Goal: Check status: Check status

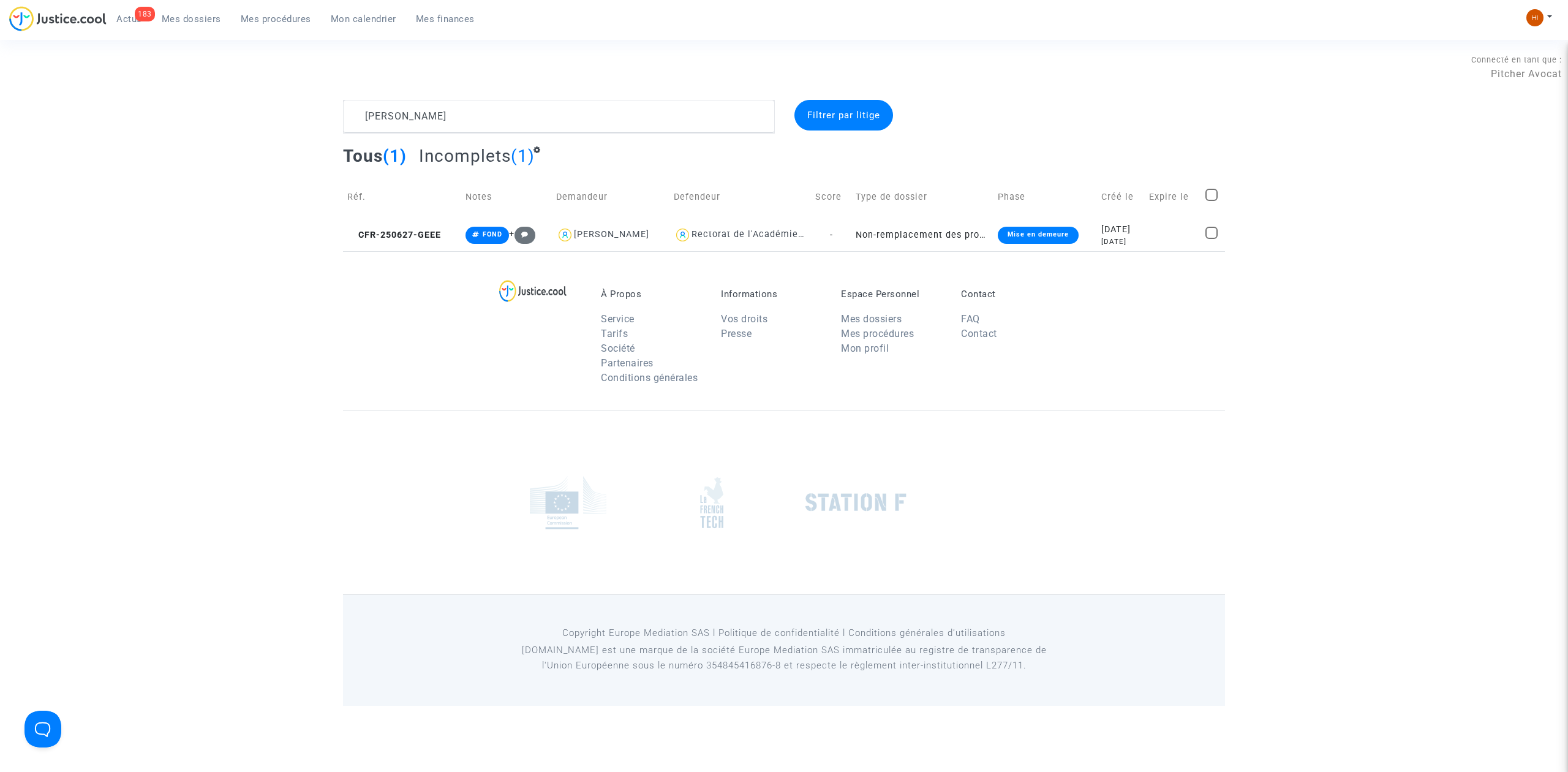
type textarea "[PERSON_NAME]"
click at [395, 233] on span "CFR-250627-GEEE" at bounding box center [394, 235] width 94 height 10
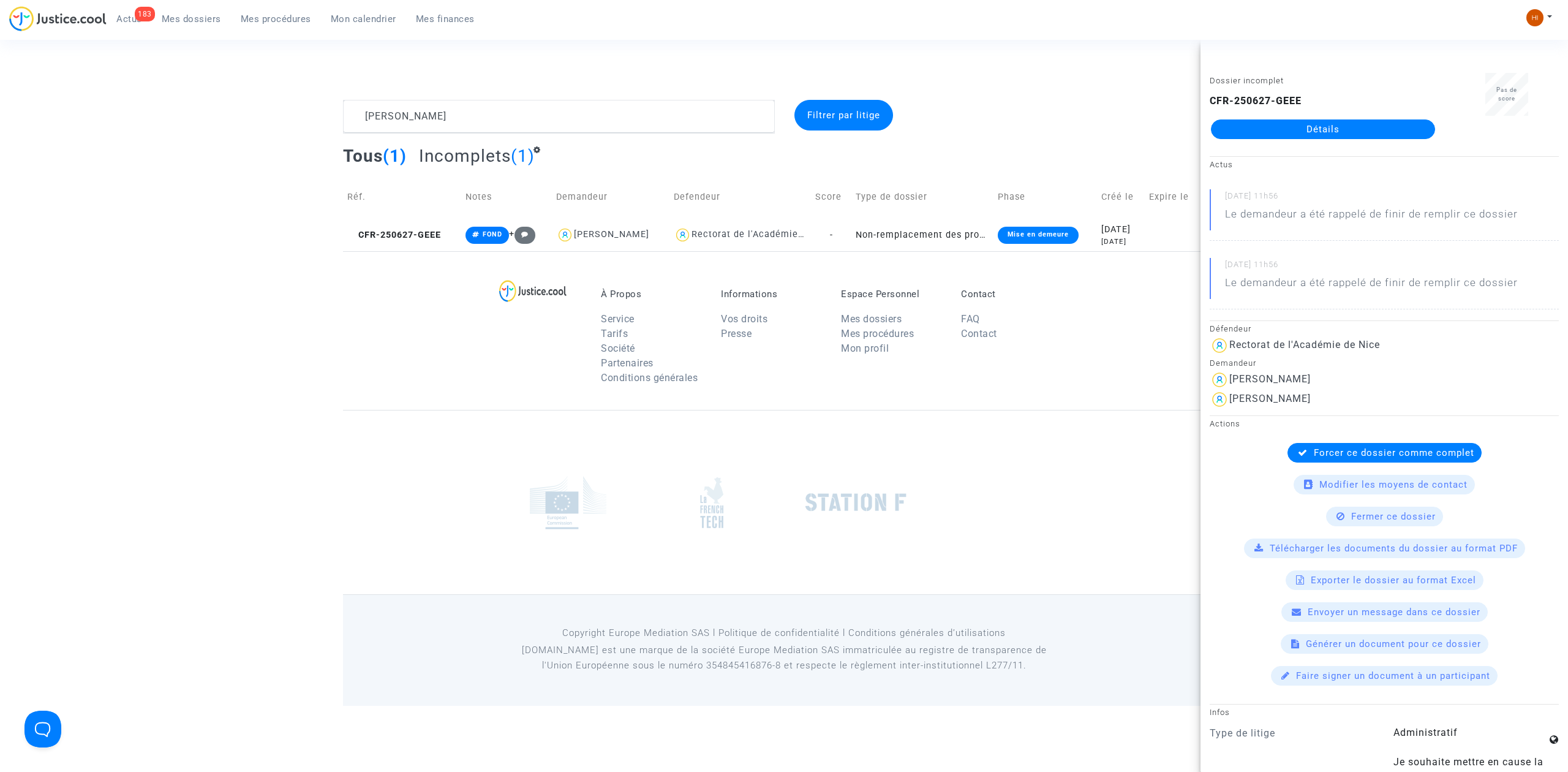
click at [1322, 135] on link "Détails" at bounding box center [1323, 129] width 224 height 20
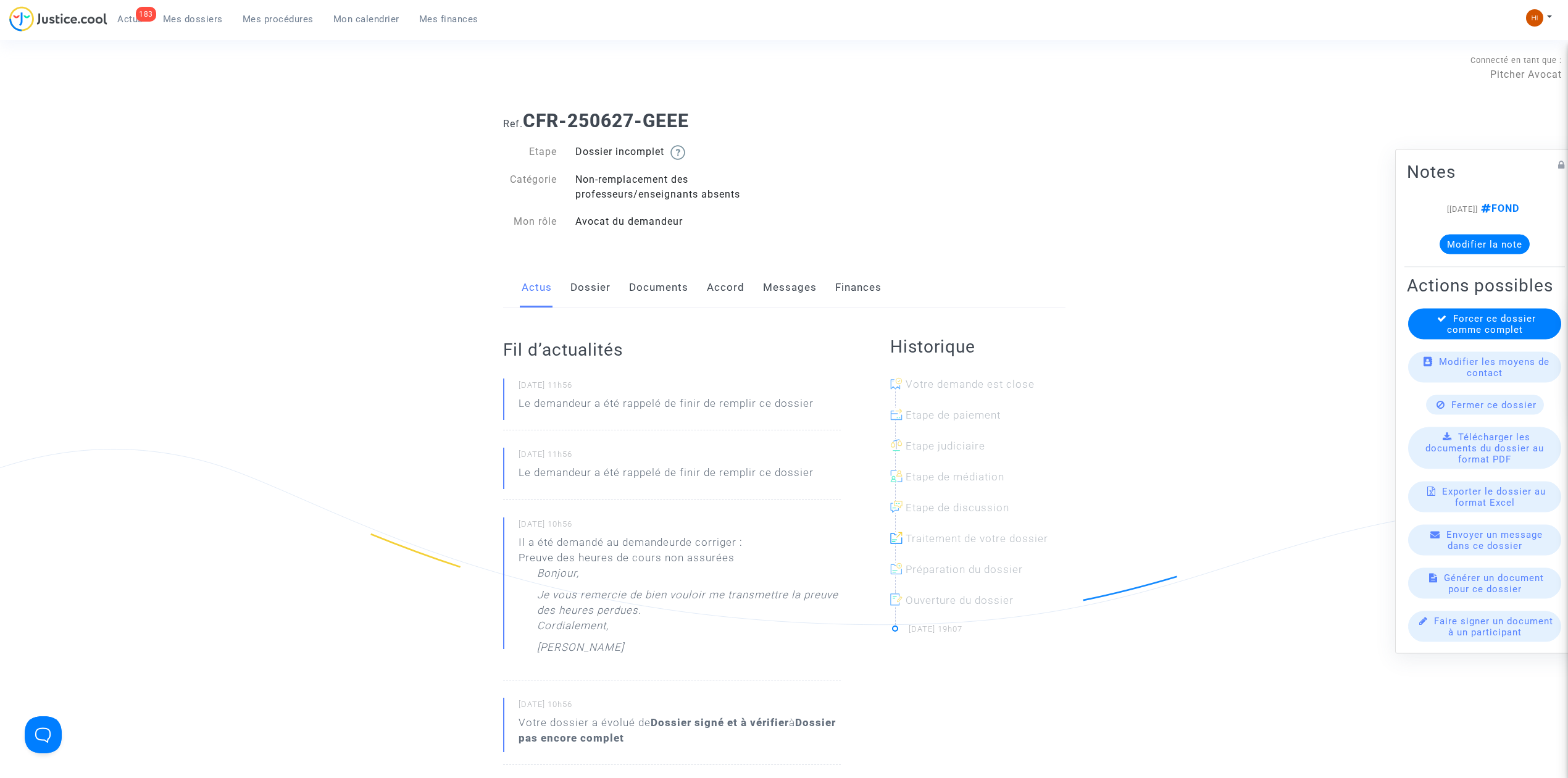
click at [594, 297] on link "Dossier" at bounding box center [590, 288] width 40 height 41
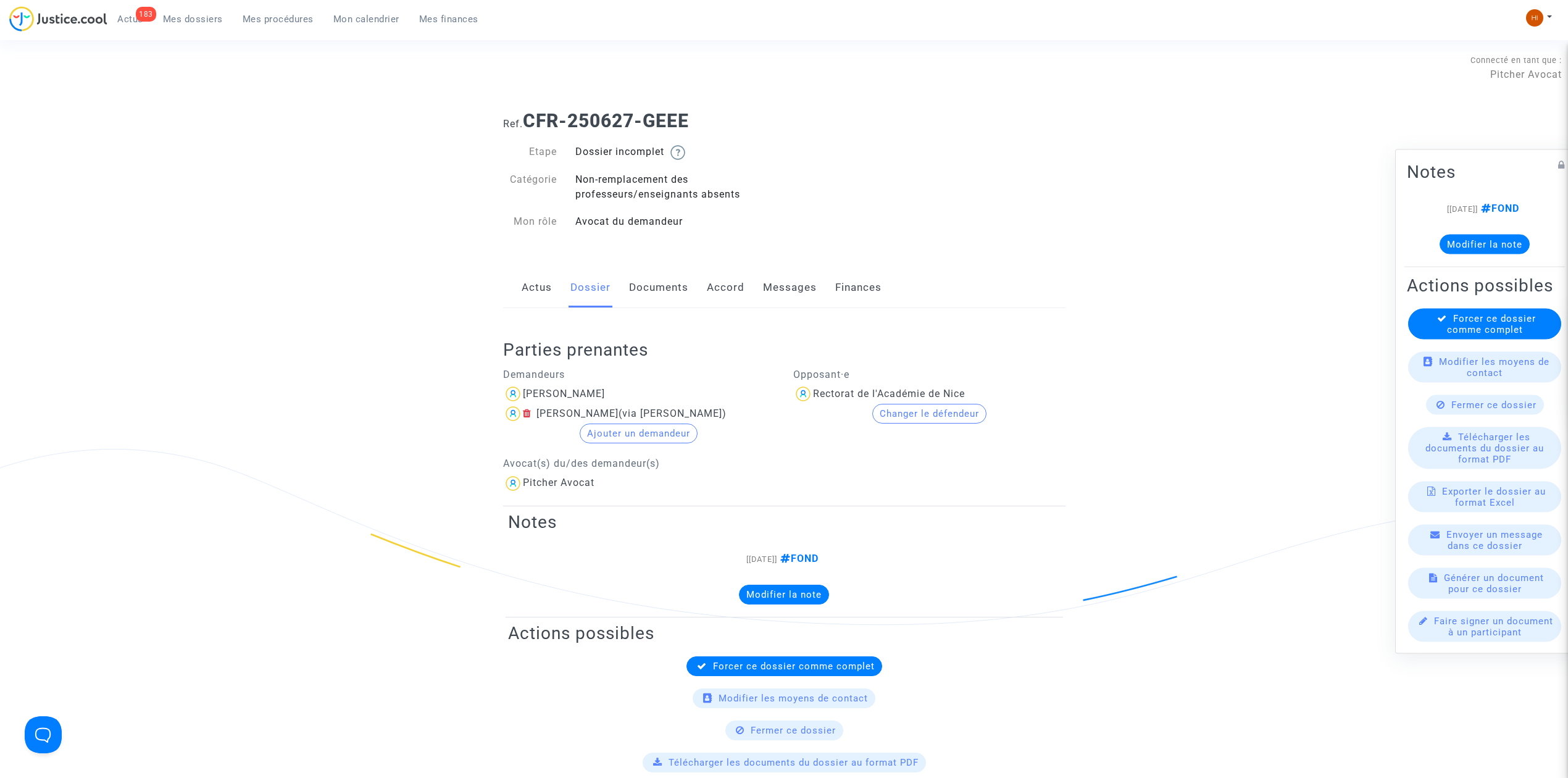
click at [532, 290] on link "Actus" at bounding box center [537, 288] width 30 height 41
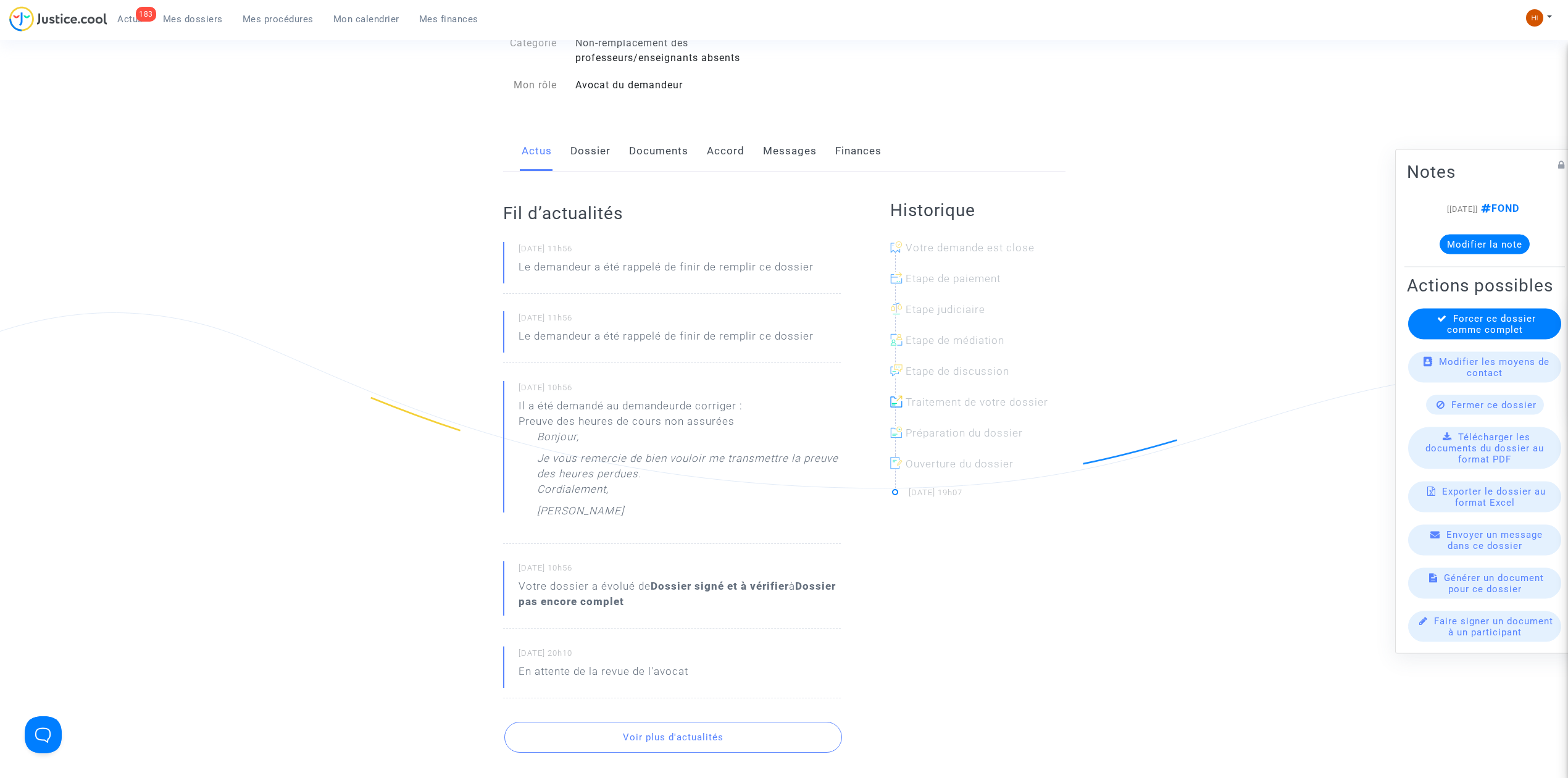
scroll to position [164, 0]
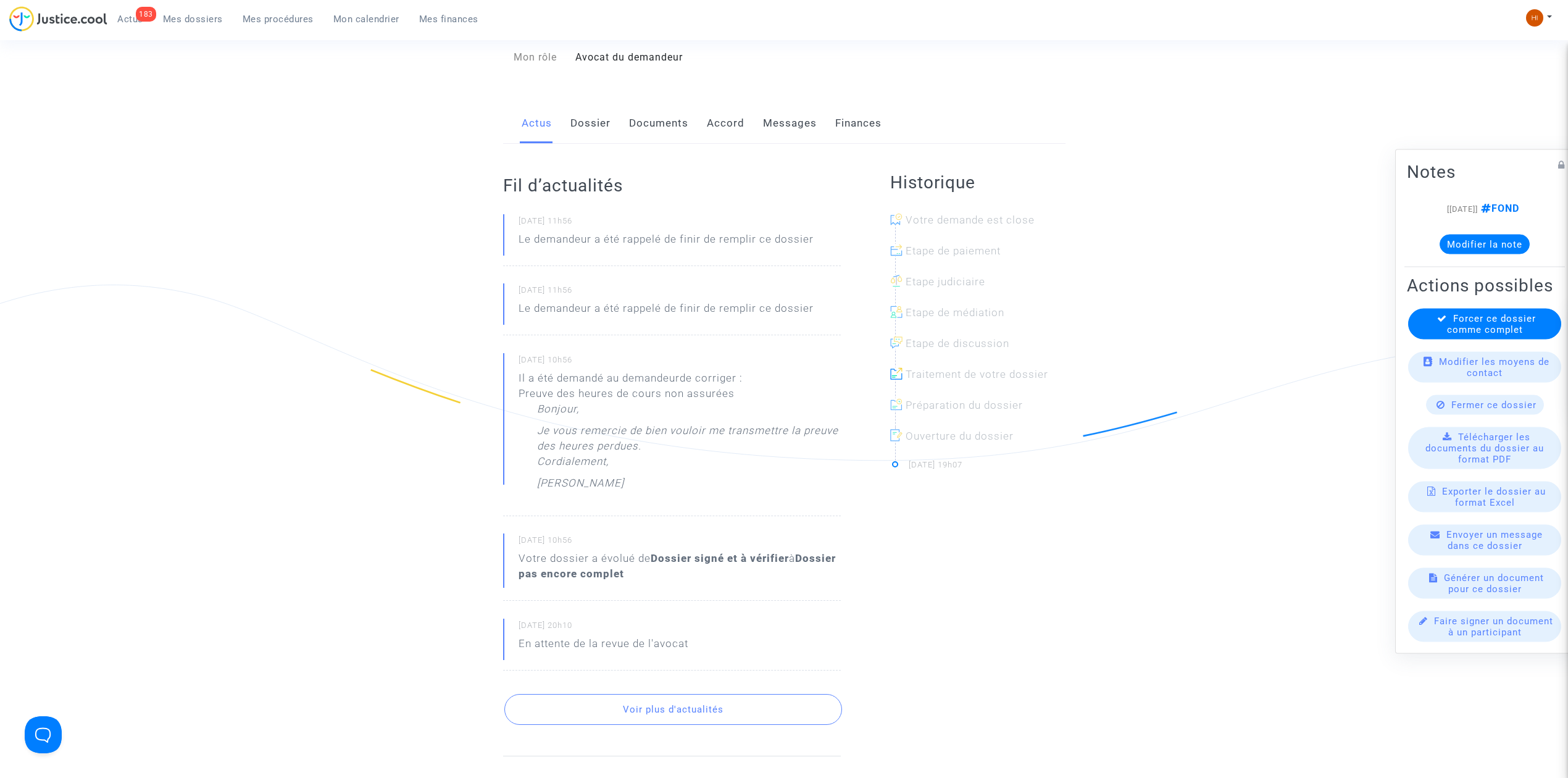
click at [641, 125] on link "Documents" at bounding box center [659, 123] width 59 height 41
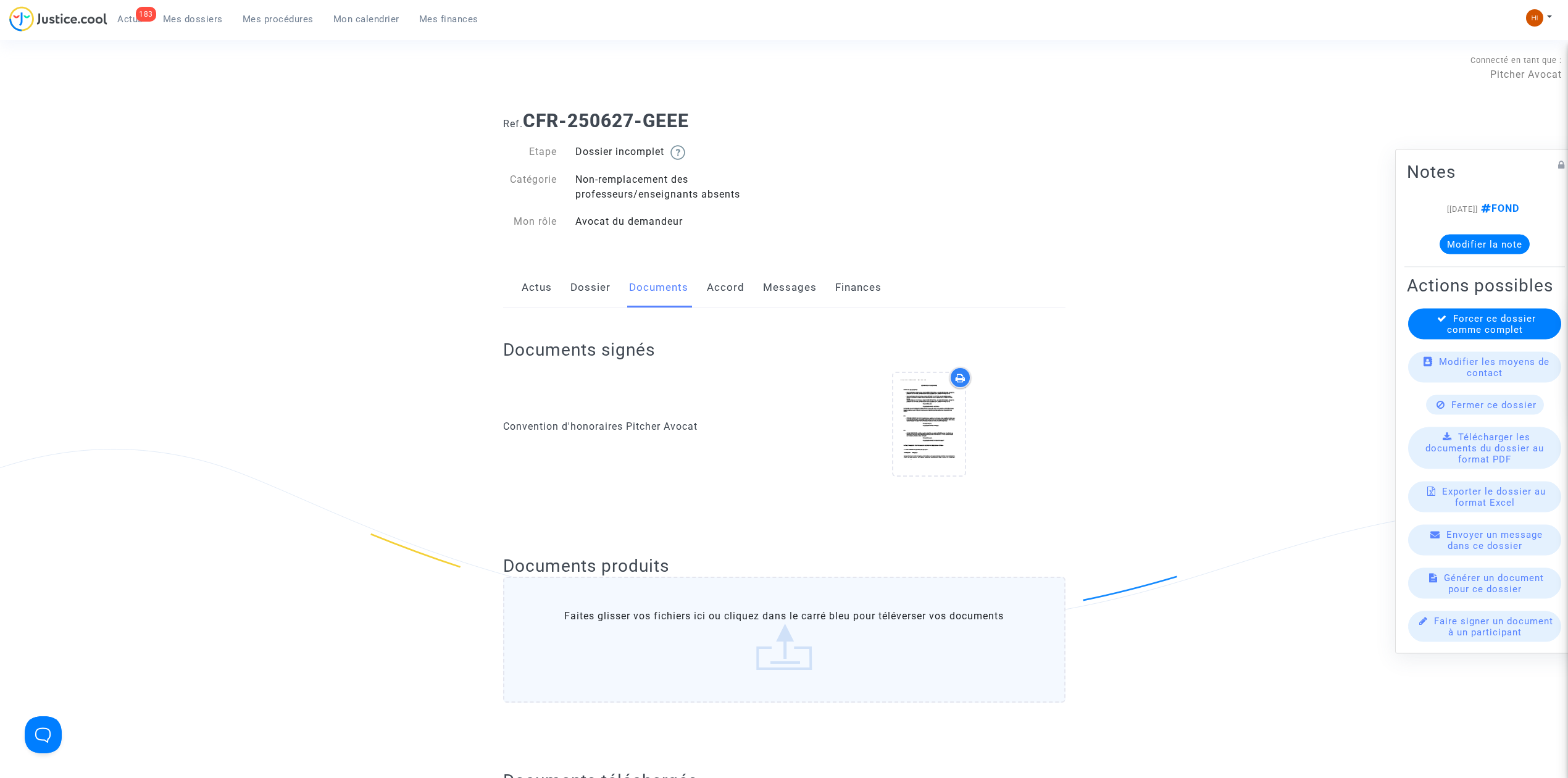
click at [608, 293] on link "Dossier" at bounding box center [590, 288] width 40 height 41
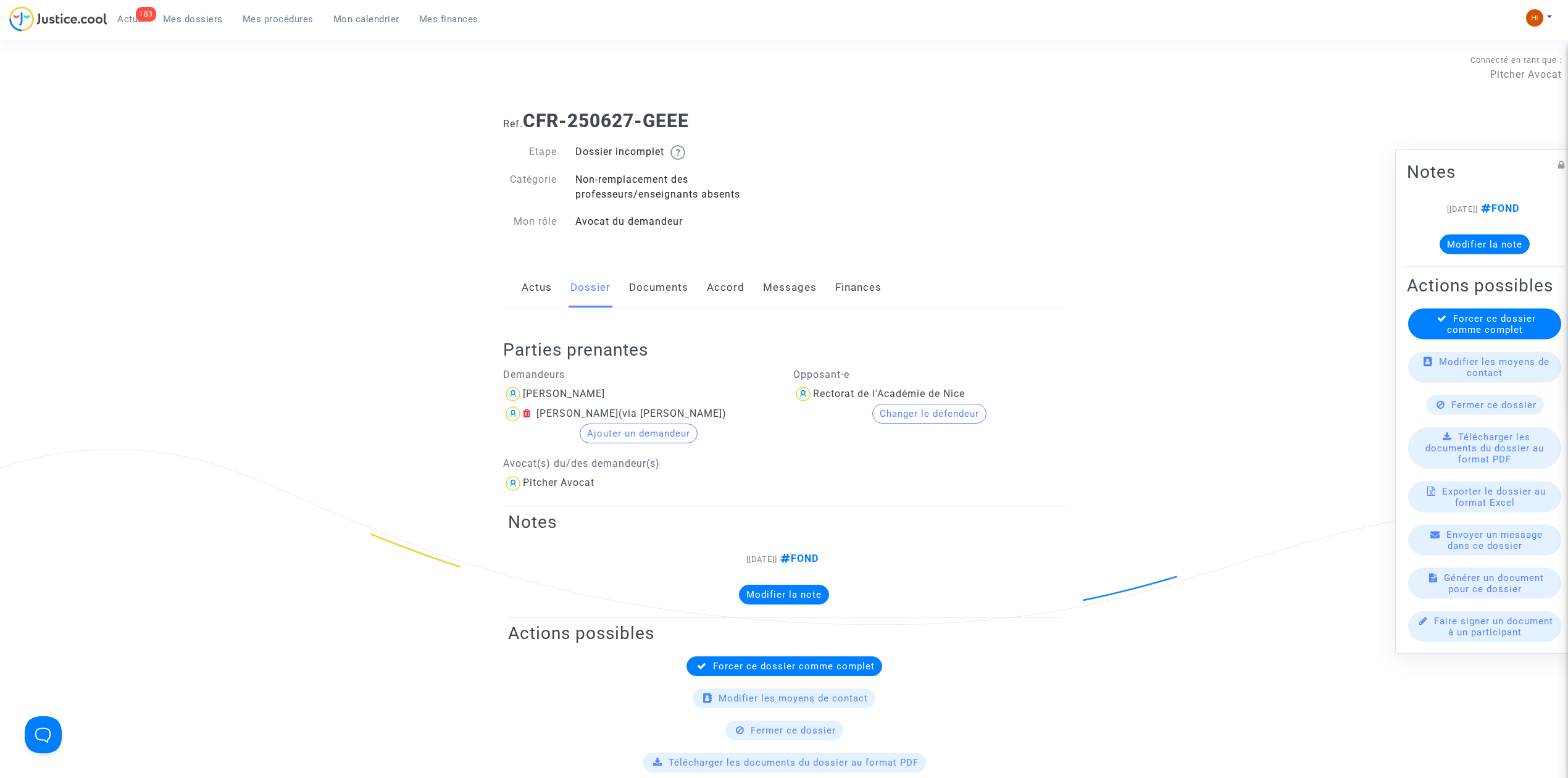
click at [542, 290] on link "Actus" at bounding box center [537, 288] width 30 height 41
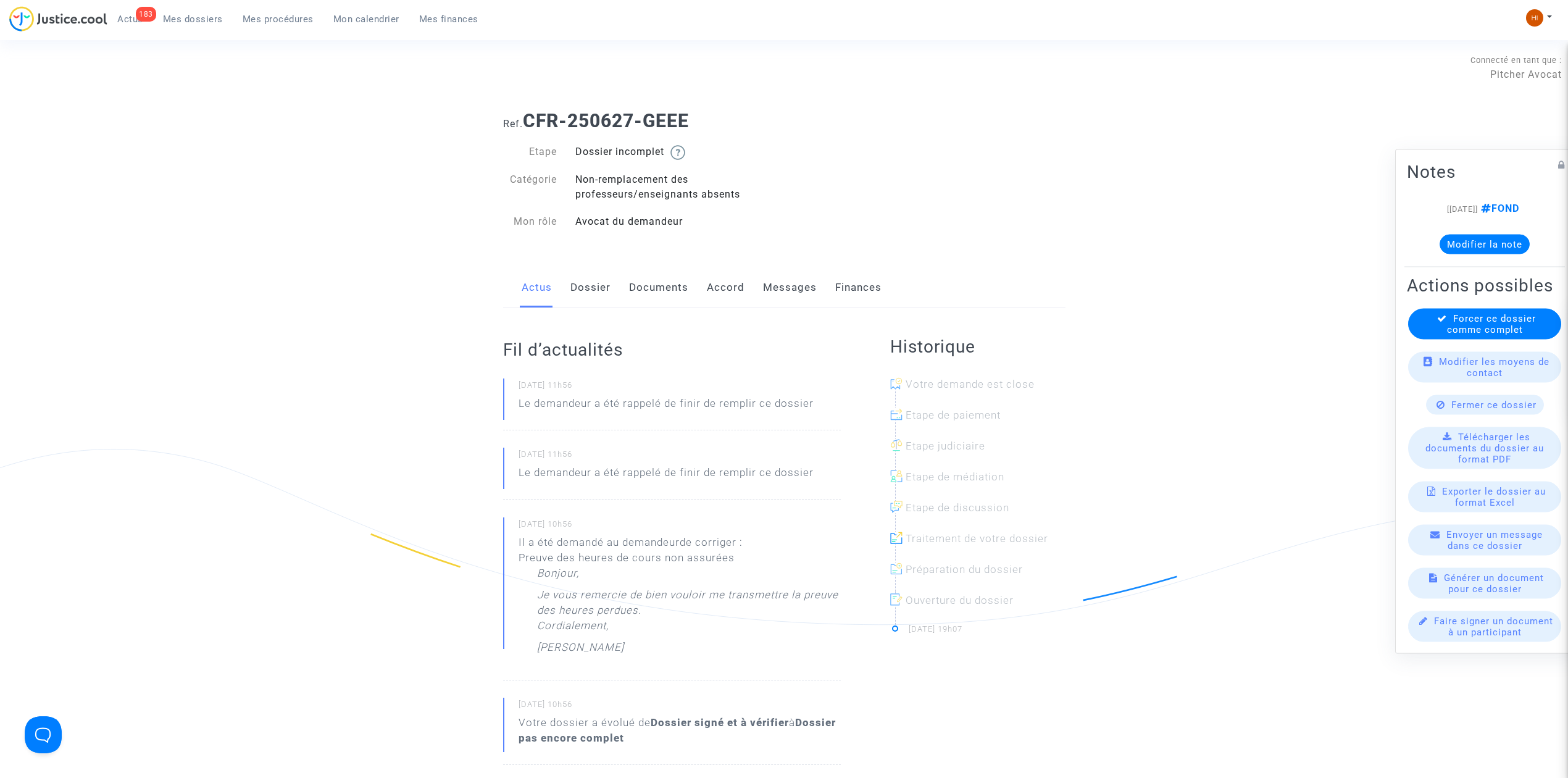
click at [603, 288] on link "Dossier" at bounding box center [590, 288] width 40 height 41
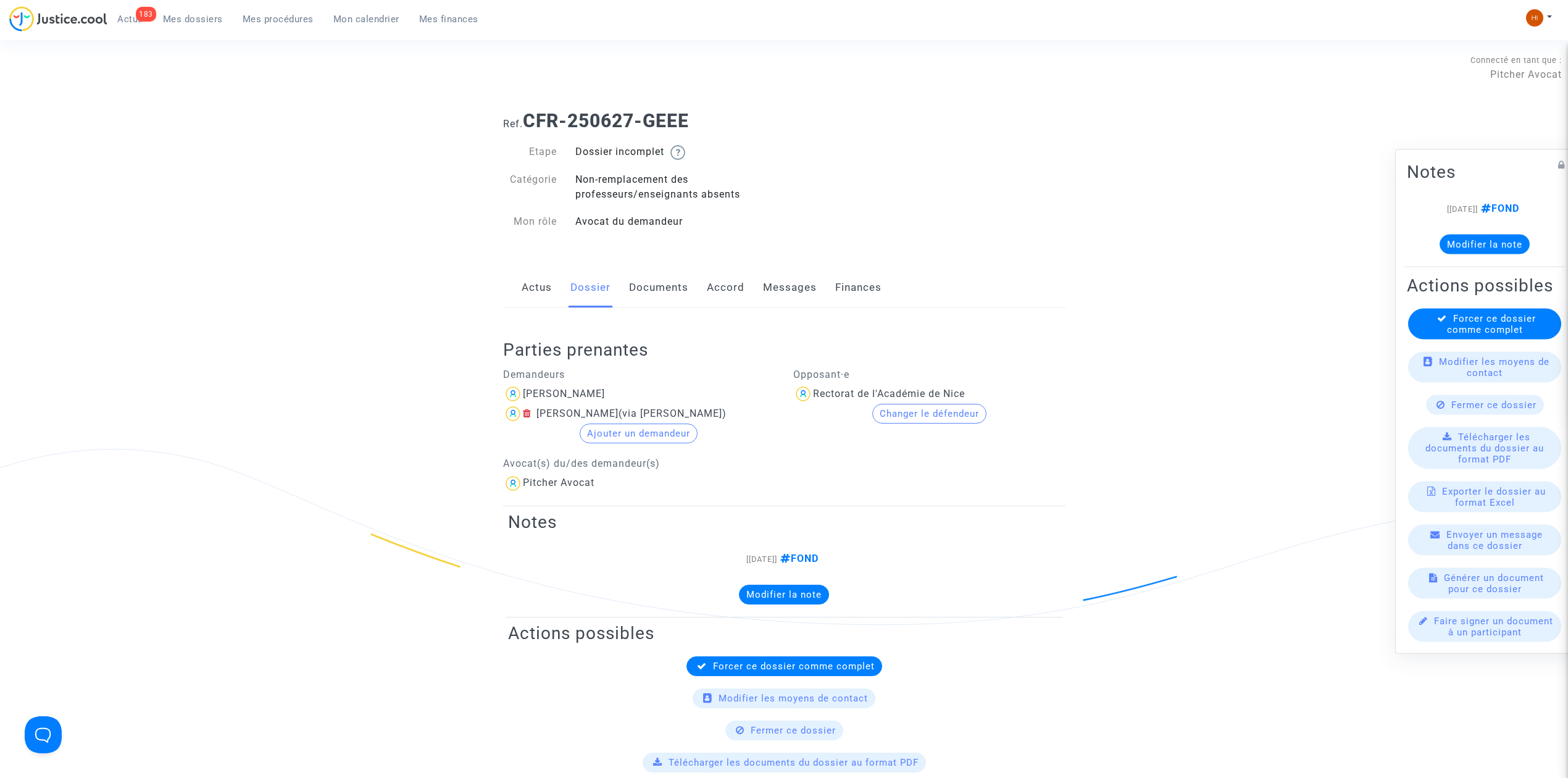
click at [643, 287] on link "Documents" at bounding box center [659, 288] width 59 height 41
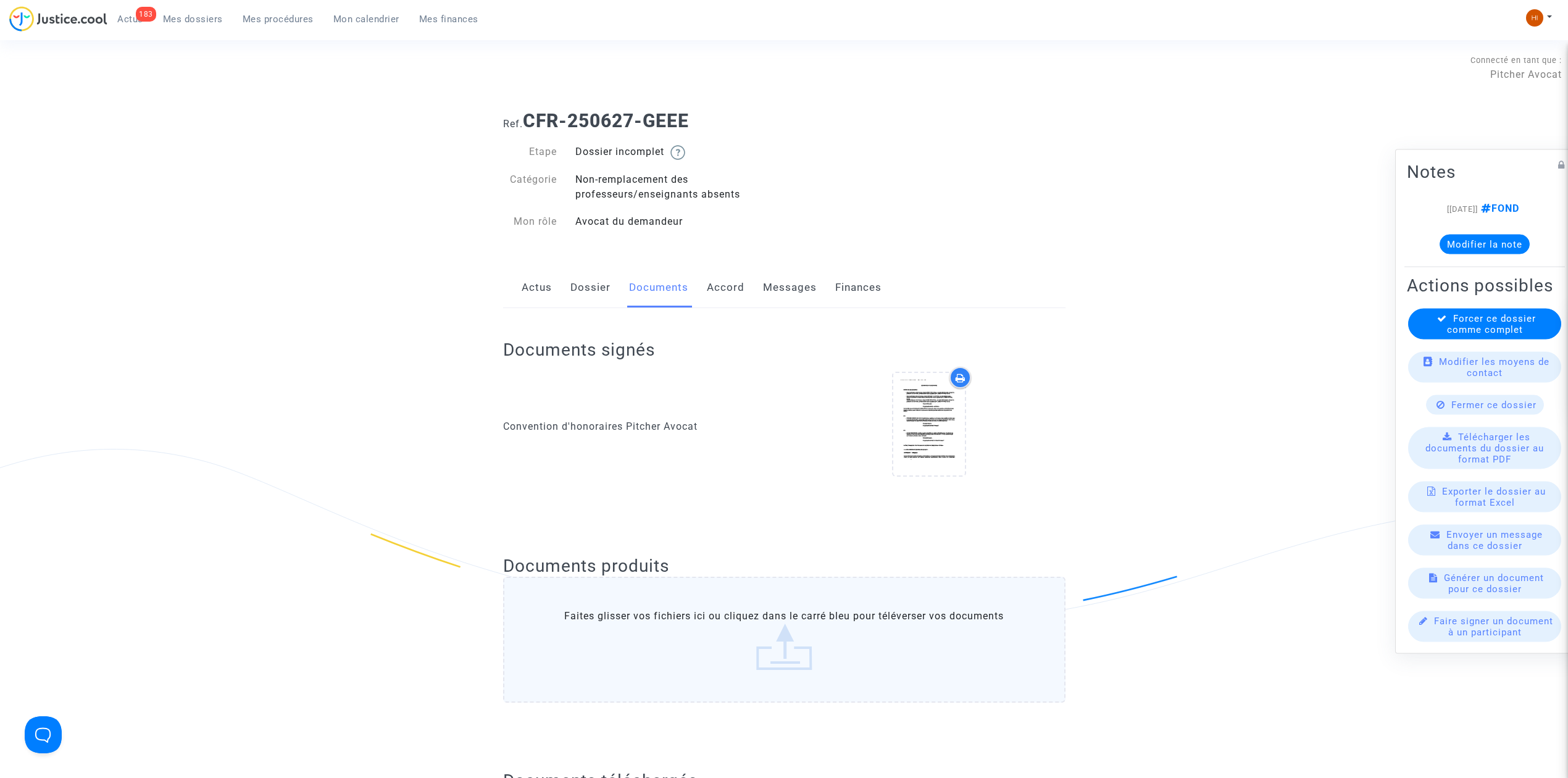
click at [578, 290] on link "Dossier" at bounding box center [590, 288] width 40 height 41
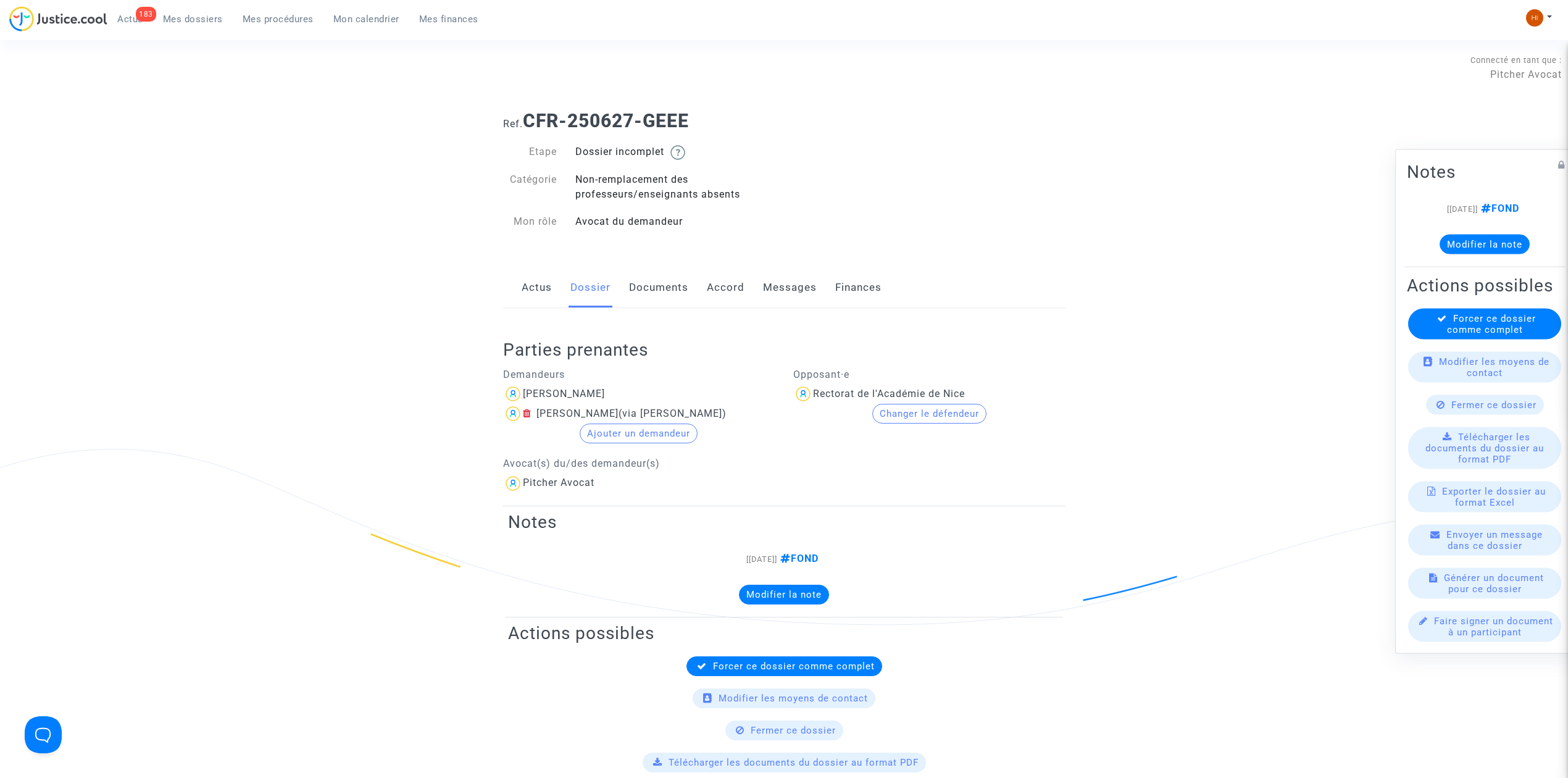
click at [532, 290] on link "Actus" at bounding box center [537, 288] width 30 height 41
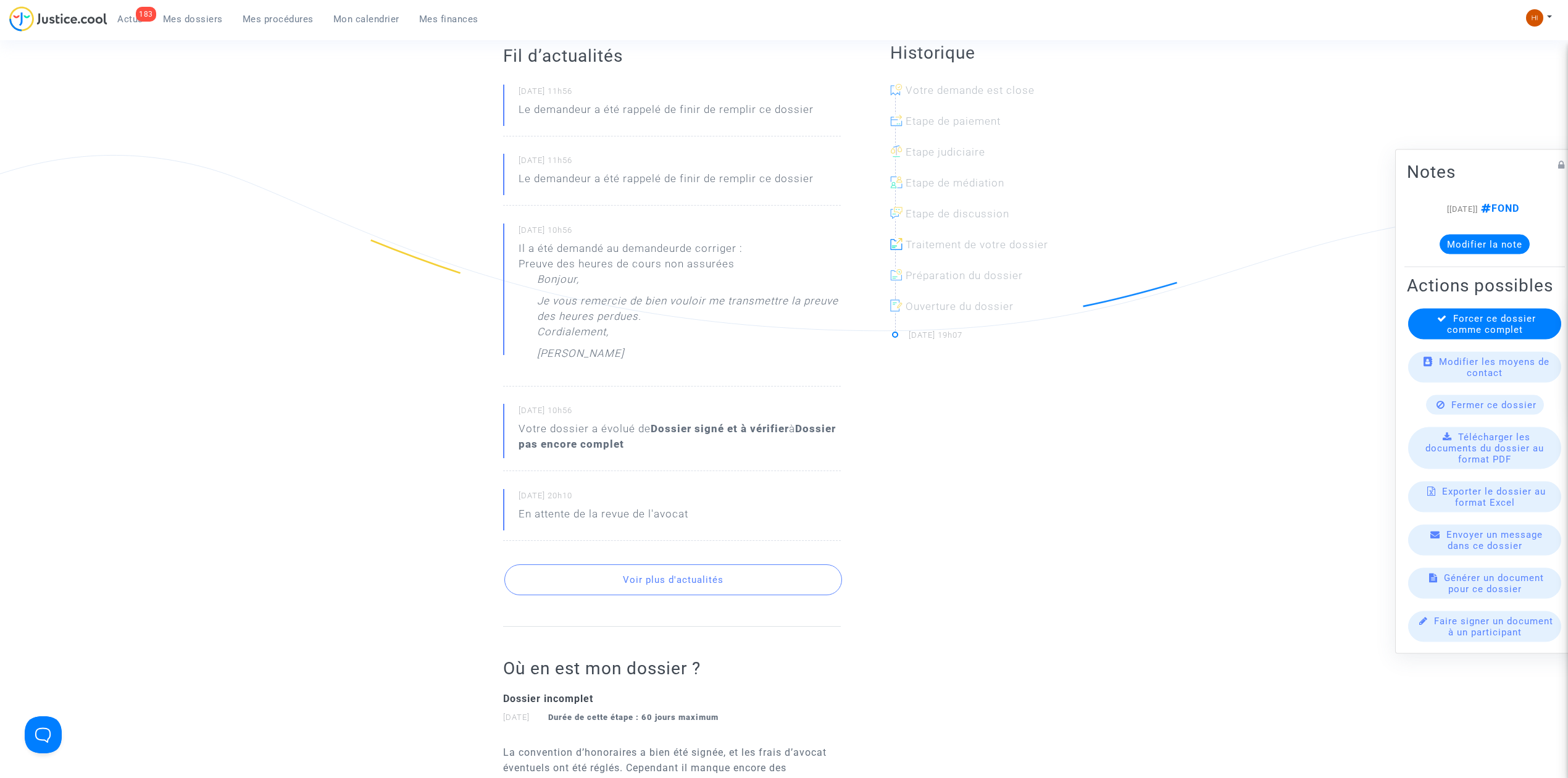
scroll to position [329, 0]
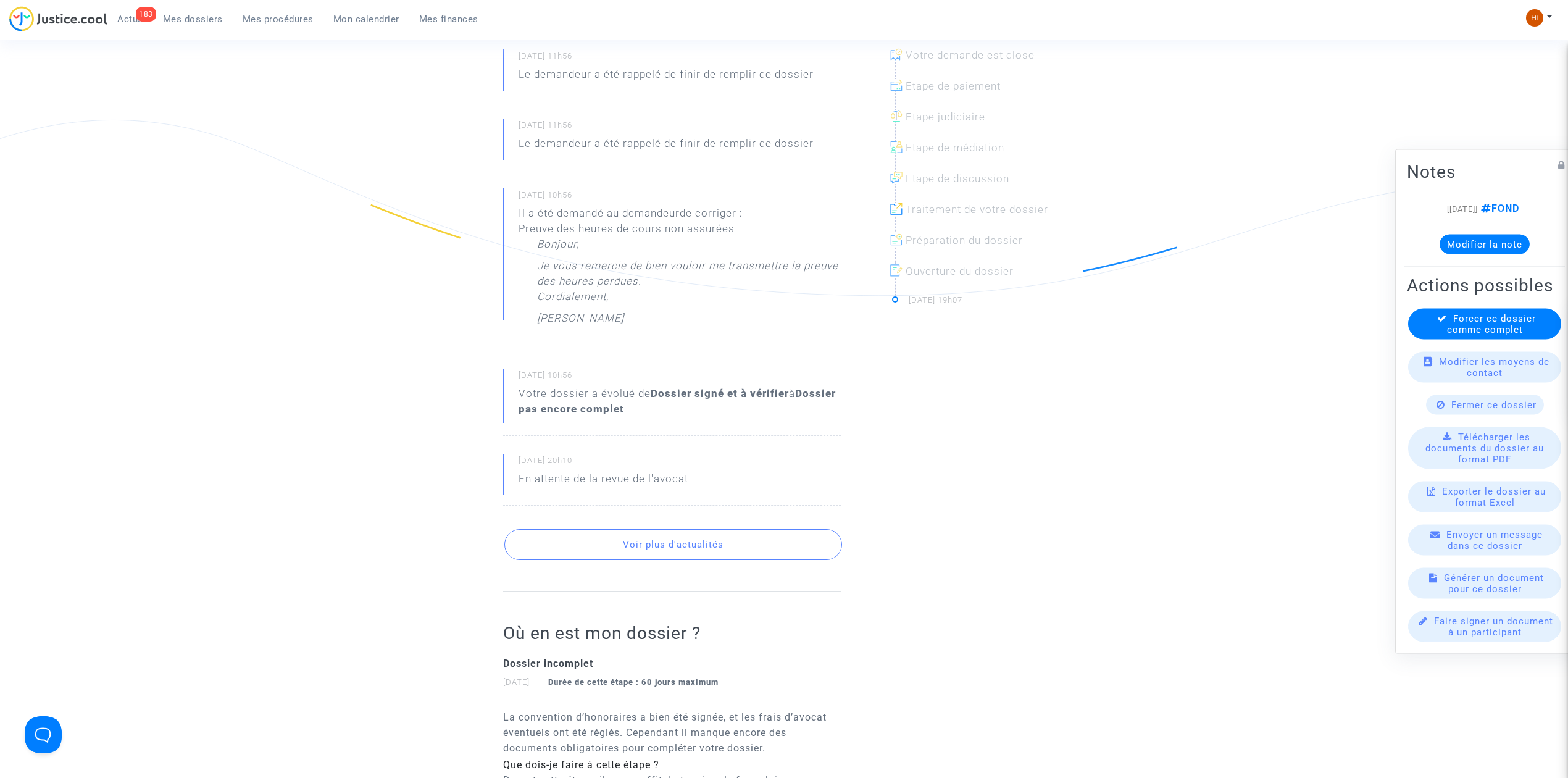
click at [650, 554] on button "Voir plus d'actualités" at bounding box center [673, 544] width 338 height 31
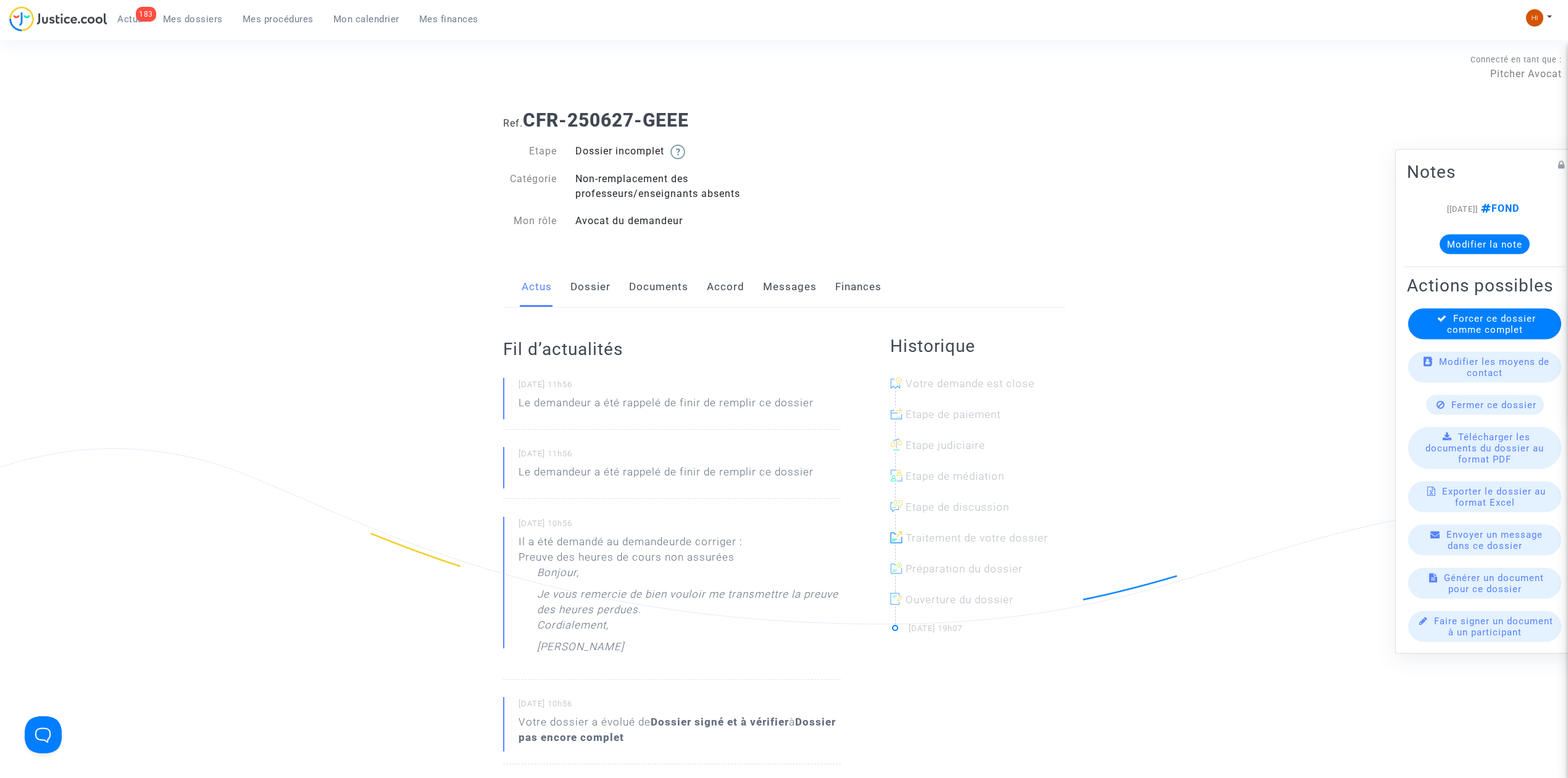
scroll to position [0, 0]
click at [820, 408] on div "17/08/2025 - 11h56 Le demandeur a été rappelé de finir de remplir ce dossier" at bounding box center [672, 404] width 338 height 52
click at [660, 290] on link "Documents" at bounding box center [659, 288] width 59 height 41
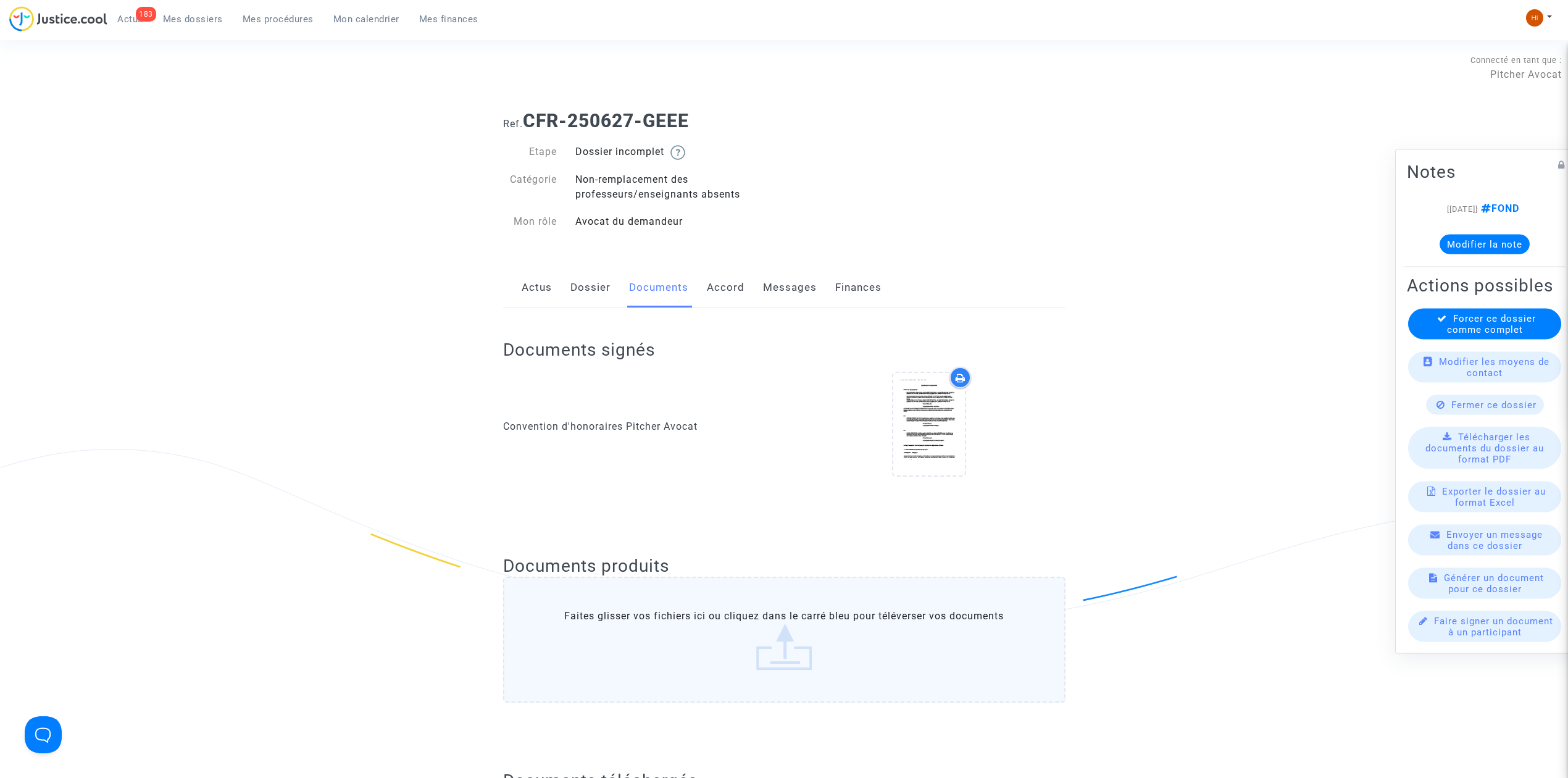
click at [530, 293] on link "Actus" at bounding box center [537, 288] width 30 height 41
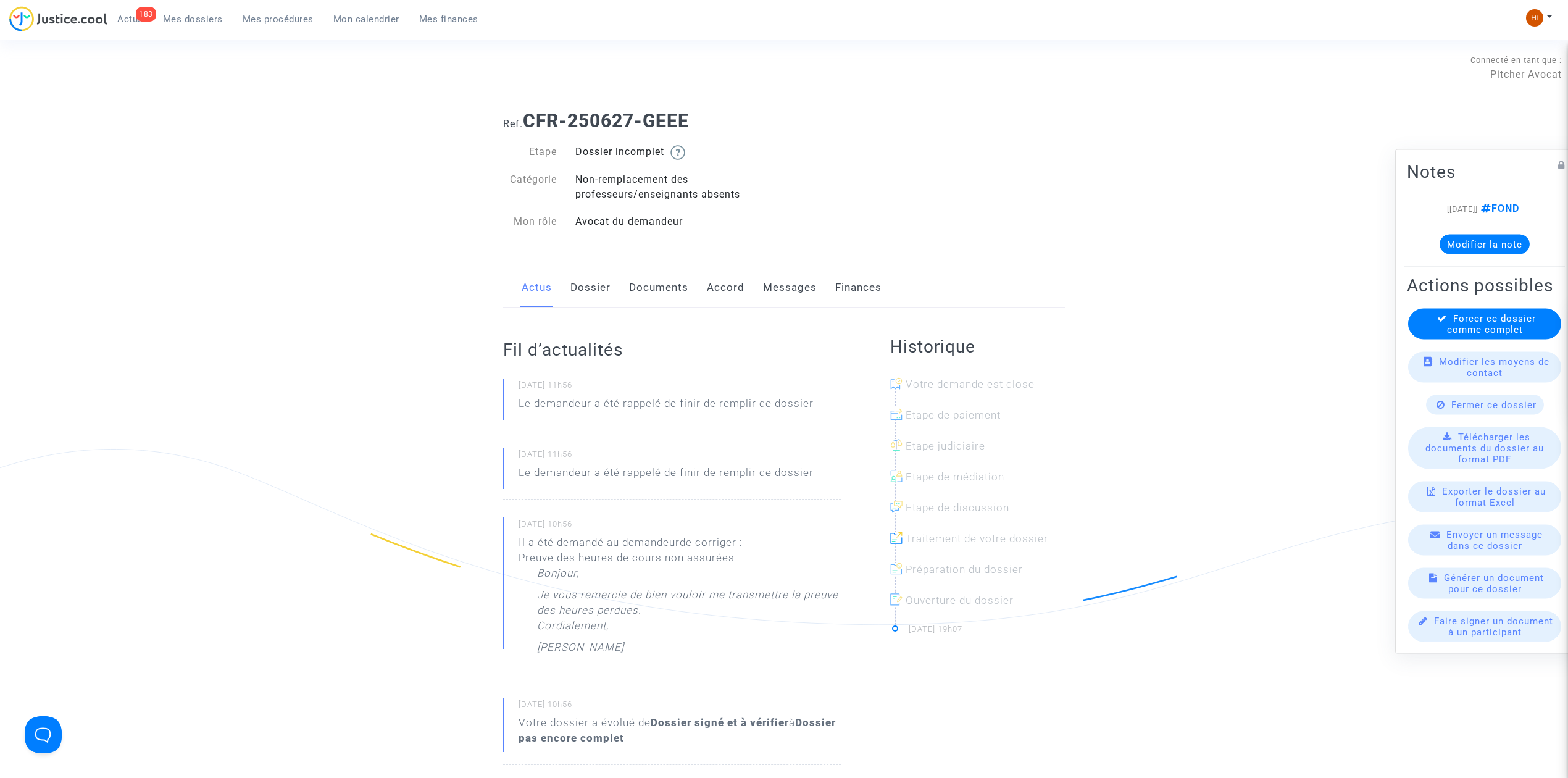
click at [661, 299] on link "Documents" at bounding box center [659, 288] width 59 height 41
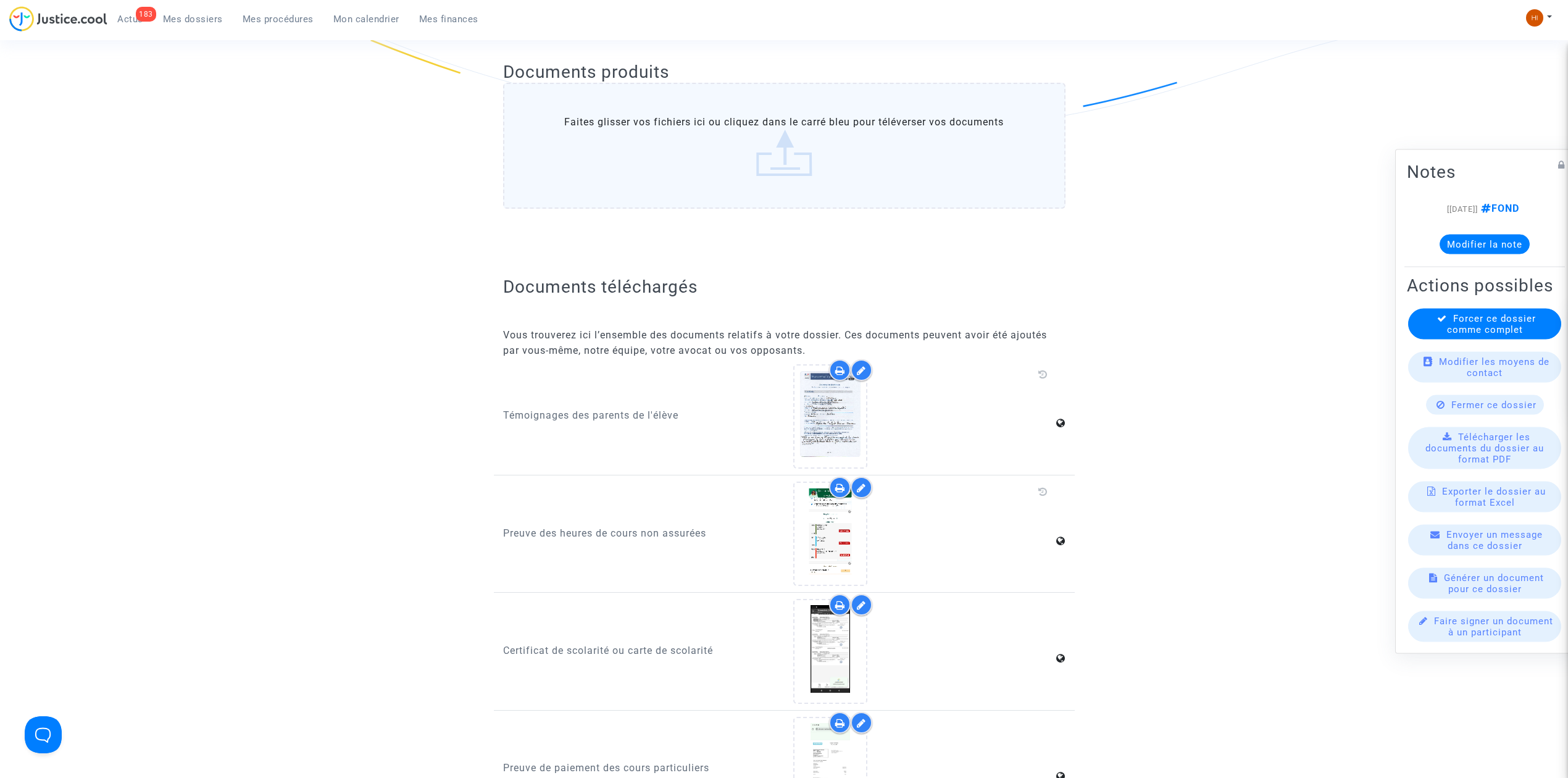
scroll to position [905, 0]
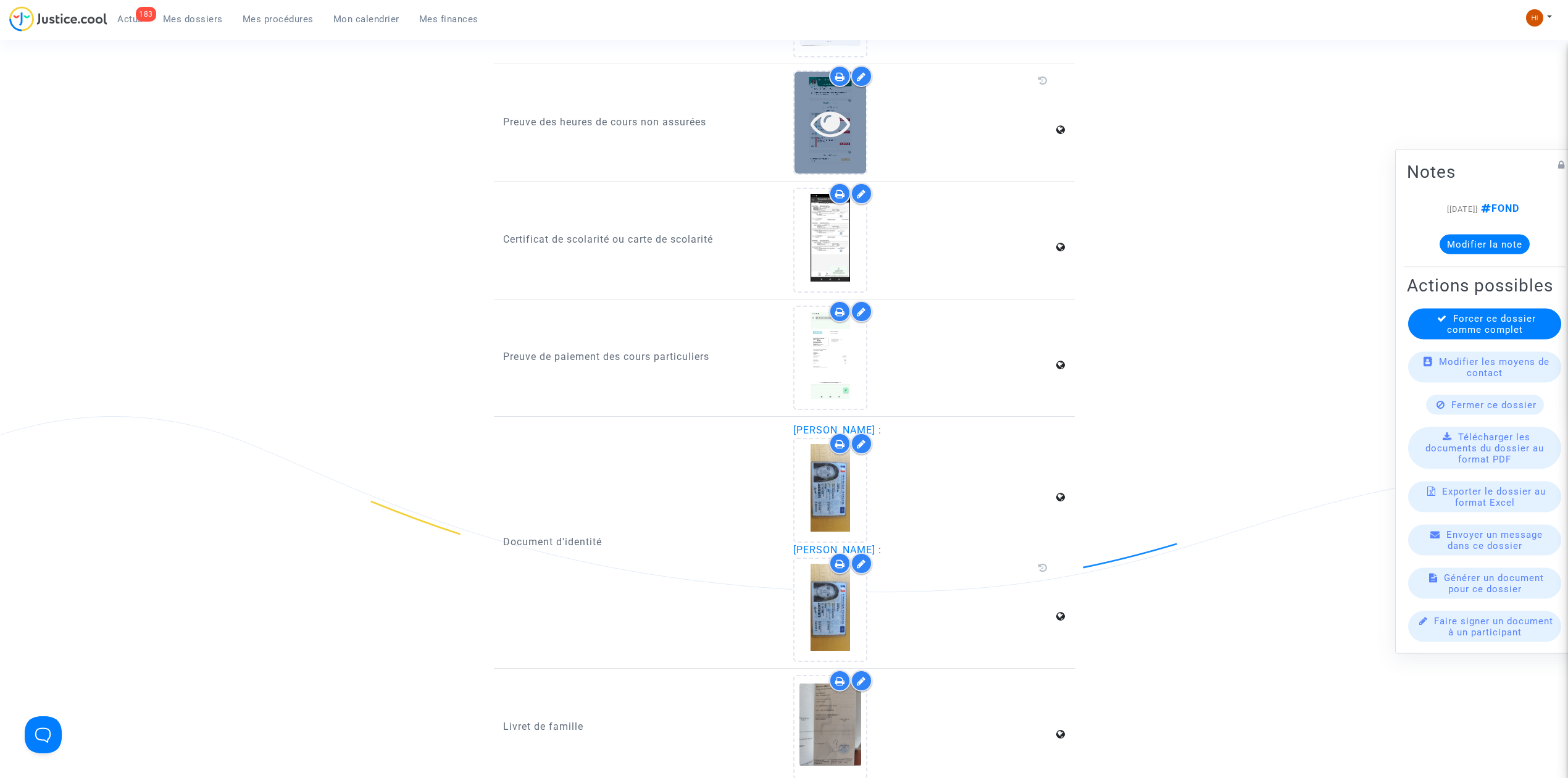
click at [828, 112] on icon at bounding box center [830, 123] width 40 height 39
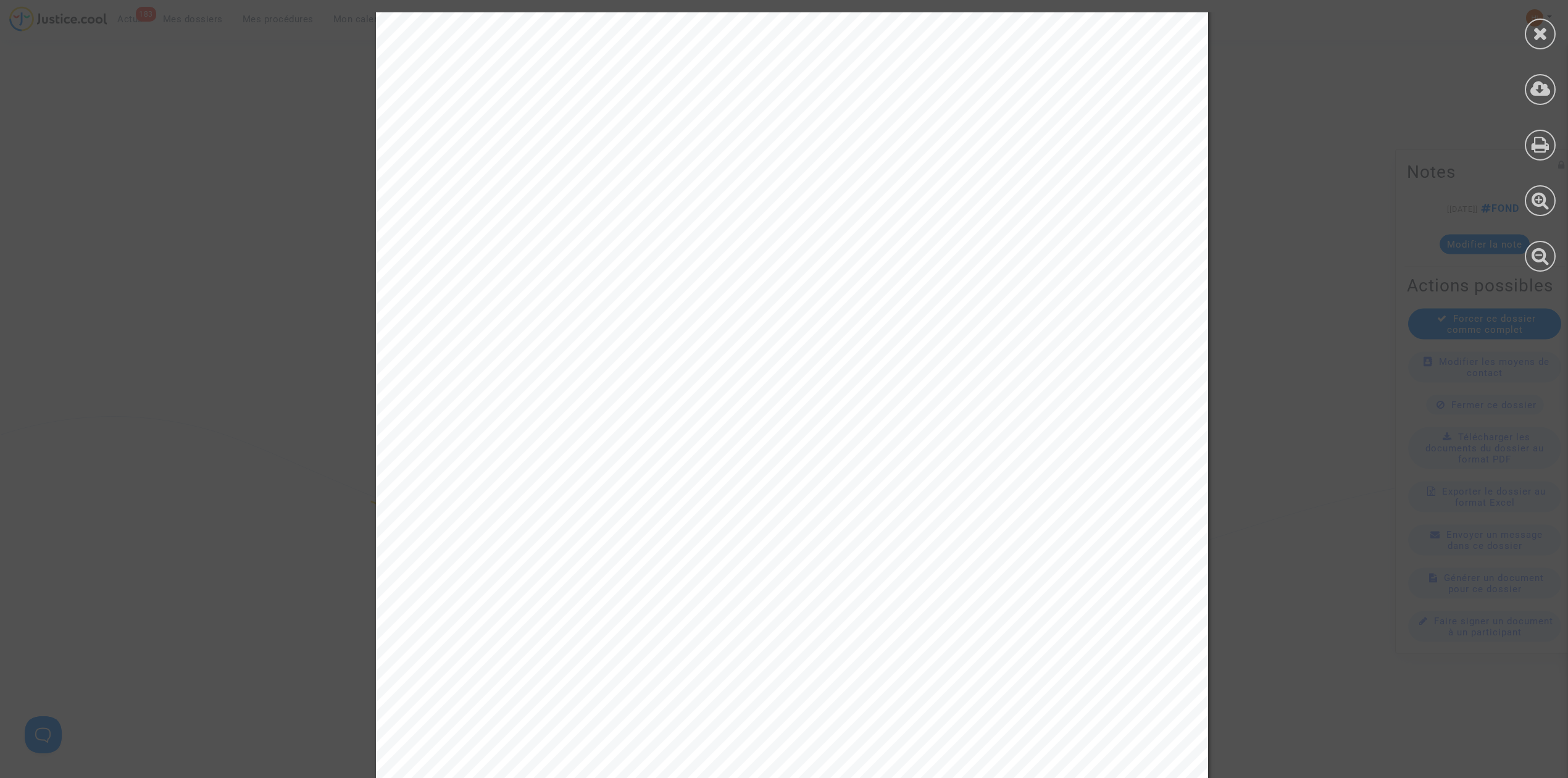
scroll to position [2717, 0]
click at [1544, 30] on icon at bounding box center [1541, 33] width 16 height 18
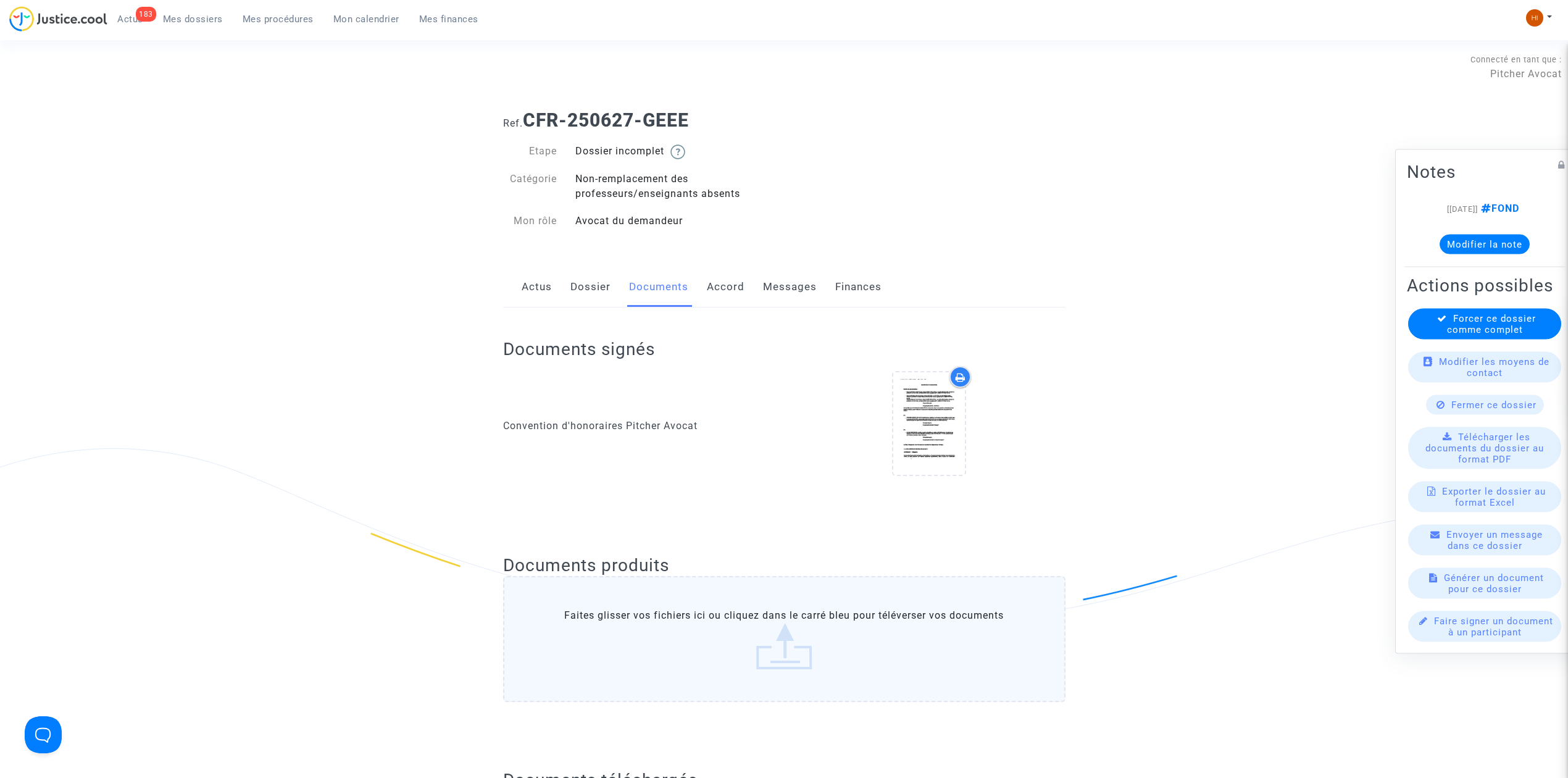
scroll to position [0, 0]
click at [1500, 335] on span "Forcer ce dossier comme complet" at bounding box center [1491, 324] width 89 height 22
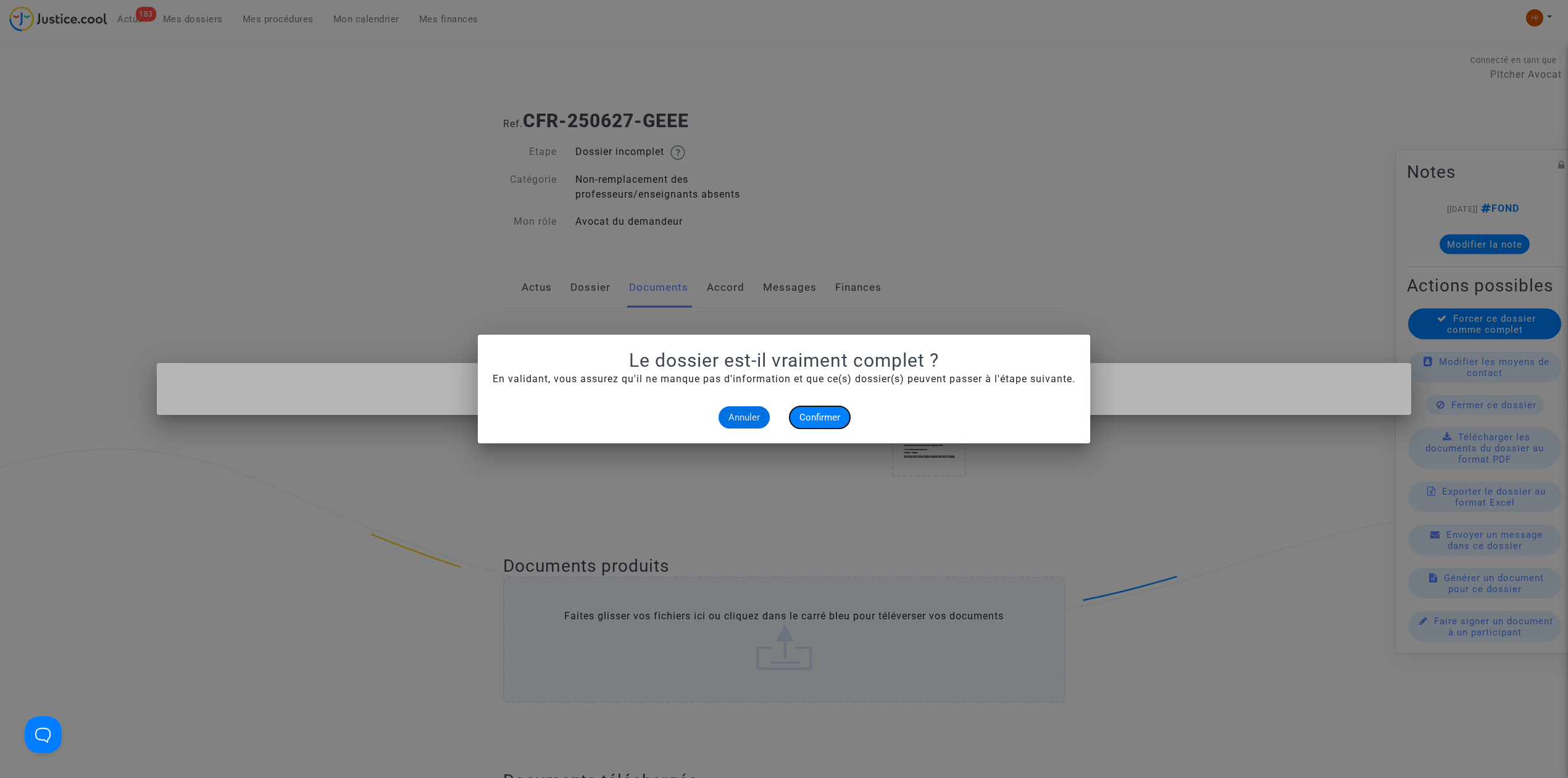
click at [826, 423] on button "Confirmer" at bounding box center [820, 418] width 60 height 22
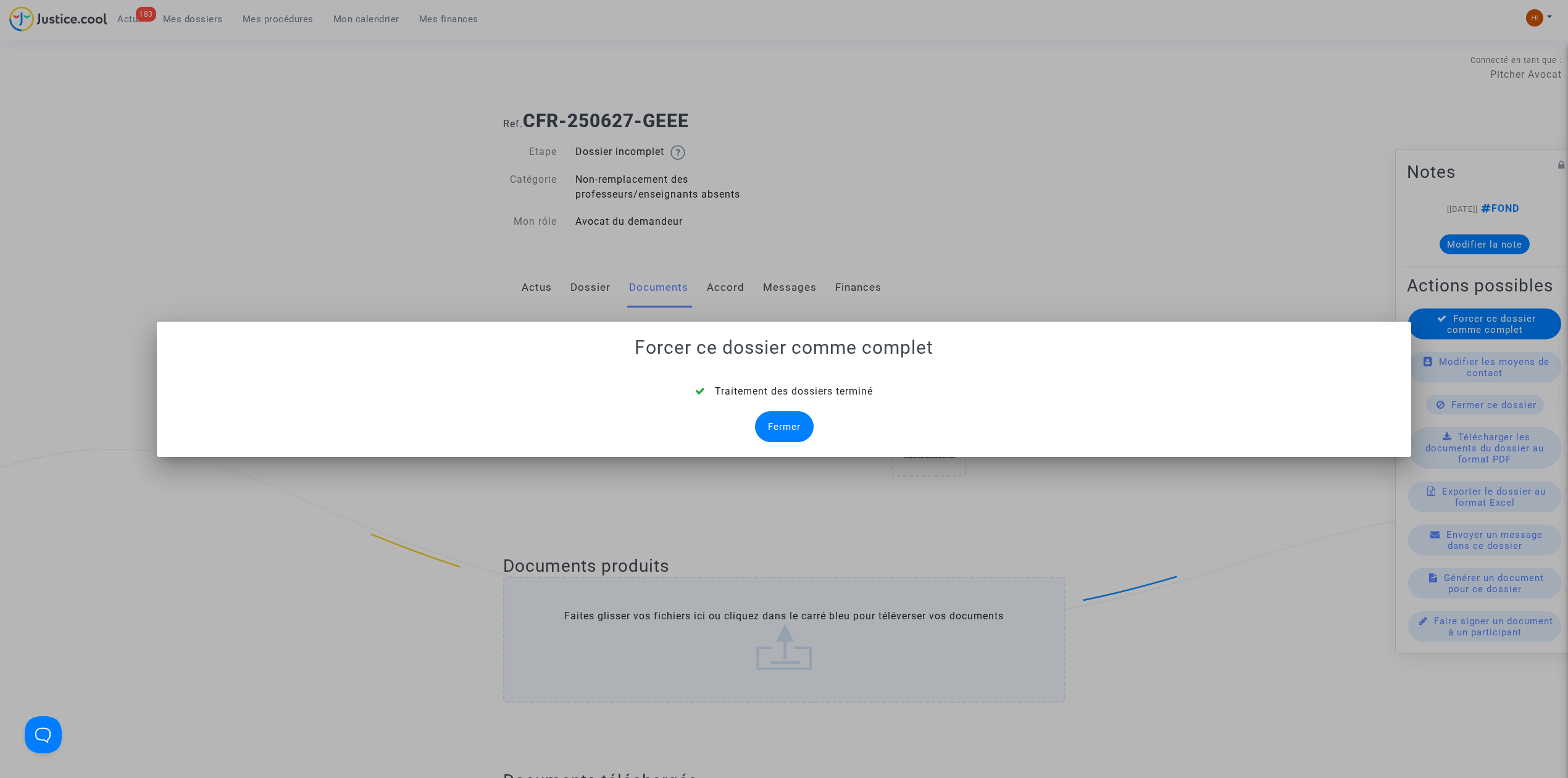
click at [12, 513] on div at bounding box center [784, 389] width 1568 height 778
click at [793, 433] on div "Fermer" at bounding box center [784, 427] width 58 height 31
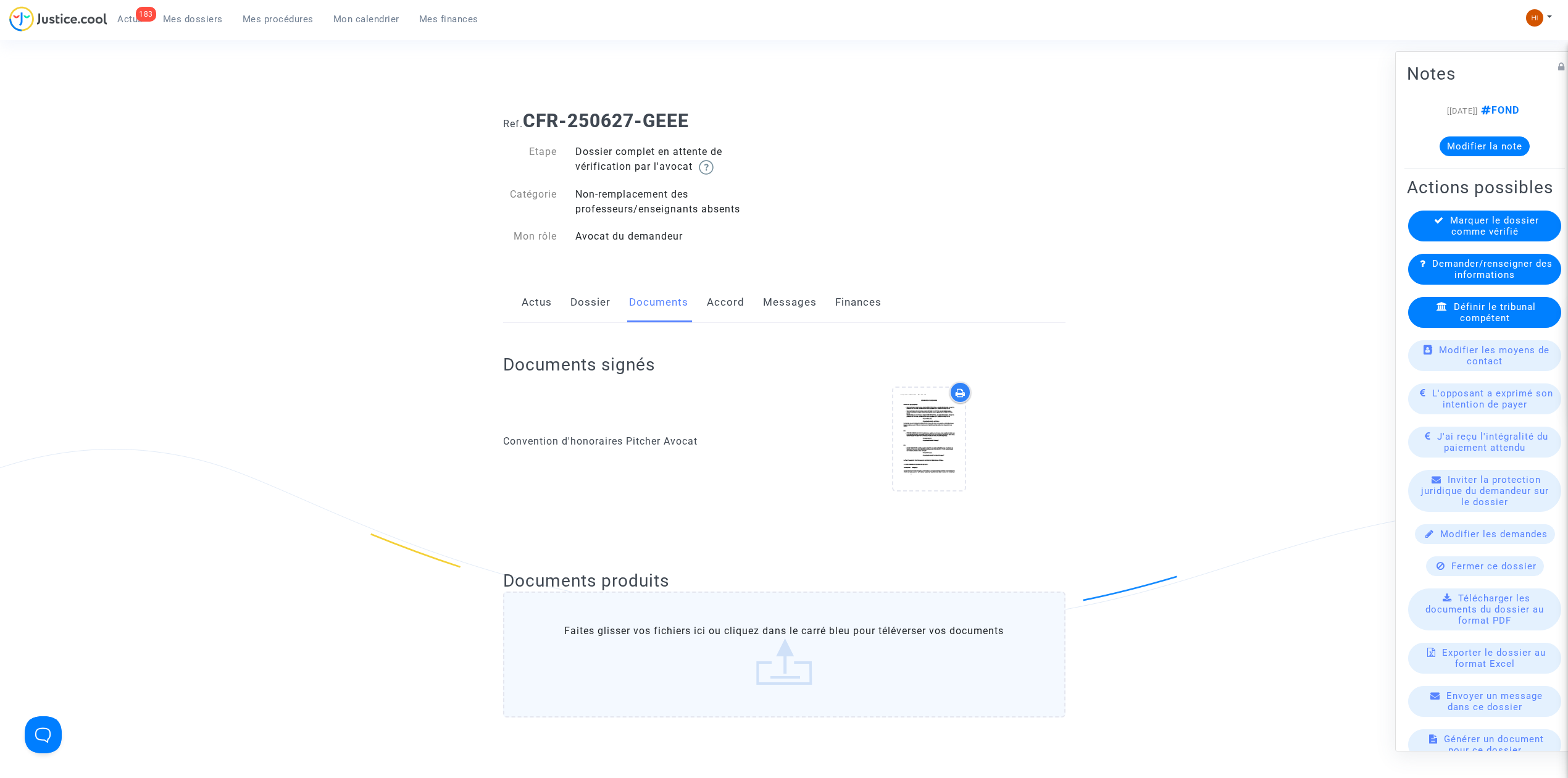
click at [199, 27] on link "Mes dossiers" at bounding box center [192, 19] width 79 height 18
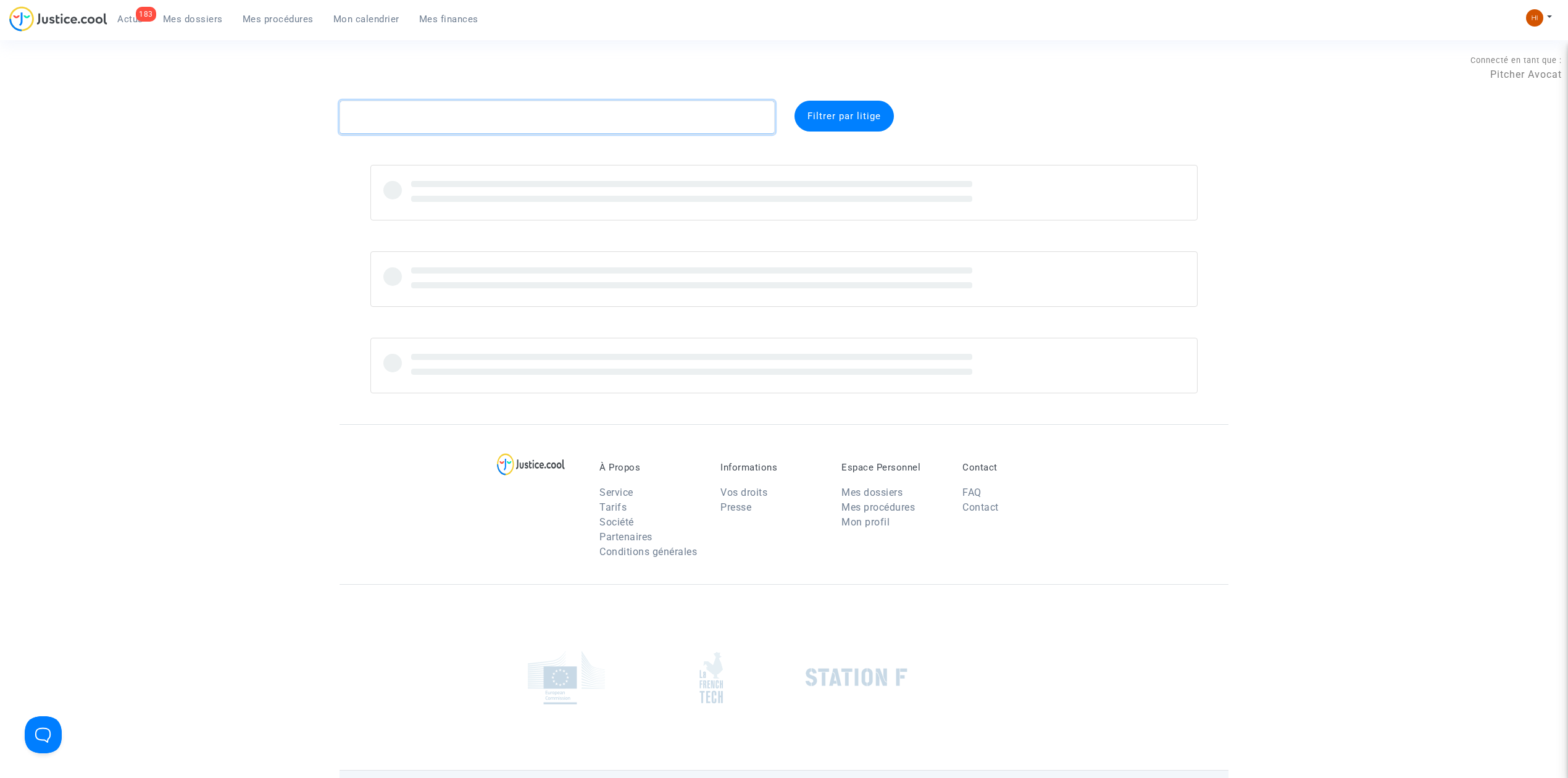
click at [472, 127] on textarea at bounding box center [557, 117] width 435 height 33
paste textarea "Da Campo"
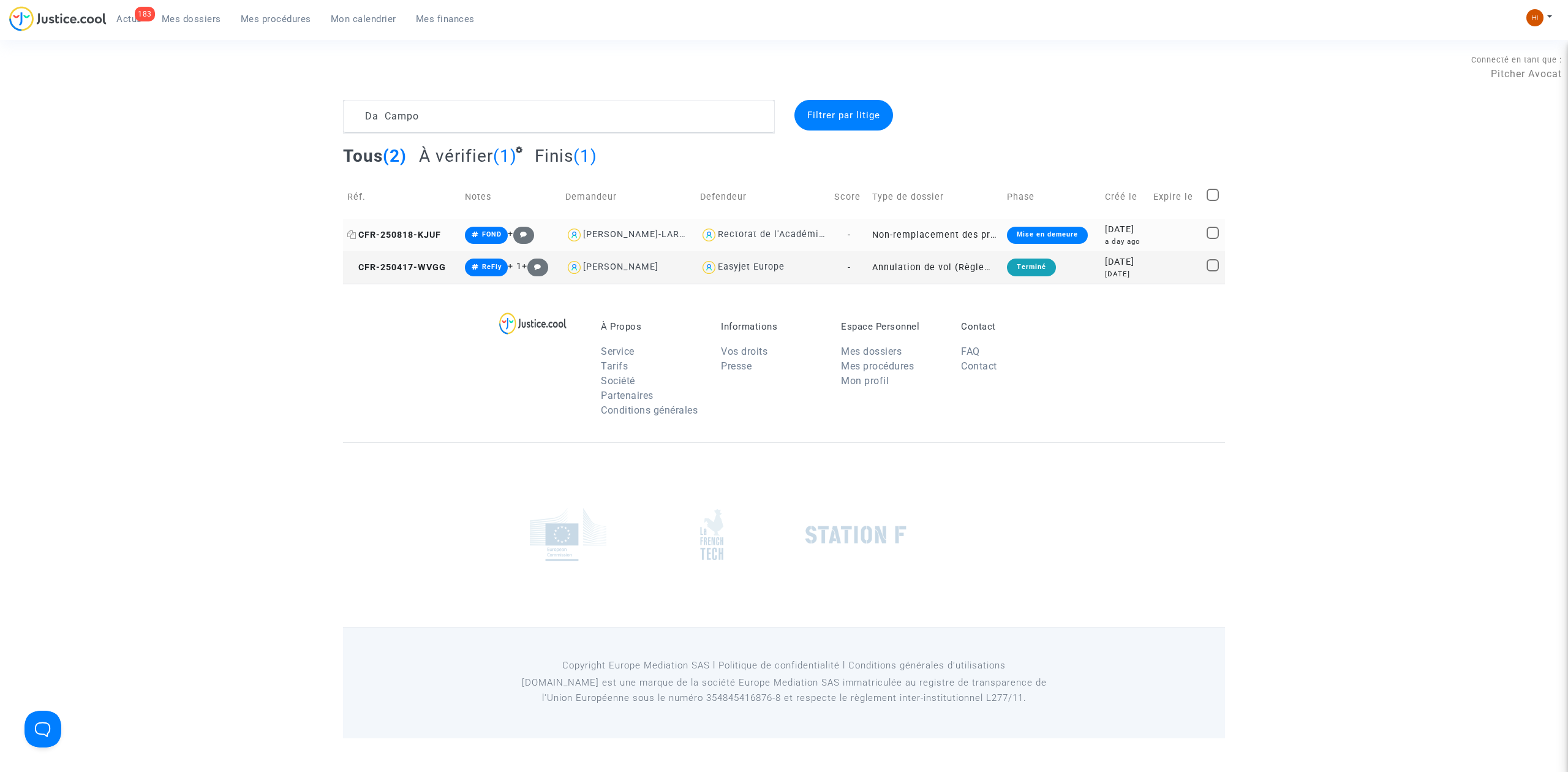
click at [419, 238] on span "CFR-250818-KJUF" at bounding box center [394, 235] width 94 height 10
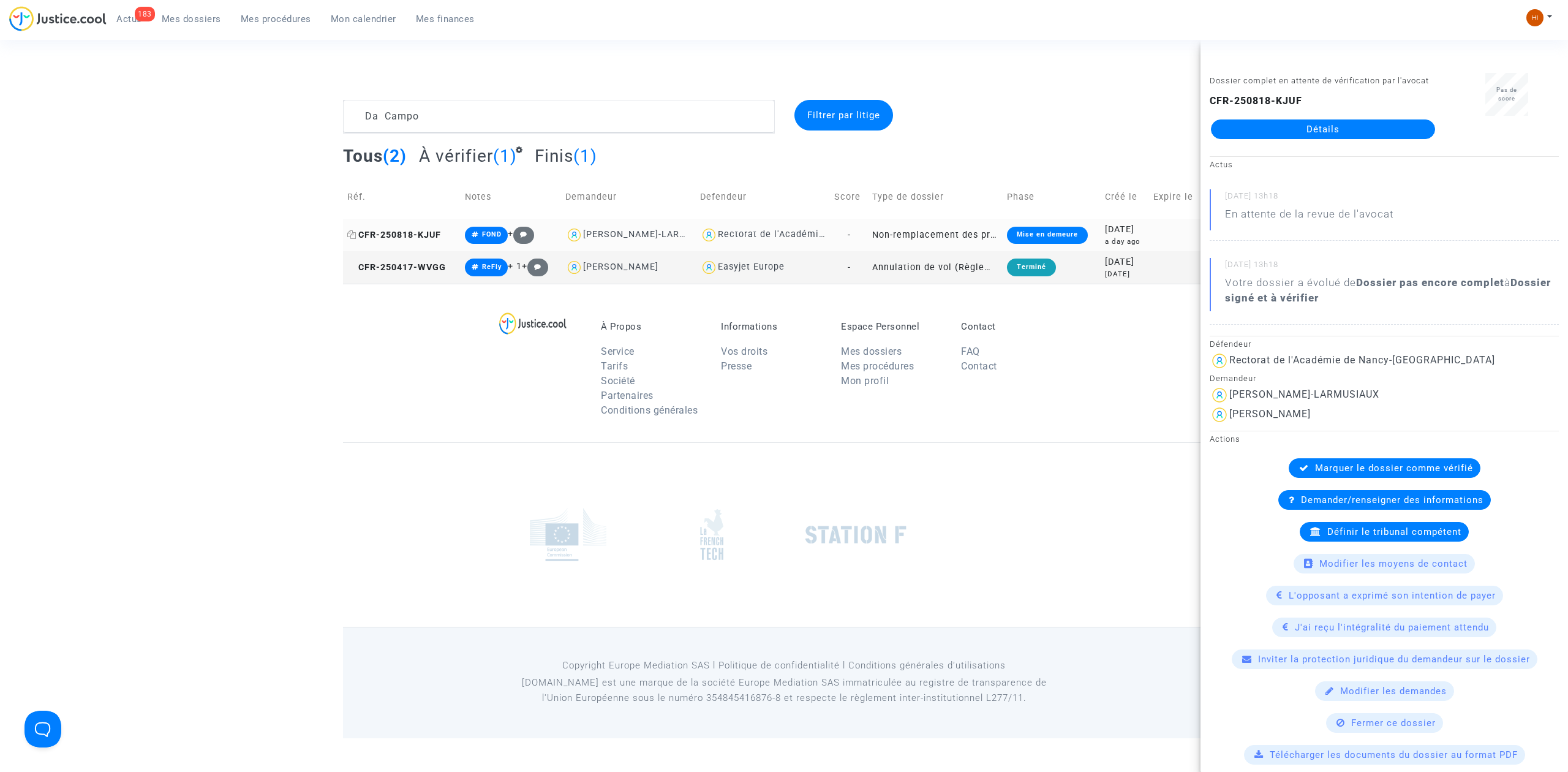
click at [405, 232] on span "CFR-250818-KJUF" at bounding box center [394, 235] width 94 height 10
click at [489, 93] on div "Connecté en tant que : Pitcher Avocat" at bounding box center [781, 85] width 1562 height 29
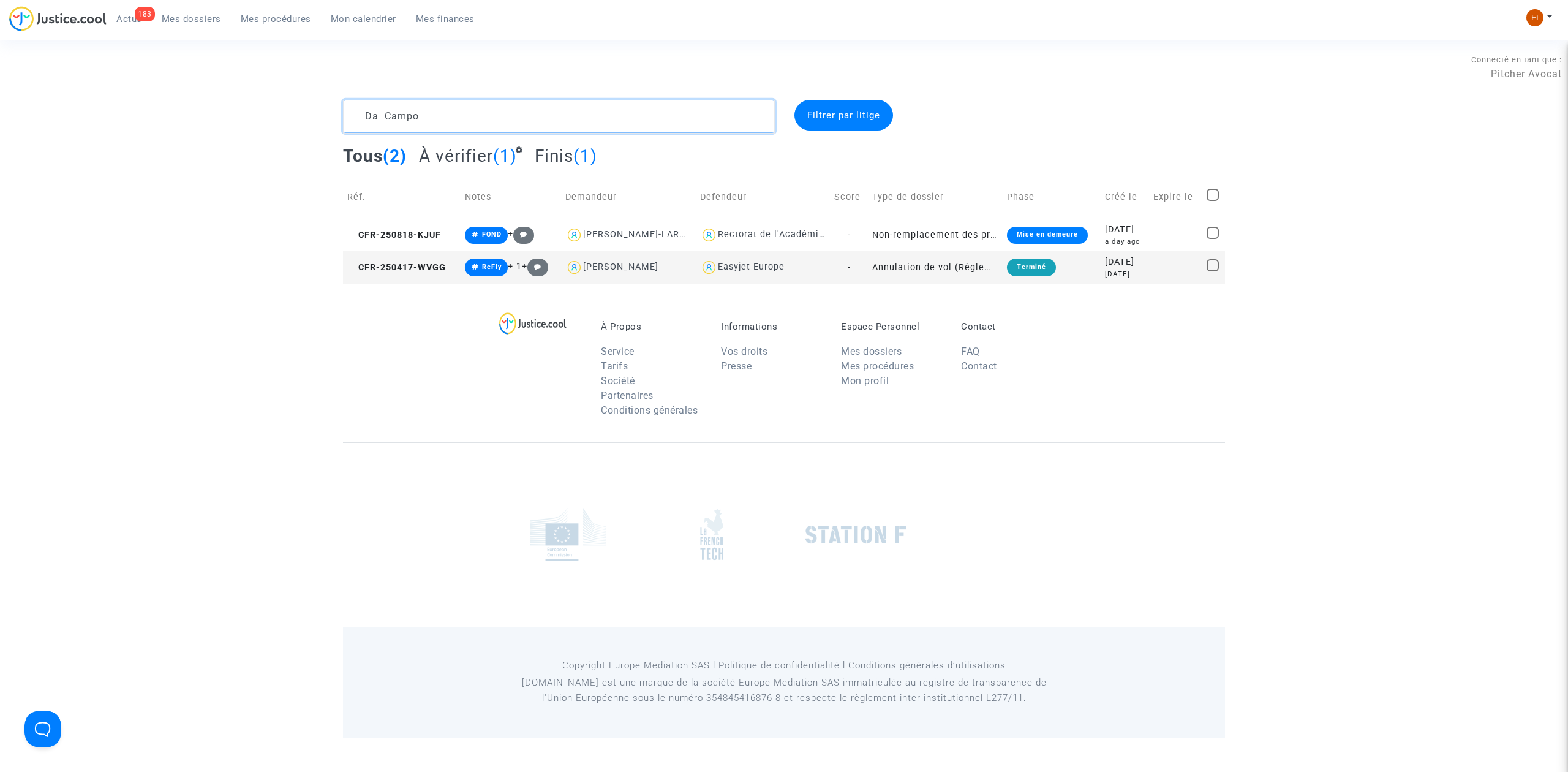
click at [488, 103] on textarea at bounding box center [559, 116] width 432 height 33
drag, startPoint x: 488, startPoint y: 104, endPoint x: 191, endPoint y: 59, distance: 300.4
click at [201, 61] on section "Connecté en tant que : Pitcher Avocat Da Campo Filtrer par litige Tous (2) À vé…" at bounding box center [784, 369] width 1568 height 739
paste textarea "CFR-240723-9EAP"
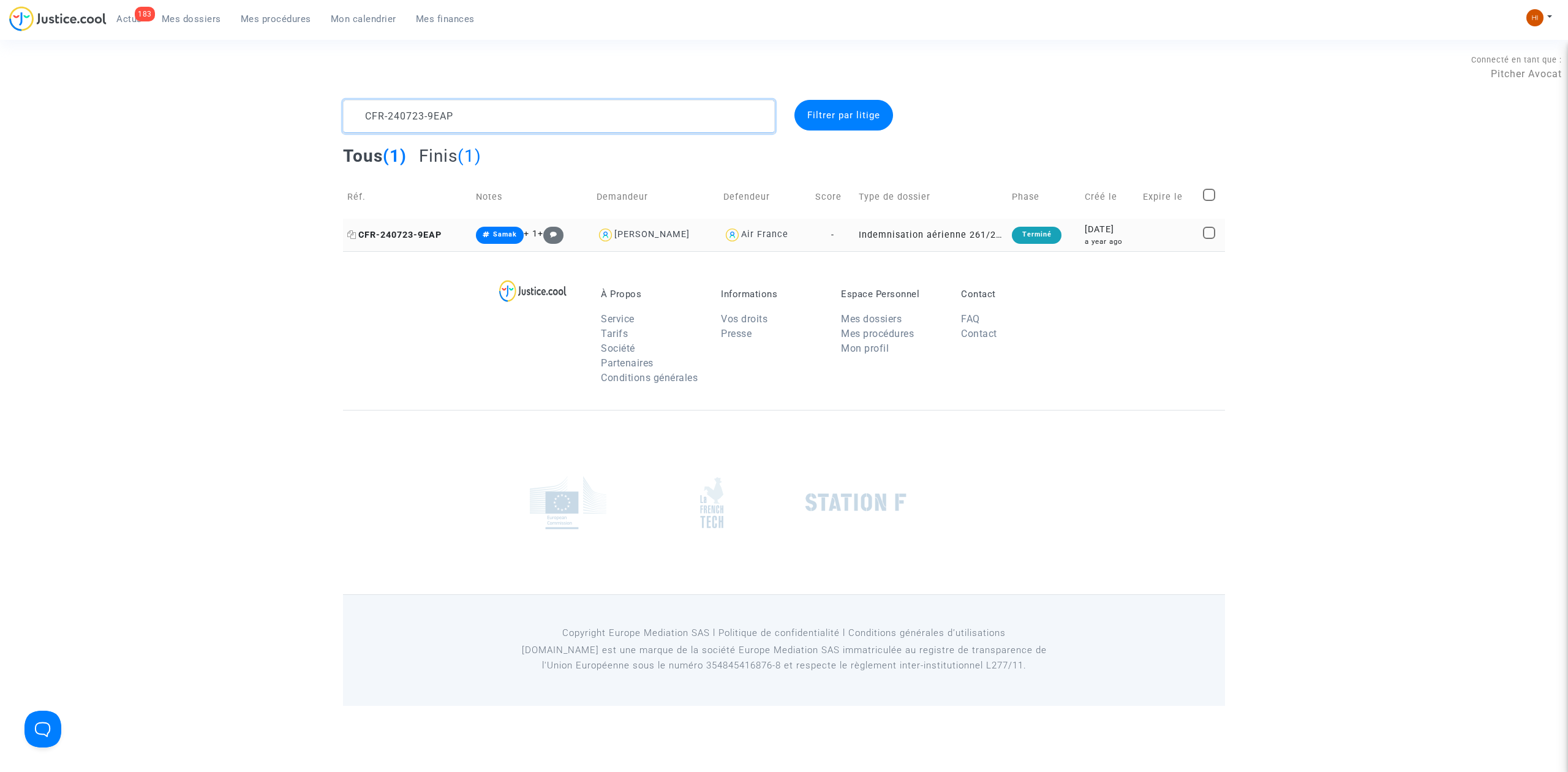
type textarea "CFR-240723-9EAP"
click at [380, 232] on span "CFR-240723-9EAP" at bounding box center [394, 235] width 94 height 10
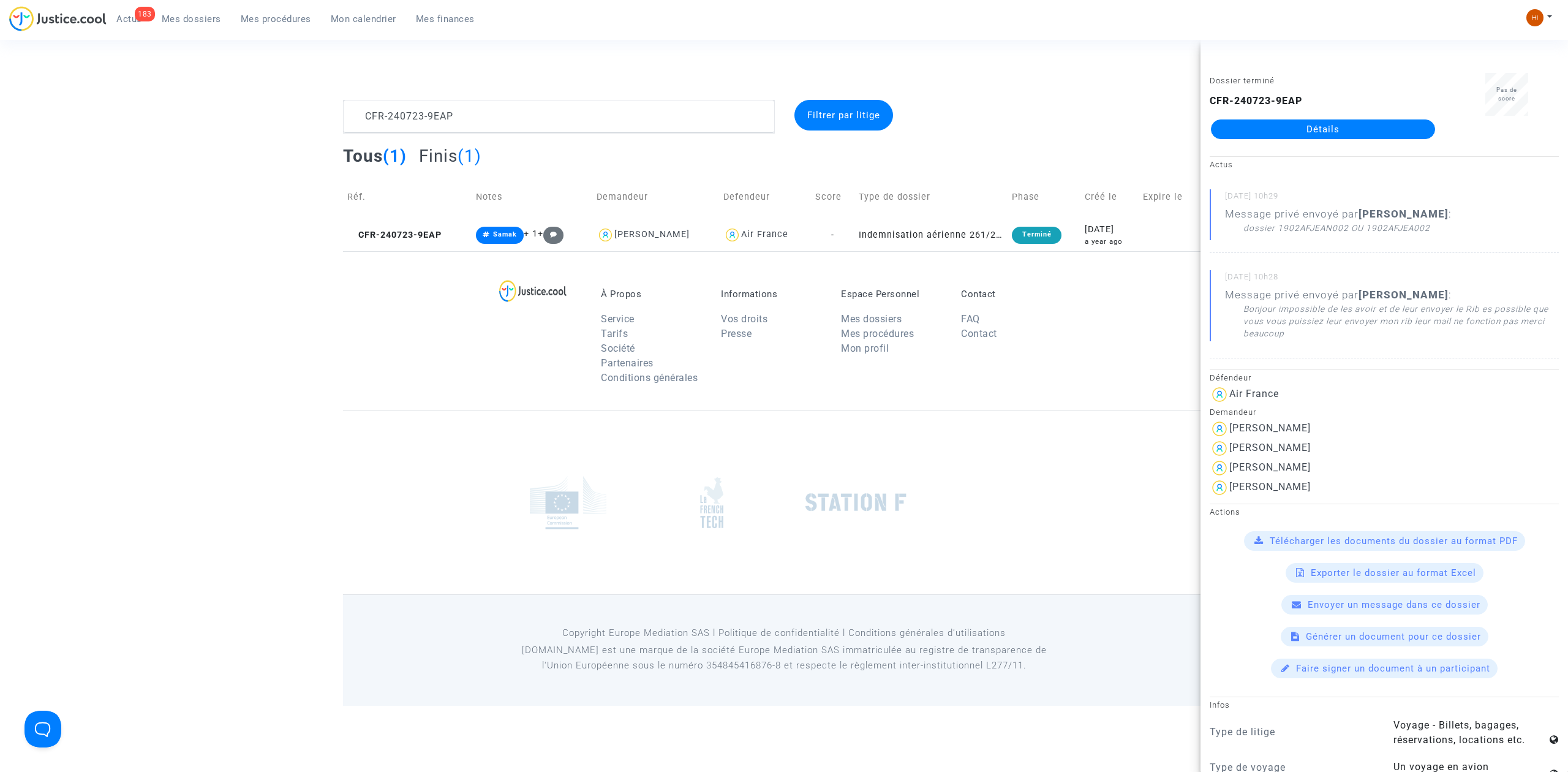
click at [1384, 126] on link "Détails" at bounding box center [1323, 129] width 224 height 20
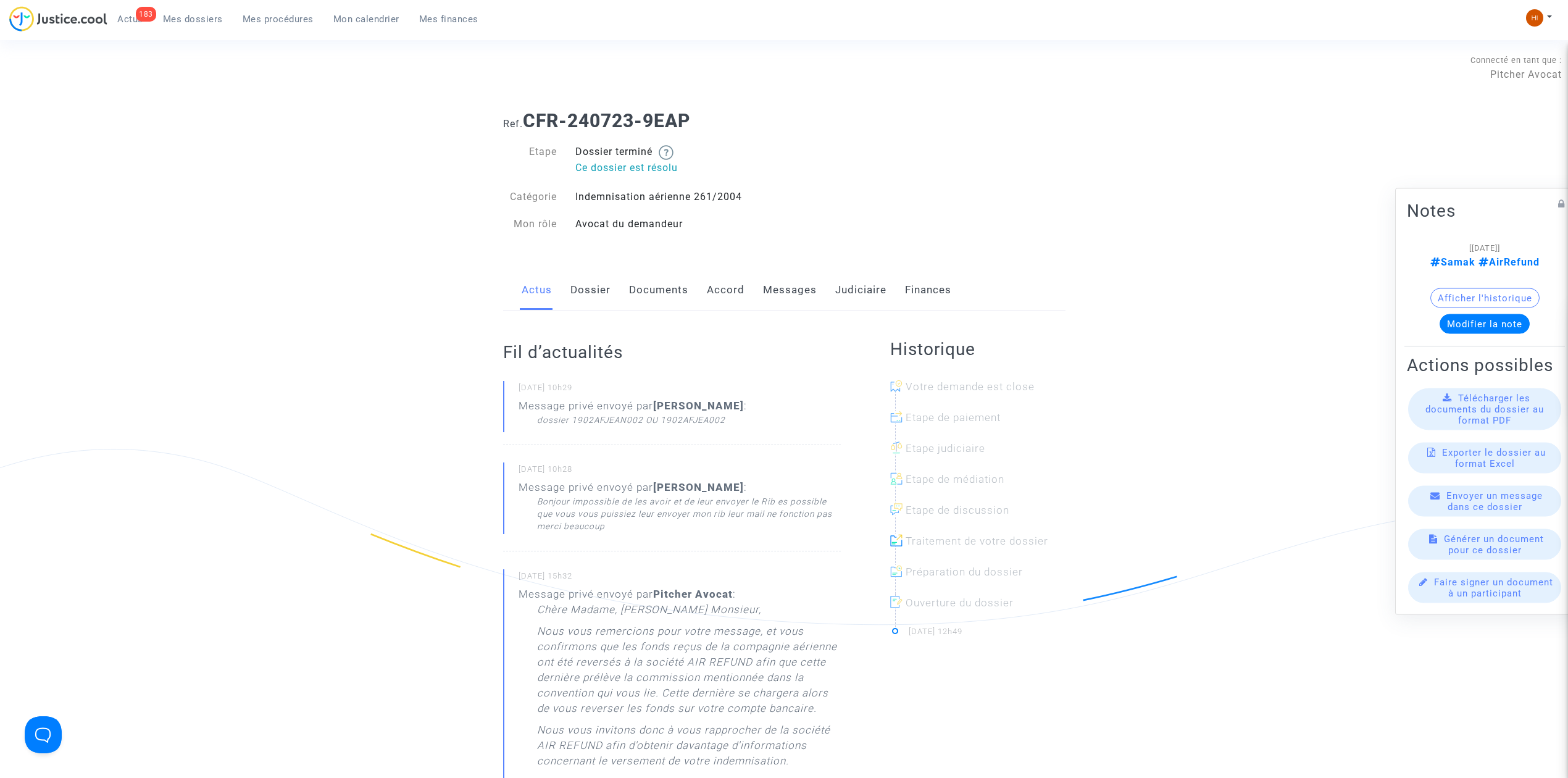
click at [786, 290] on link "Messages" at bounding box center [790, 290] width 54 height 41
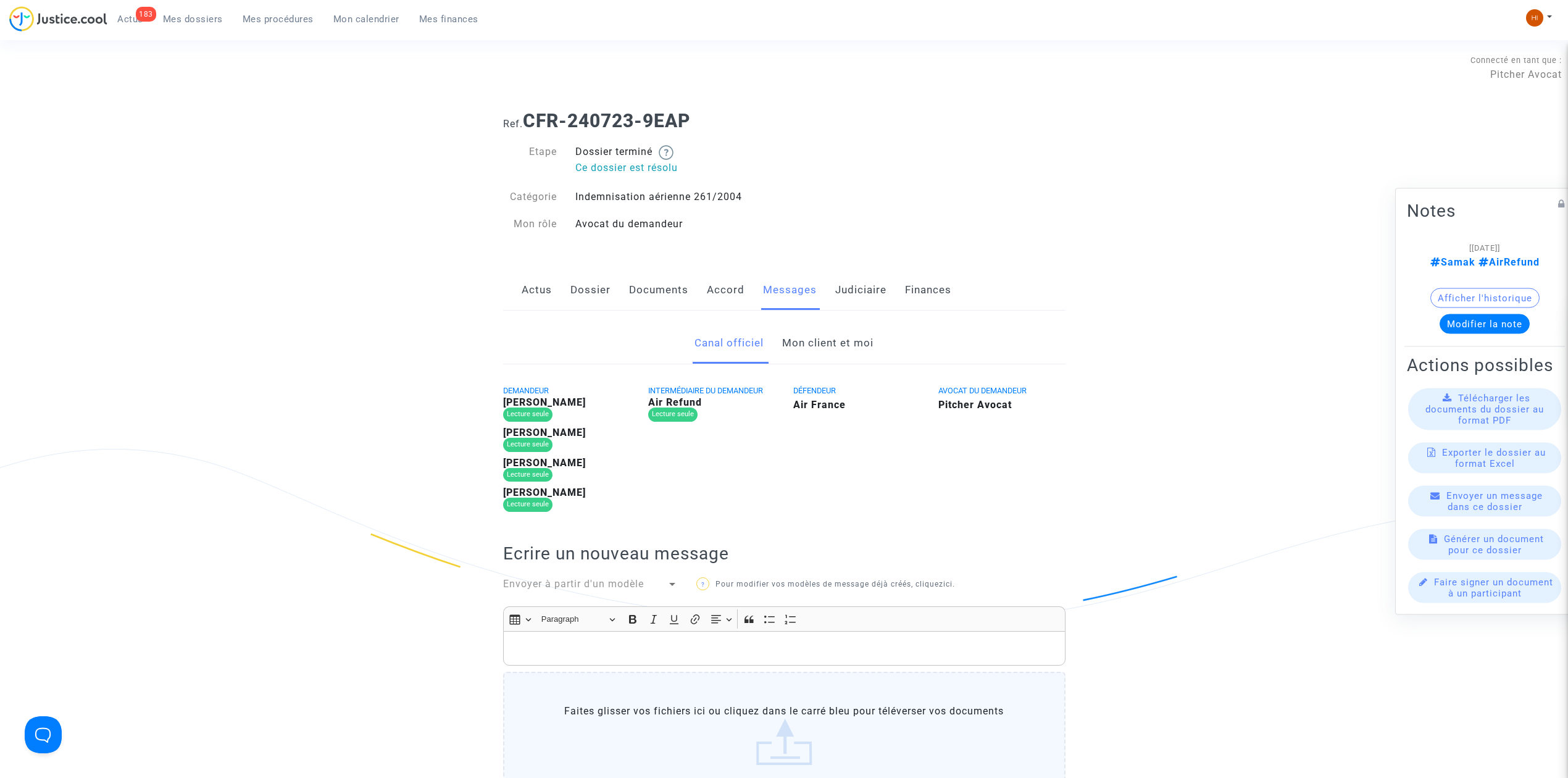
click at [862, 339] on link "Mon client et moi" at bounding box center [828, 343] width 91 height 41
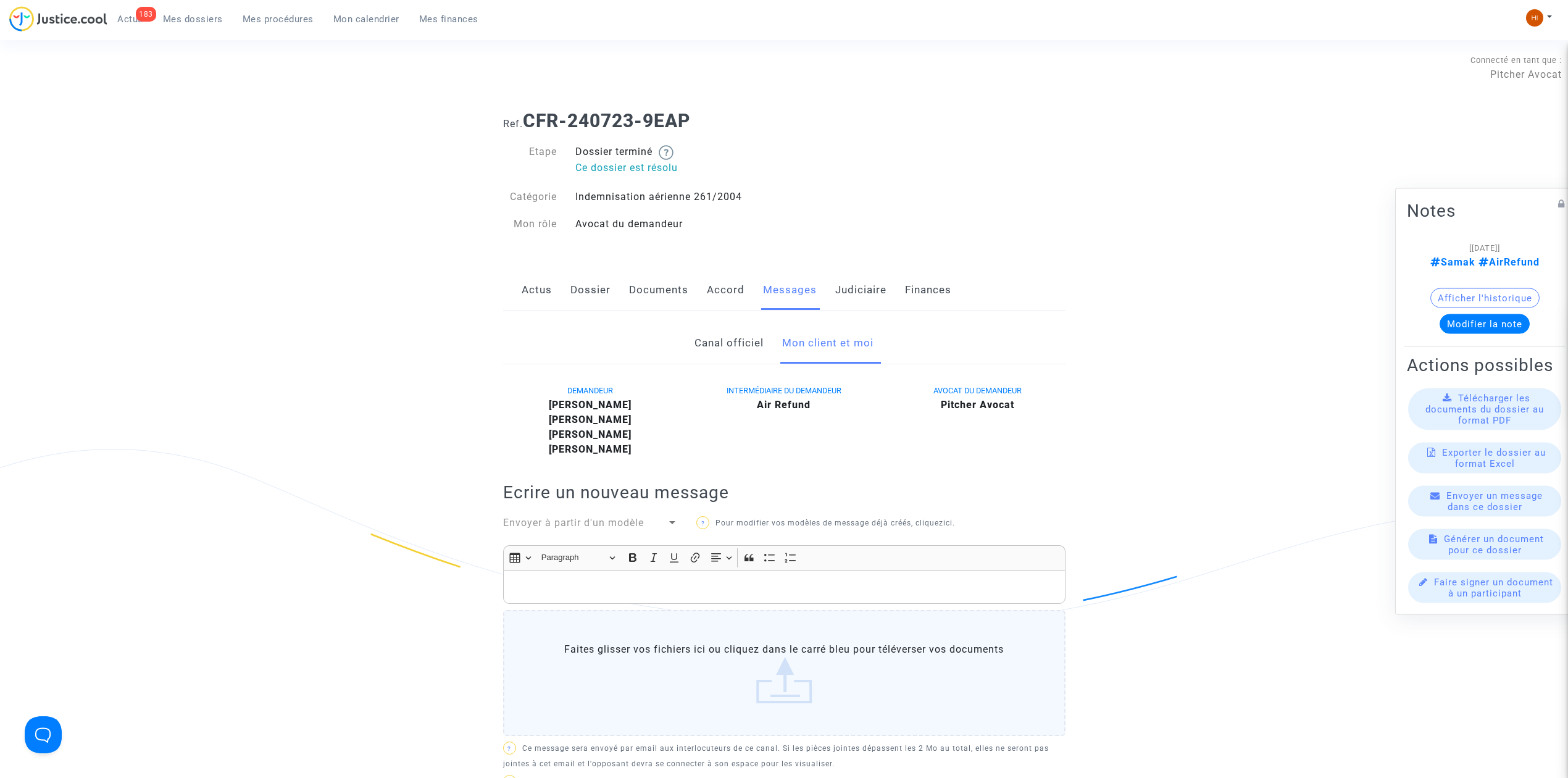
scroll to position [494, 0]
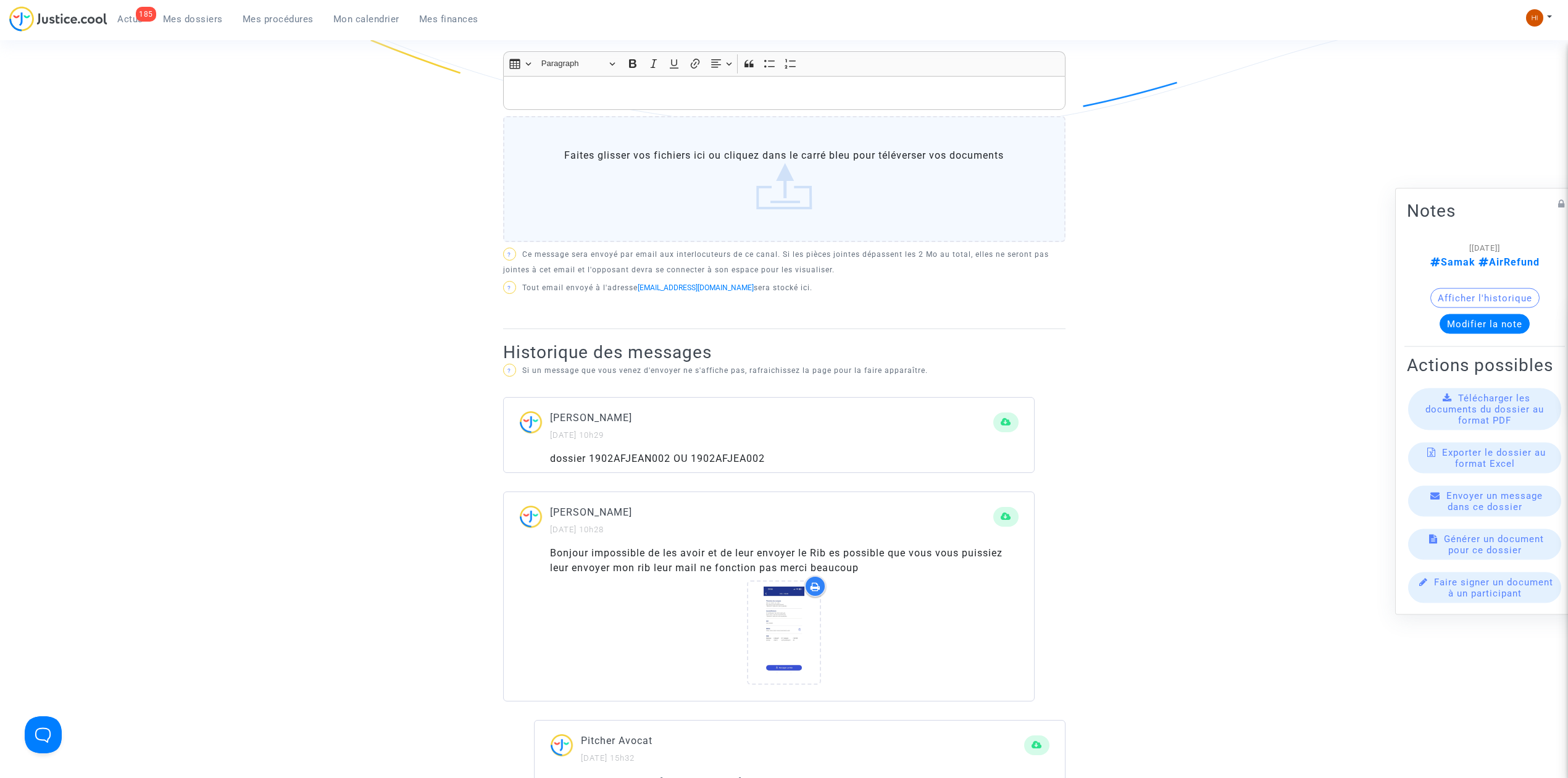
click at [195, 6] on ul "185 Actus Mes dossiers Mes procédures Mon calendrier Mes finances" at bounding box center [298, 17] width 381 height 22
click at [198, 23] on span "Mes dossiers" at bounding box center [192, 19] width 60 height 11
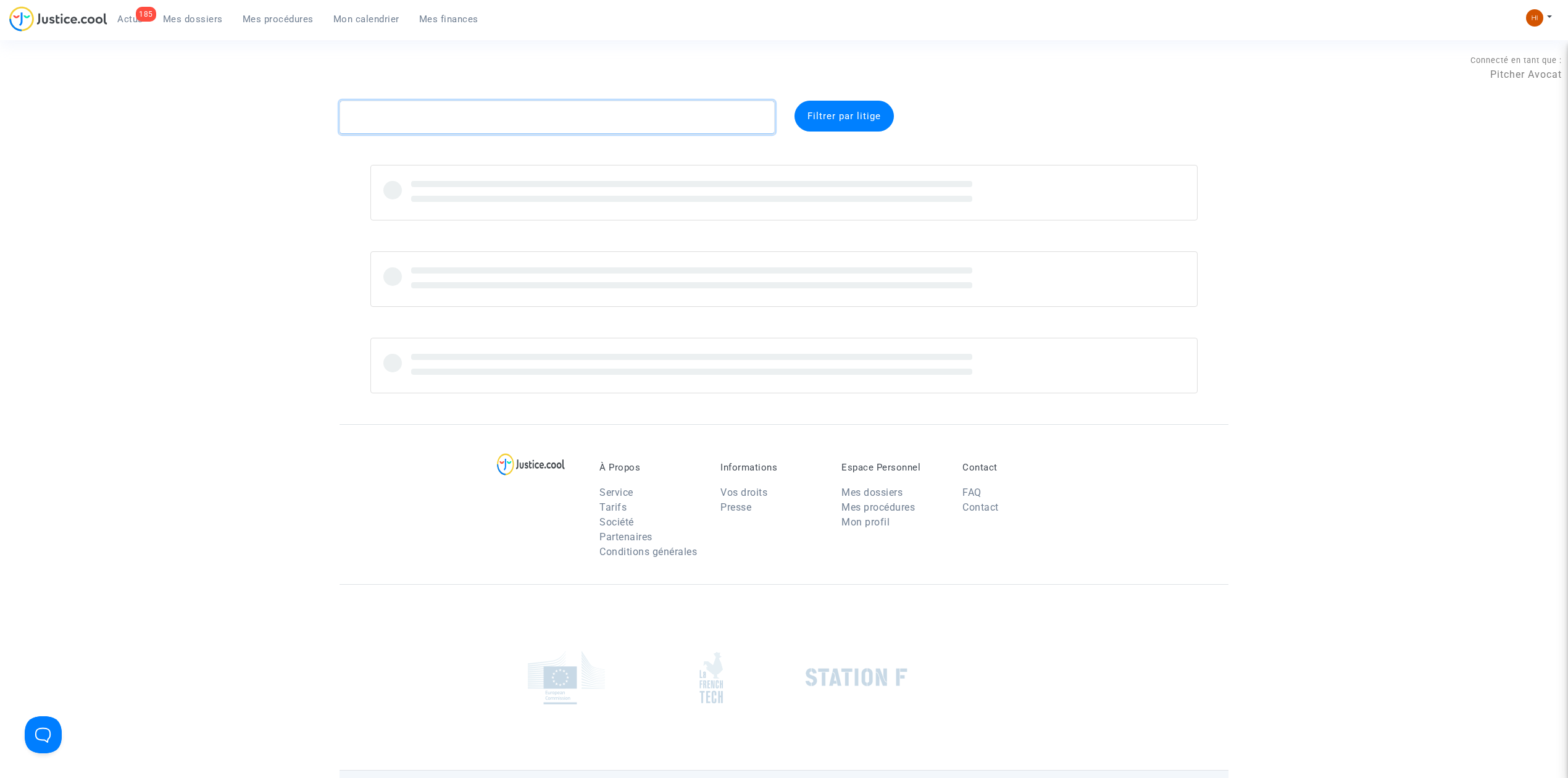
click at [395, 117] on textarea at bounding box center [557, 117] width 435 height 33
paste textarea "CFR-250117-QKBH"
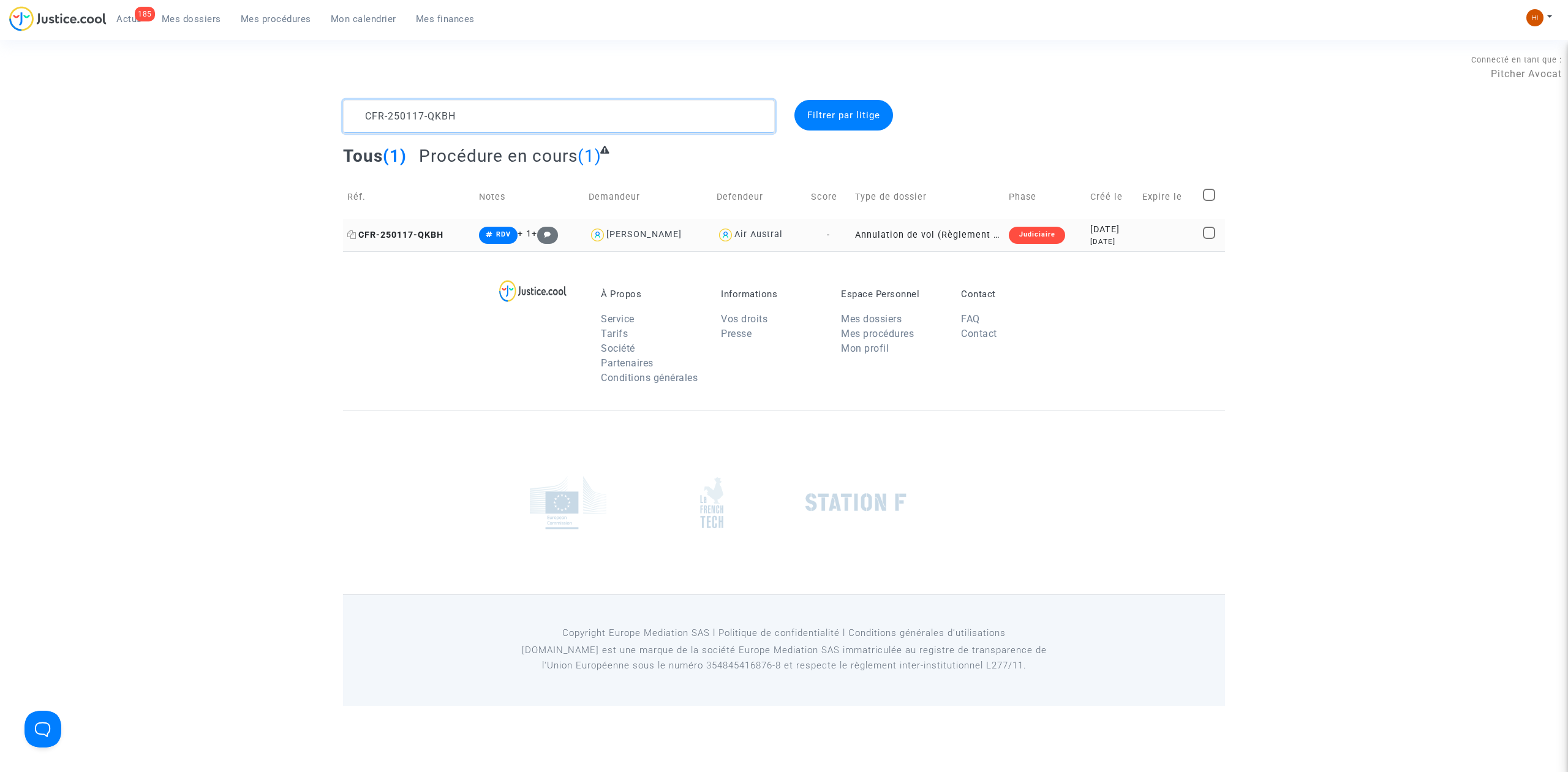
type textarea "CFR-250117-QKBH"
click at [390, 230] on span "CFR-250117-QKBH" at bounding box center [395, 235] width 96 height 10
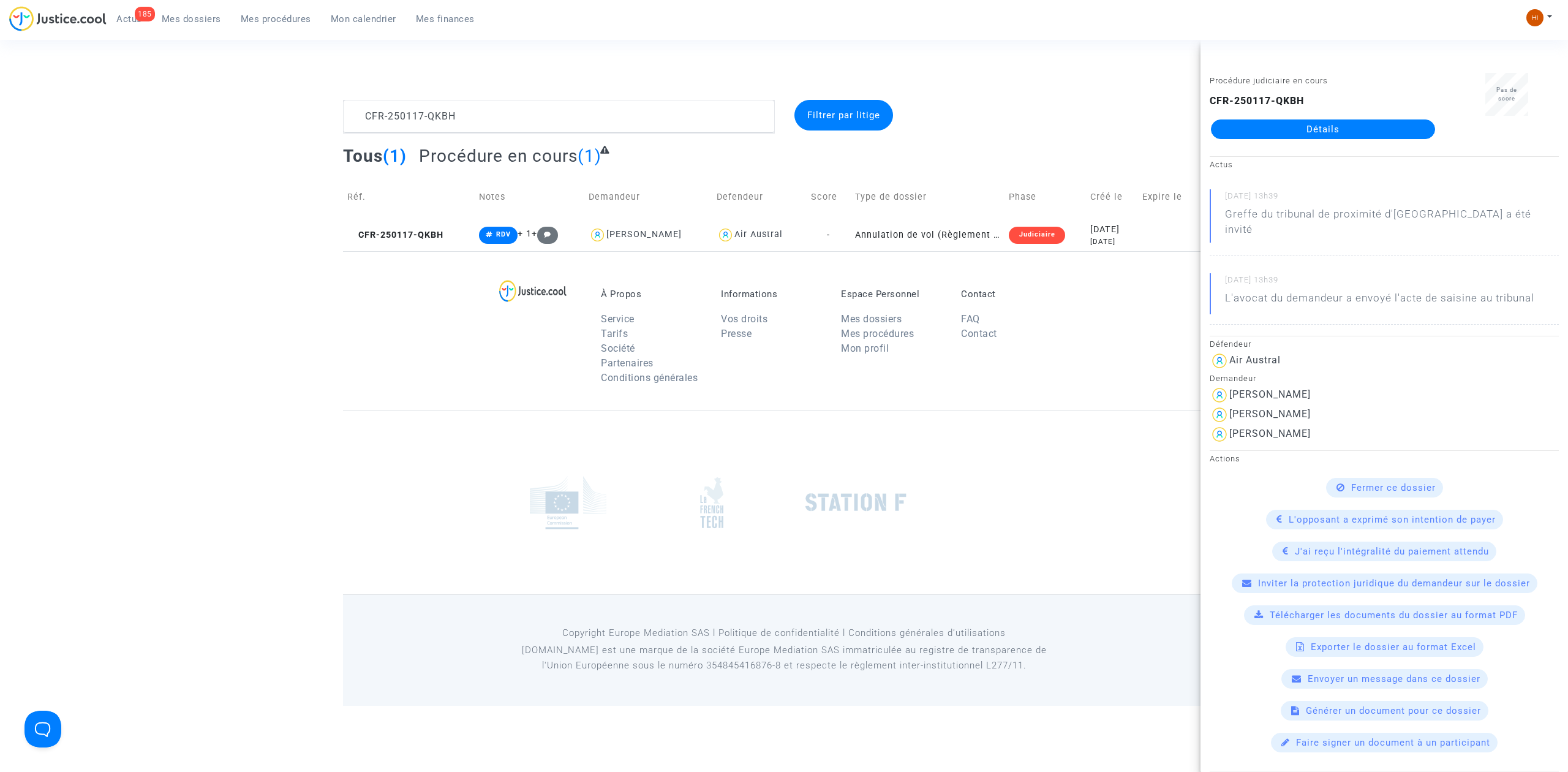
click at [1319, 130] on link "Détails" at bounding box center [1323, 129] width 224 height 20
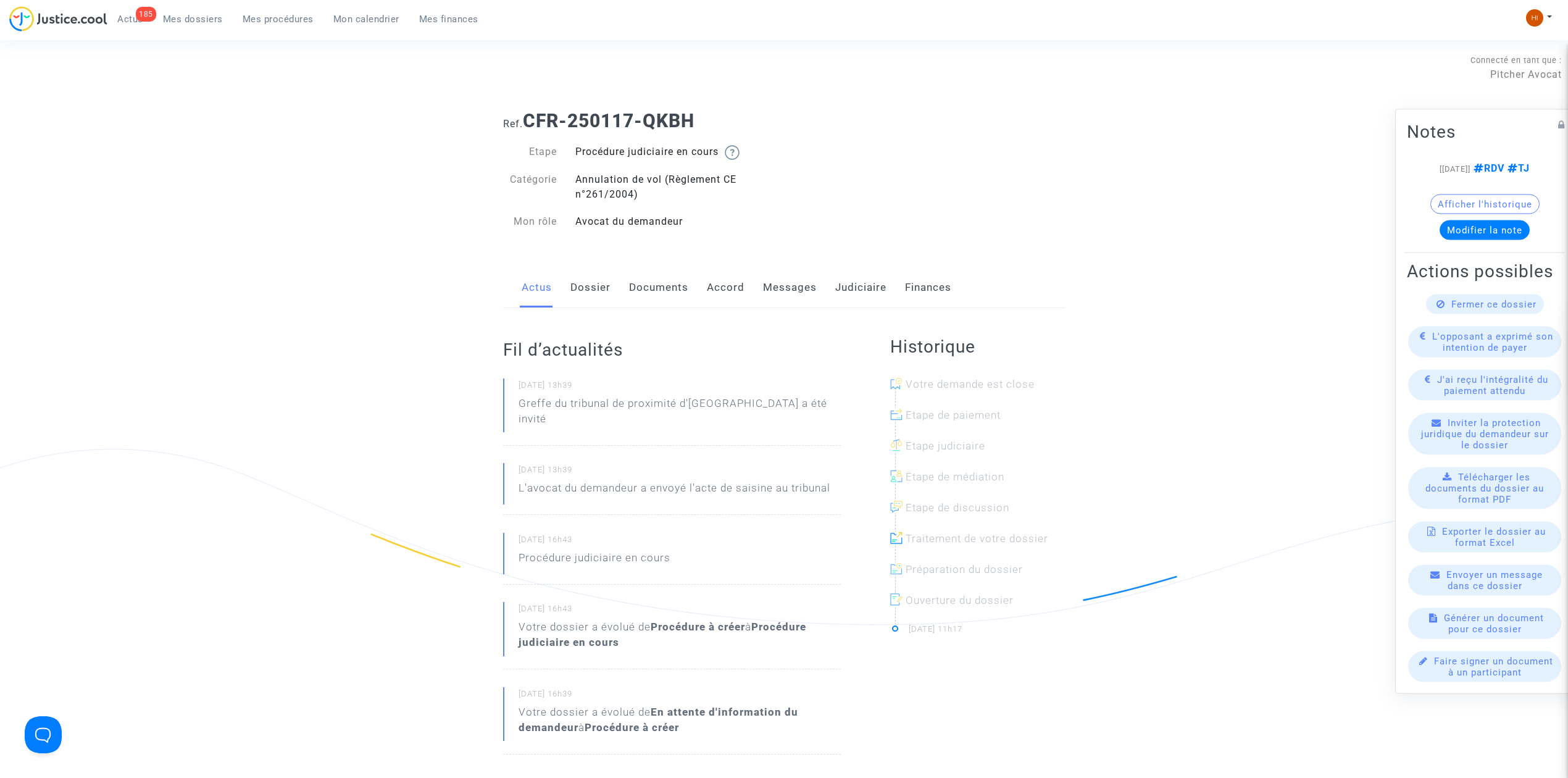
click at [596, 301] on link "Dossier" at bounding box center [590, 288] width 40 height 41
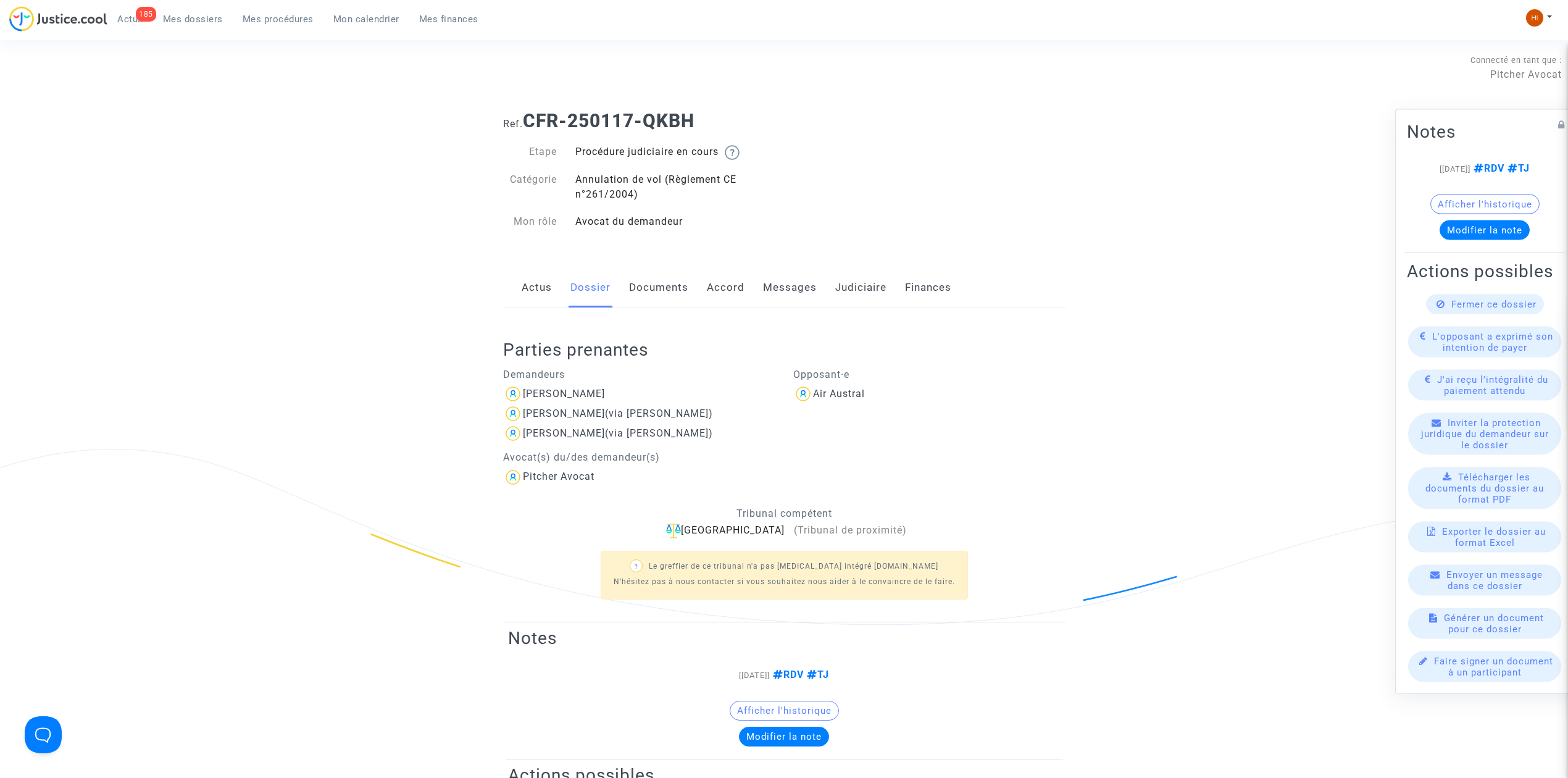
click at [806, 293] on link "Messages" at bounding box center [790, 288] width 54 height 41
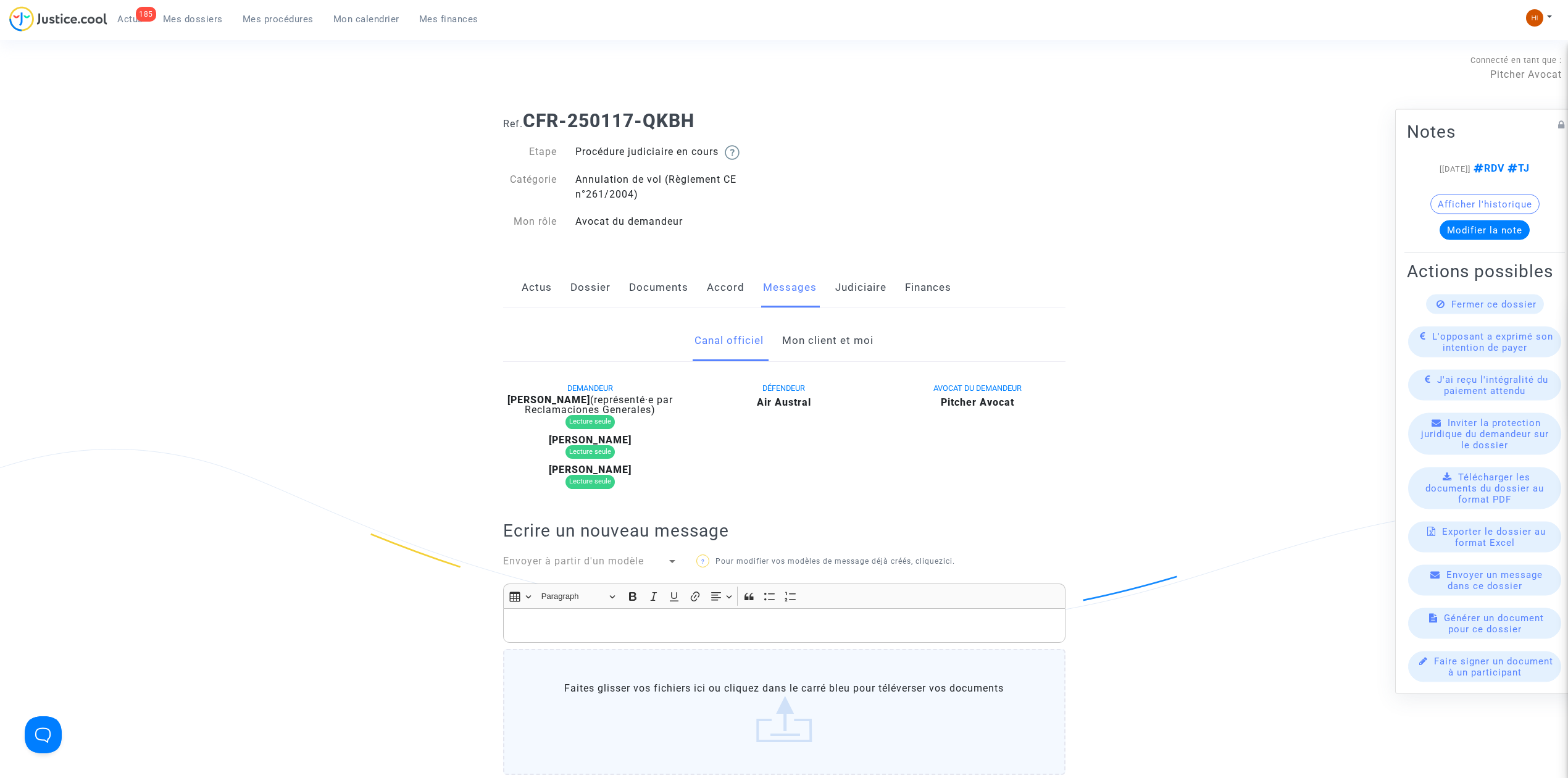
drag, startPoint x: 846, startPoint y: 319, endPoint x: 836, endPoint y: 339, distance: 22.4
click at [847, 320] on div "Canal officiel Mon client et moi DEMANDEUR Julie Jubin (représenté·e par Reclam…" at bounding box center [784, 630] width 562 height 644
click at [836, 339] on link "Mon client et moi" at bounding box center [828, 341] width 91 height 41
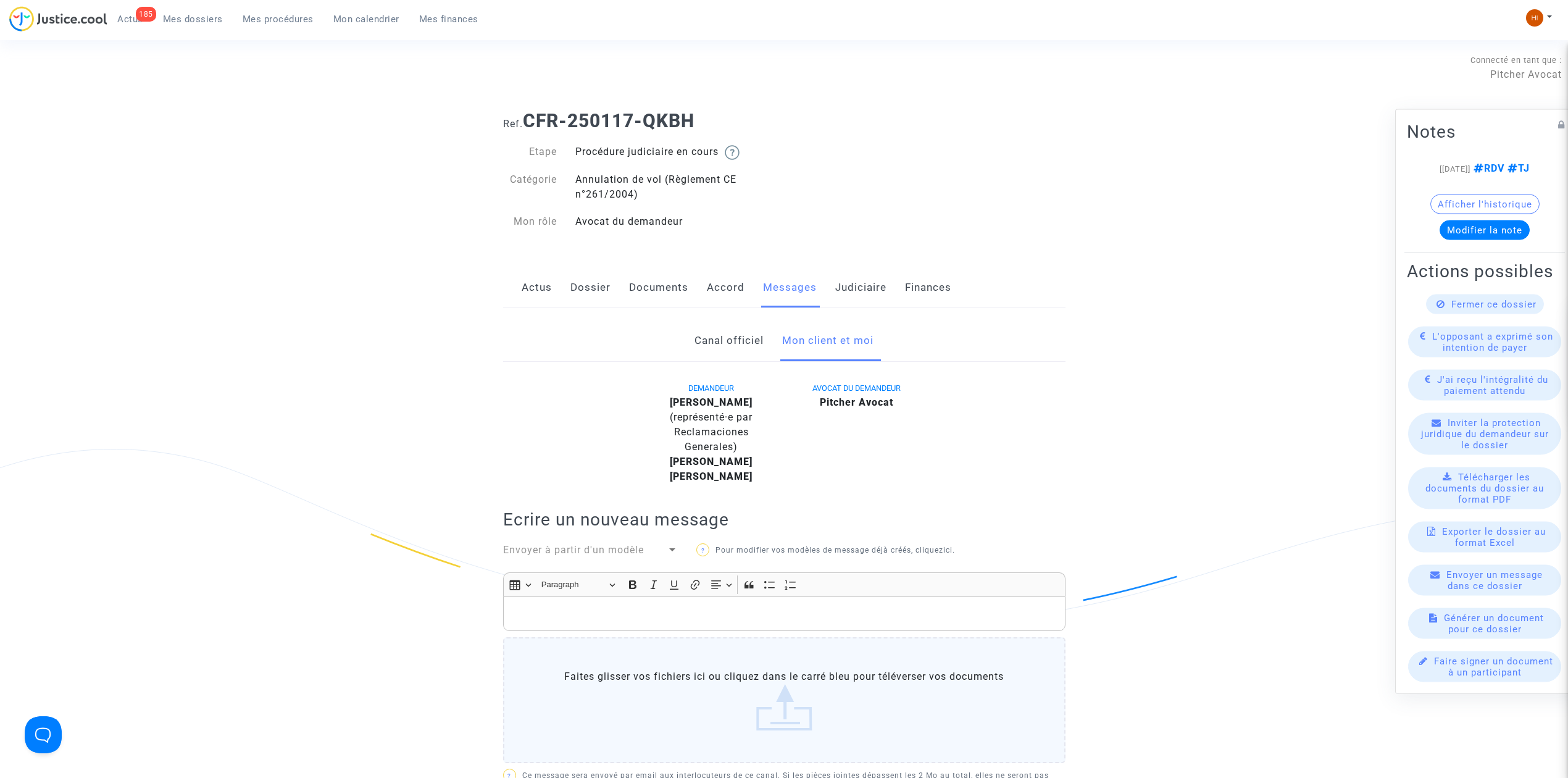
click at [588, 299] on link "Dossier" at bounding box center [590, 288] width 40 height 41
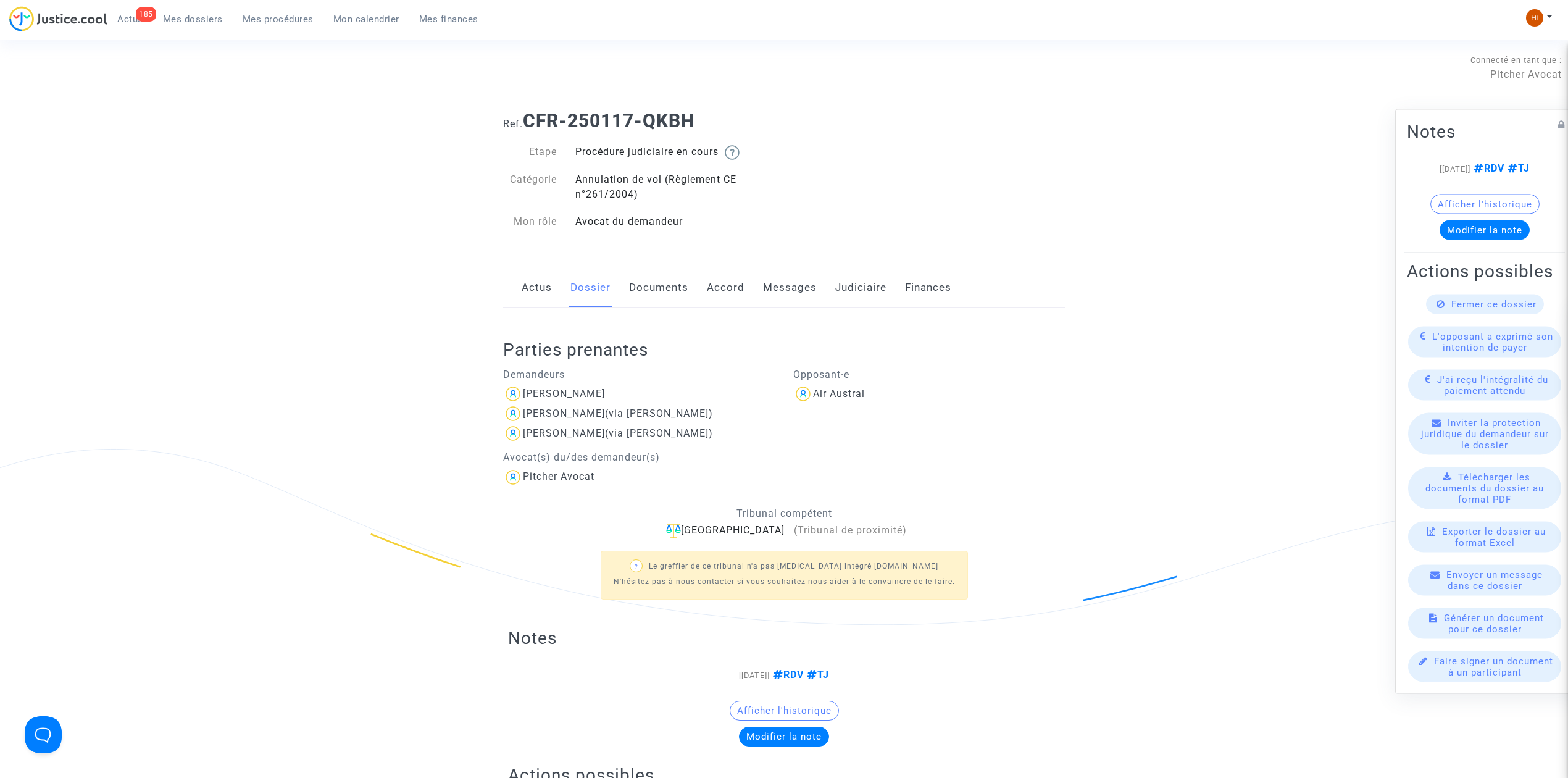
click at [538, 299] on link "Actus" at bounding box center [537, 288] width 30 height 41
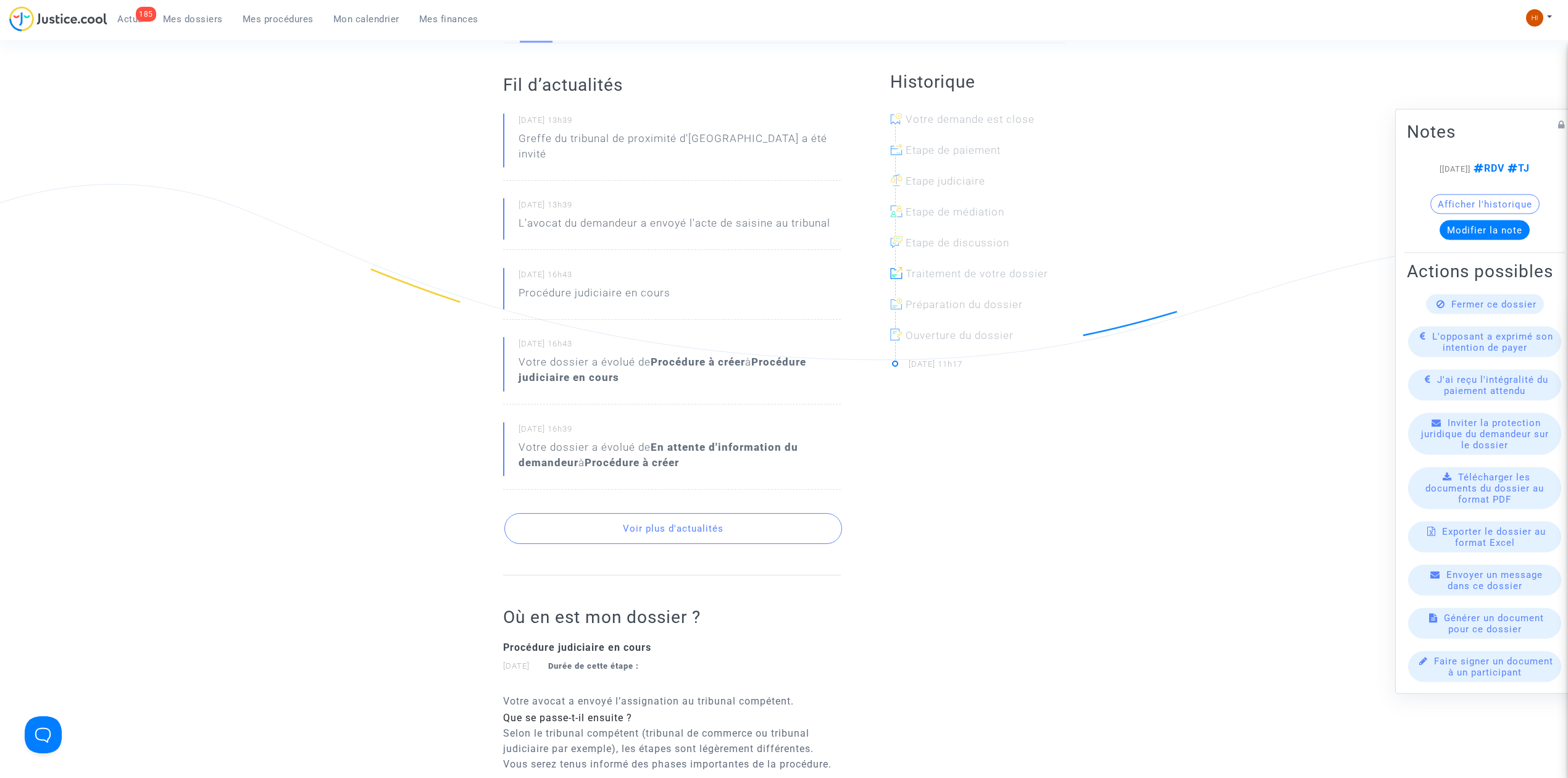
scroll to position [329, 0]
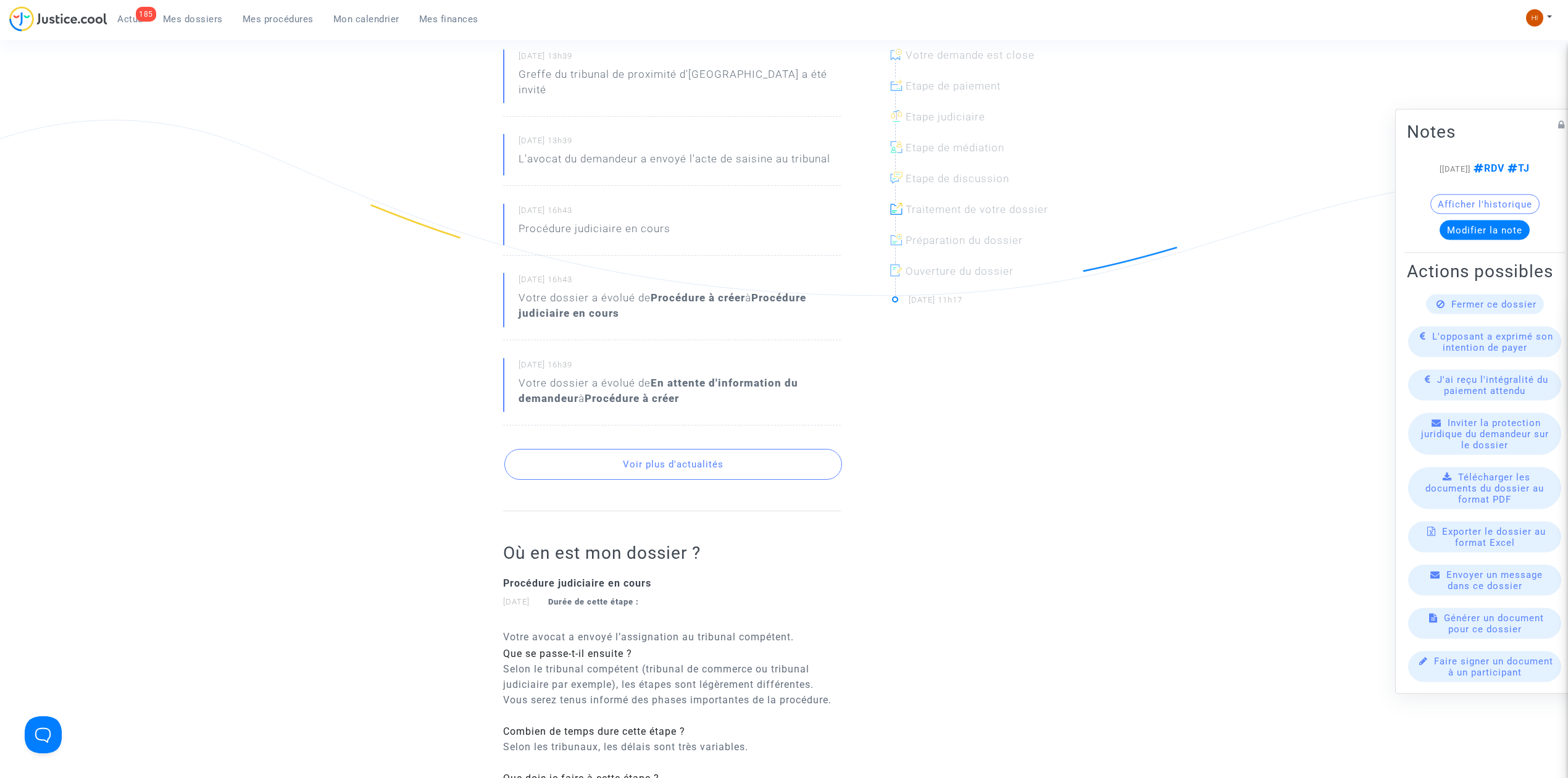
click at [652, 458] on button "Voir plus d'actualités" at bounding box center [673, 464] width 338 height 31
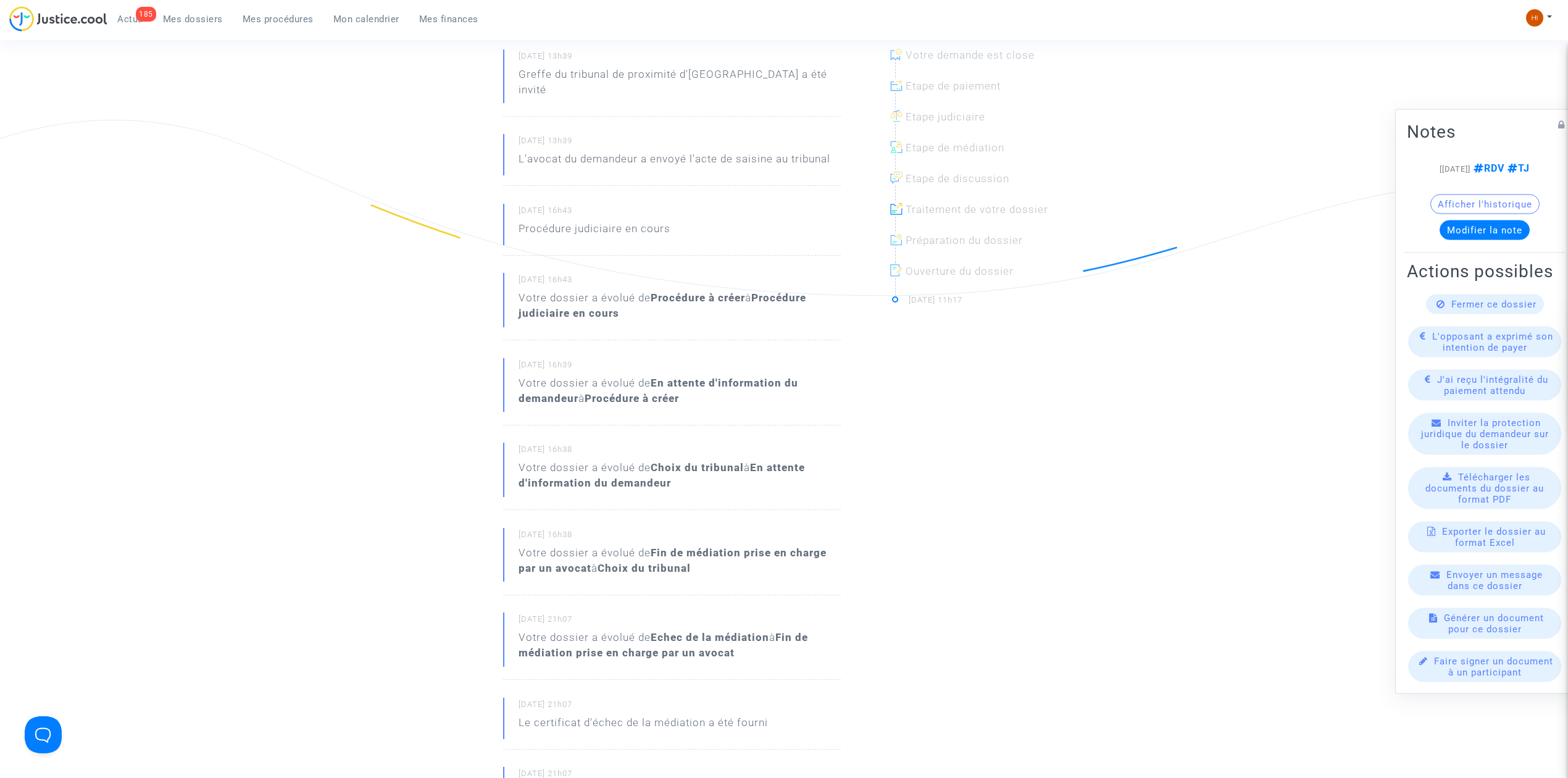
scroll to position [905, 0]
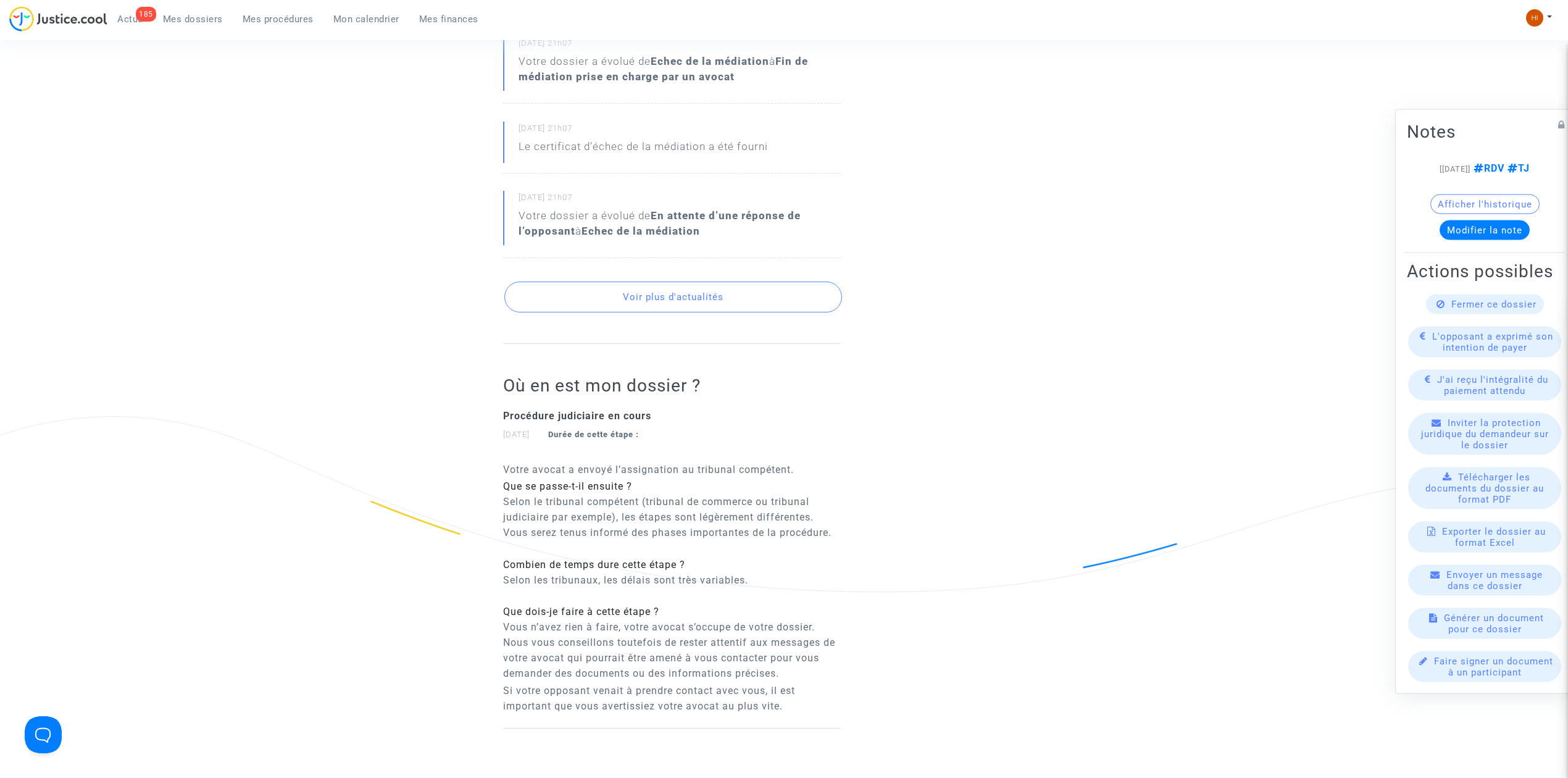
click at [768, 290] on button "Voir plus d'actualités" at bounding box center [673, 297] width 338 height 31
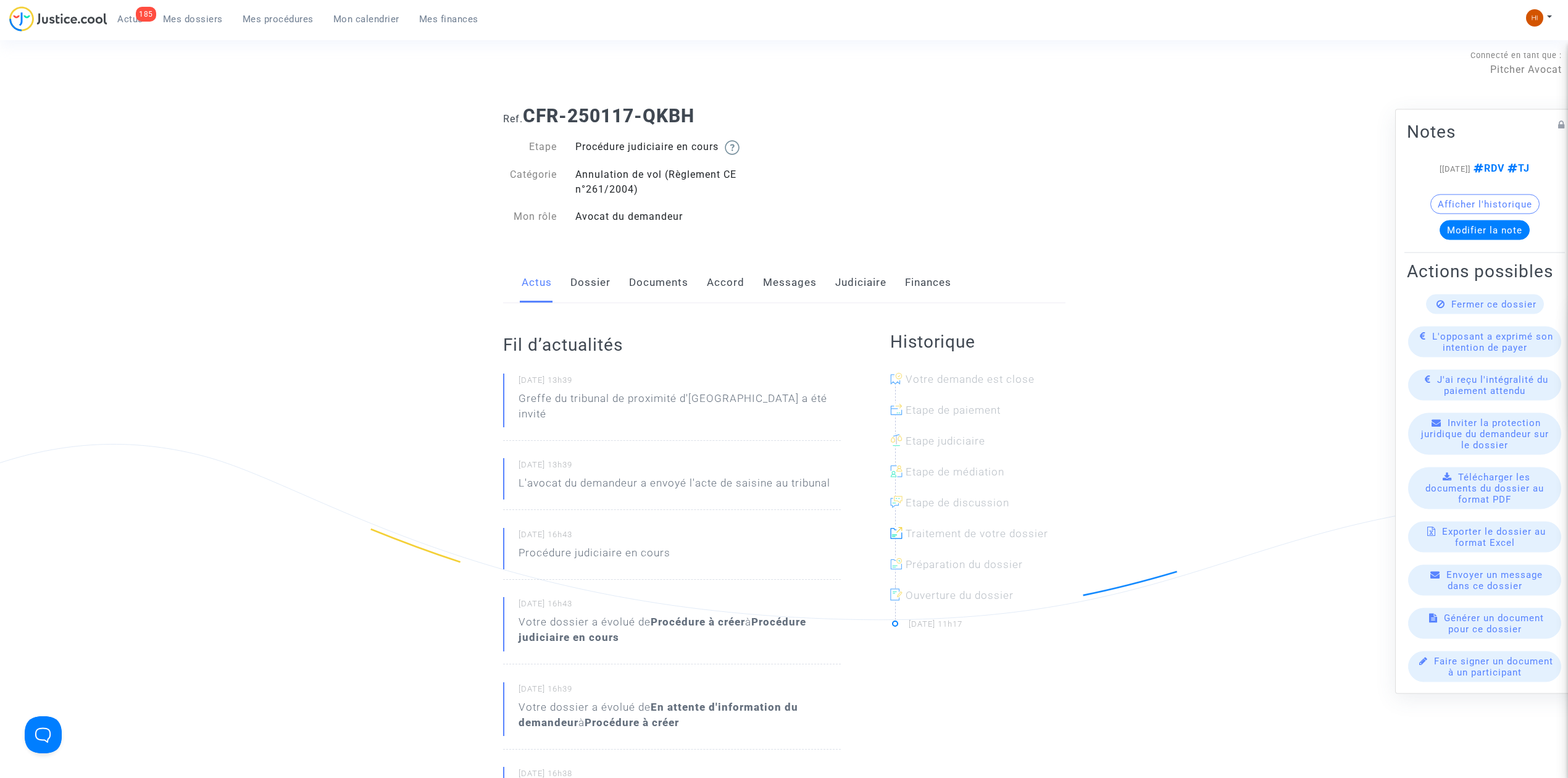
scroll to position [0, 0]
click at [568, 299] on div "Actus Dossier Documents Accord Messages Judiciaire Finances" at bounding box center [784, 288] width 562 height 41
drag, startPoint x: 579, startPoint y: 295, endPoint x: 633, endPoint y: 290, distance: 54.2
click at [579, 294] on link "Dossier" at bounding box center [590, 288] width 40 height 41
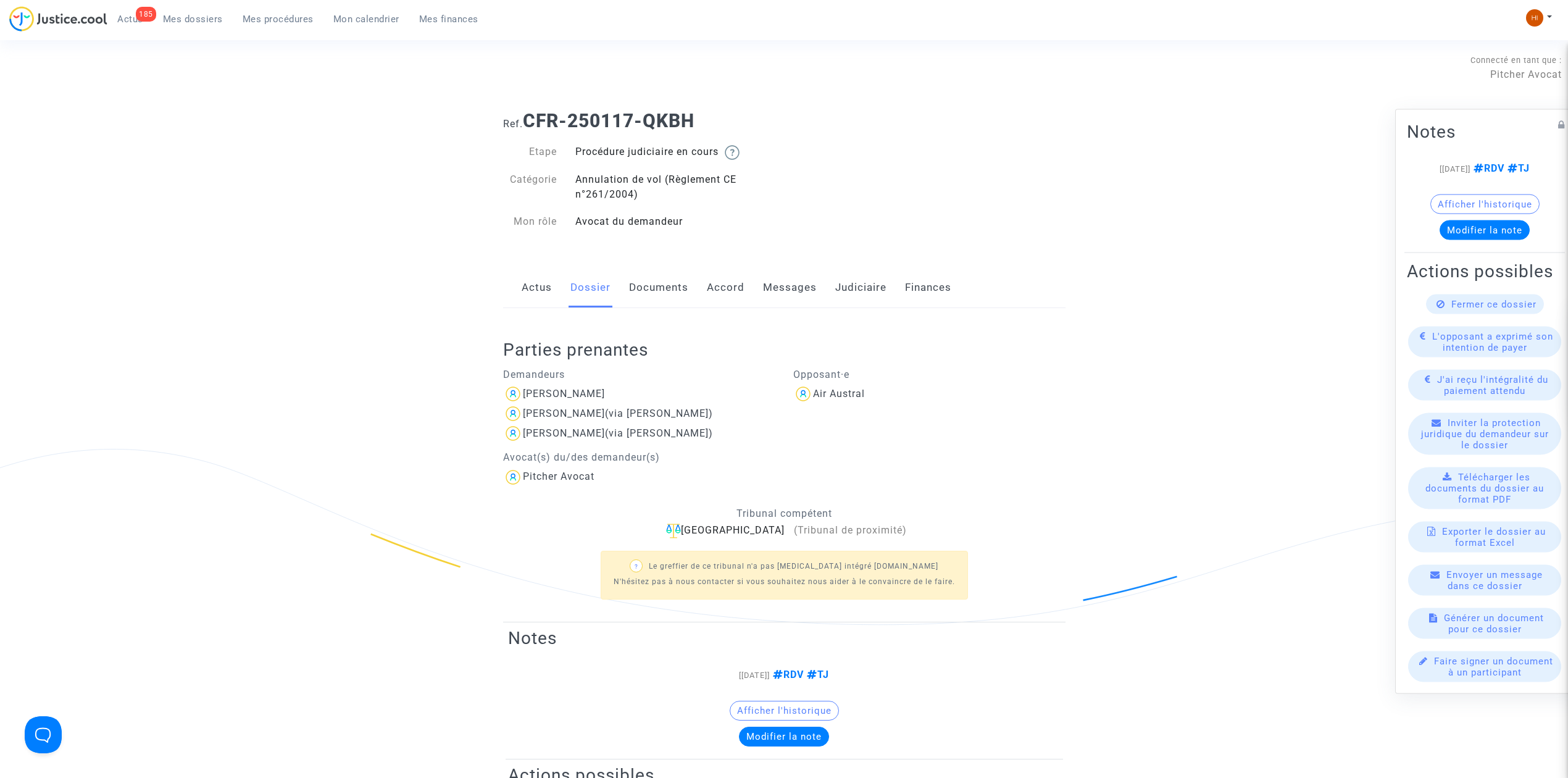
click at [717, 295] on link "Accord" at bounding box center [725, 288] width 37 height 41
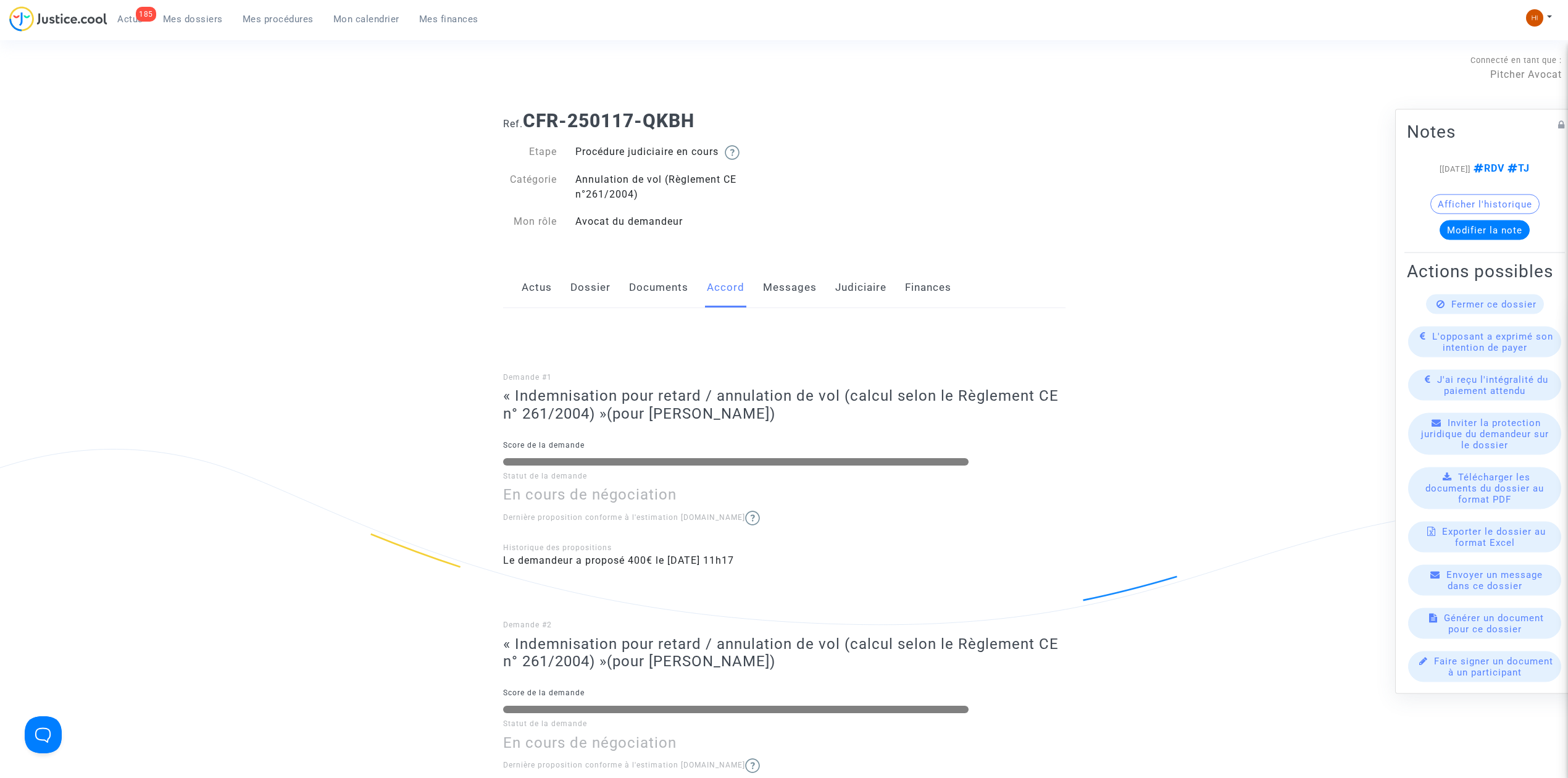
click at [651, 299] on link "Documents" at bounding box center [659, 288] width 59 height 41
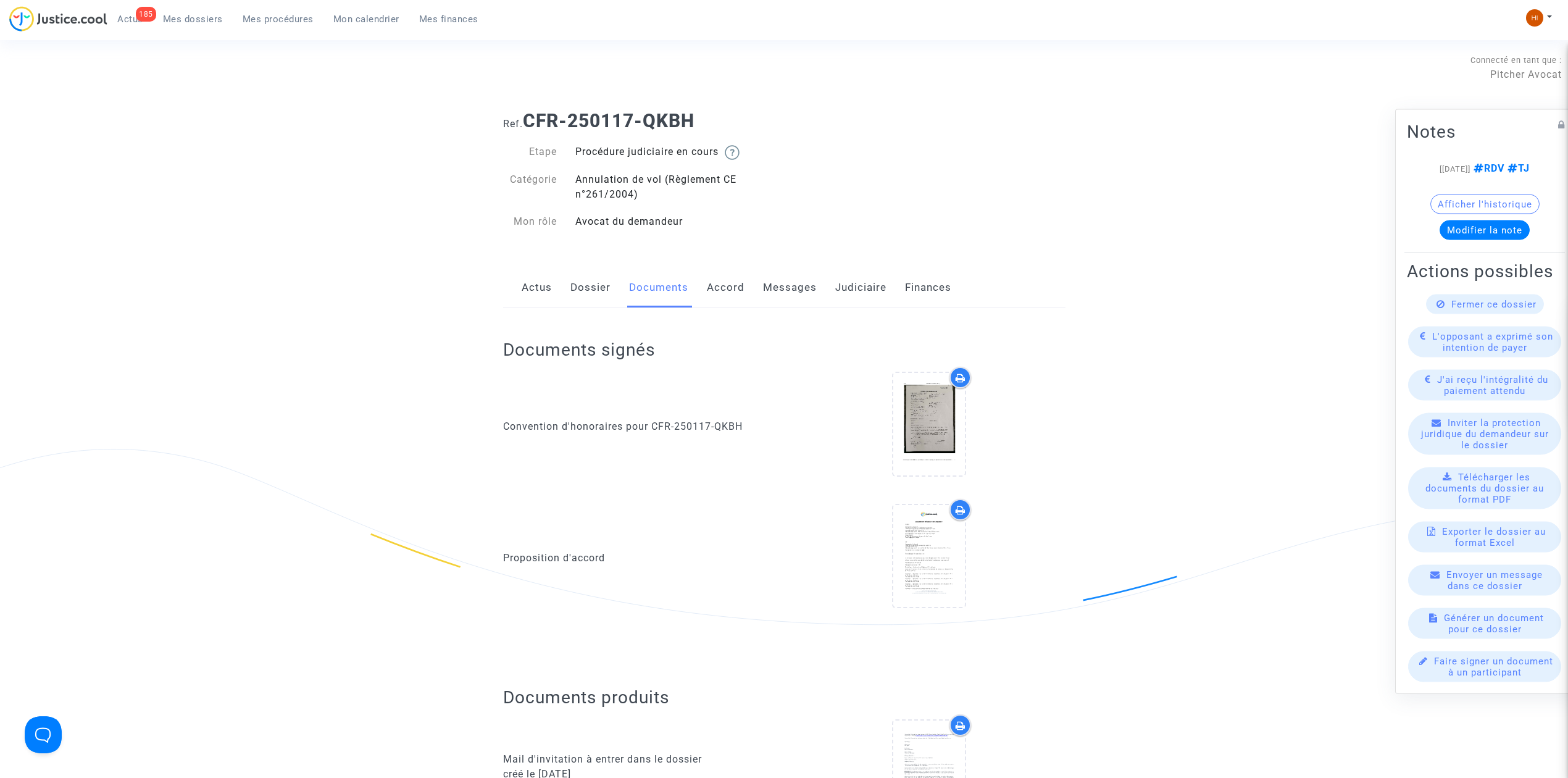
click at [588, 283] on link "Dossier" at bounding box center [590, 288] width 40 height 41
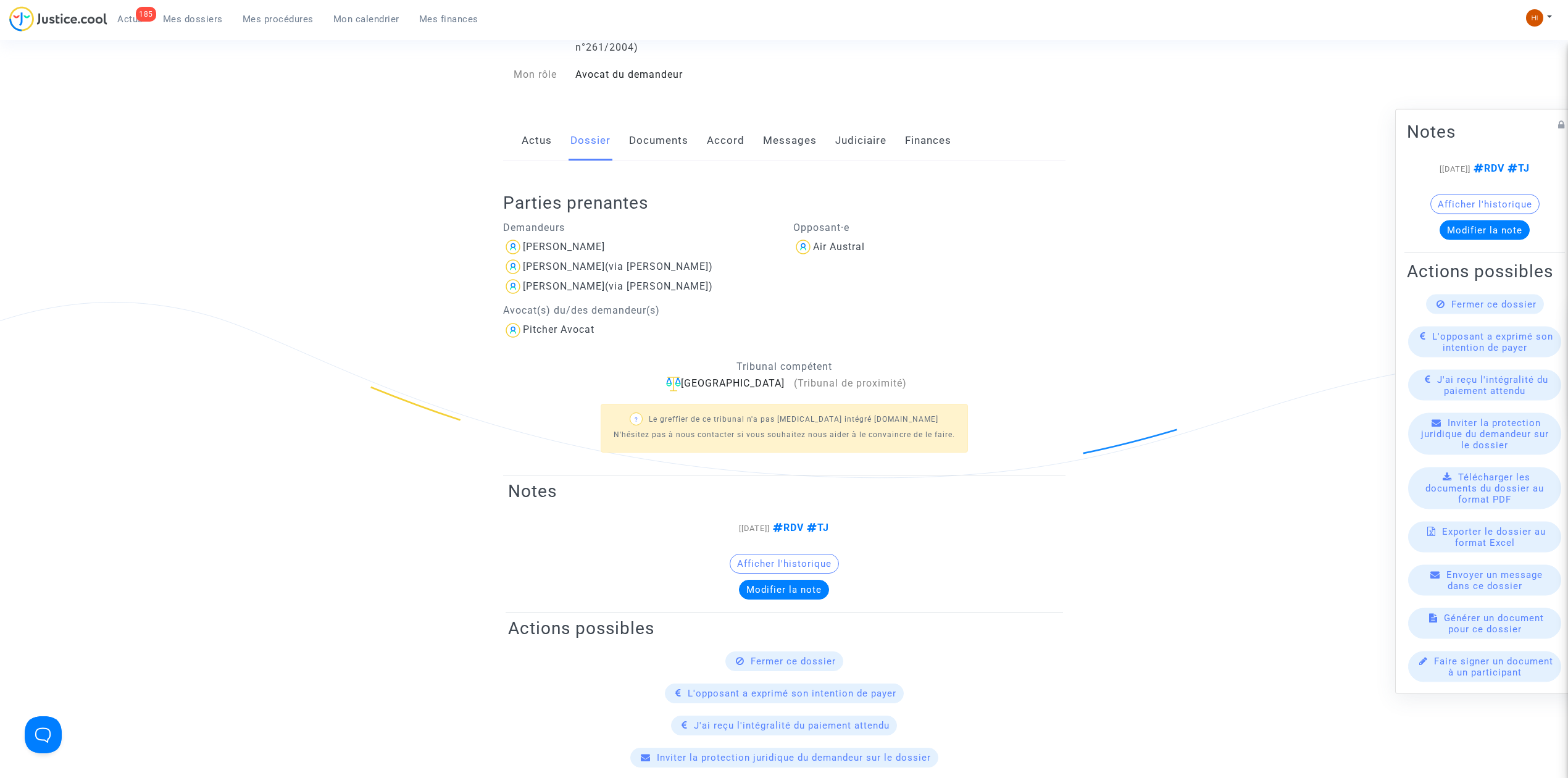
scroll to position [164, 0]
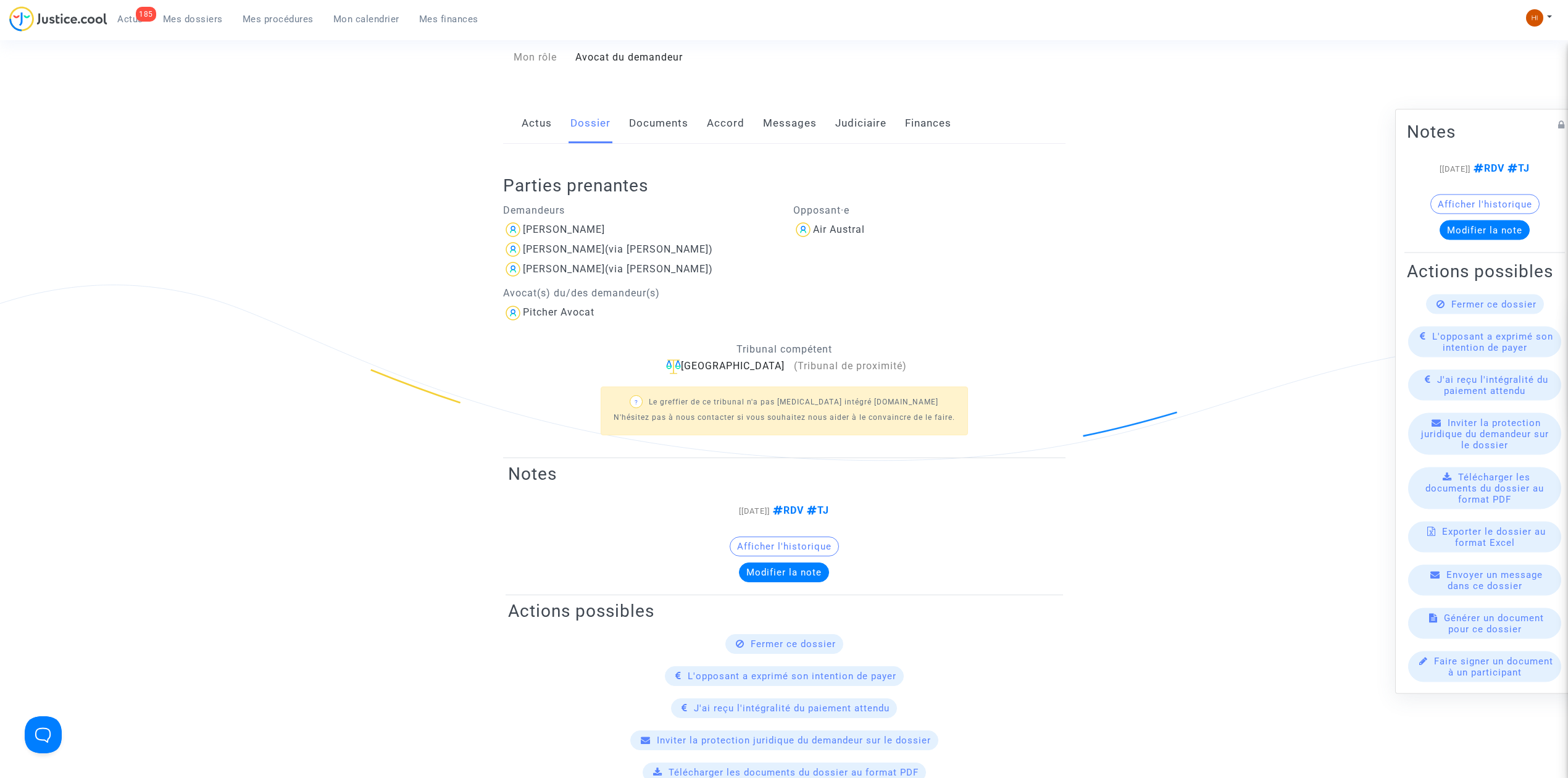
click at [538, 126] on link "Actus" at bounding box center [537, 123] width 30 height 41
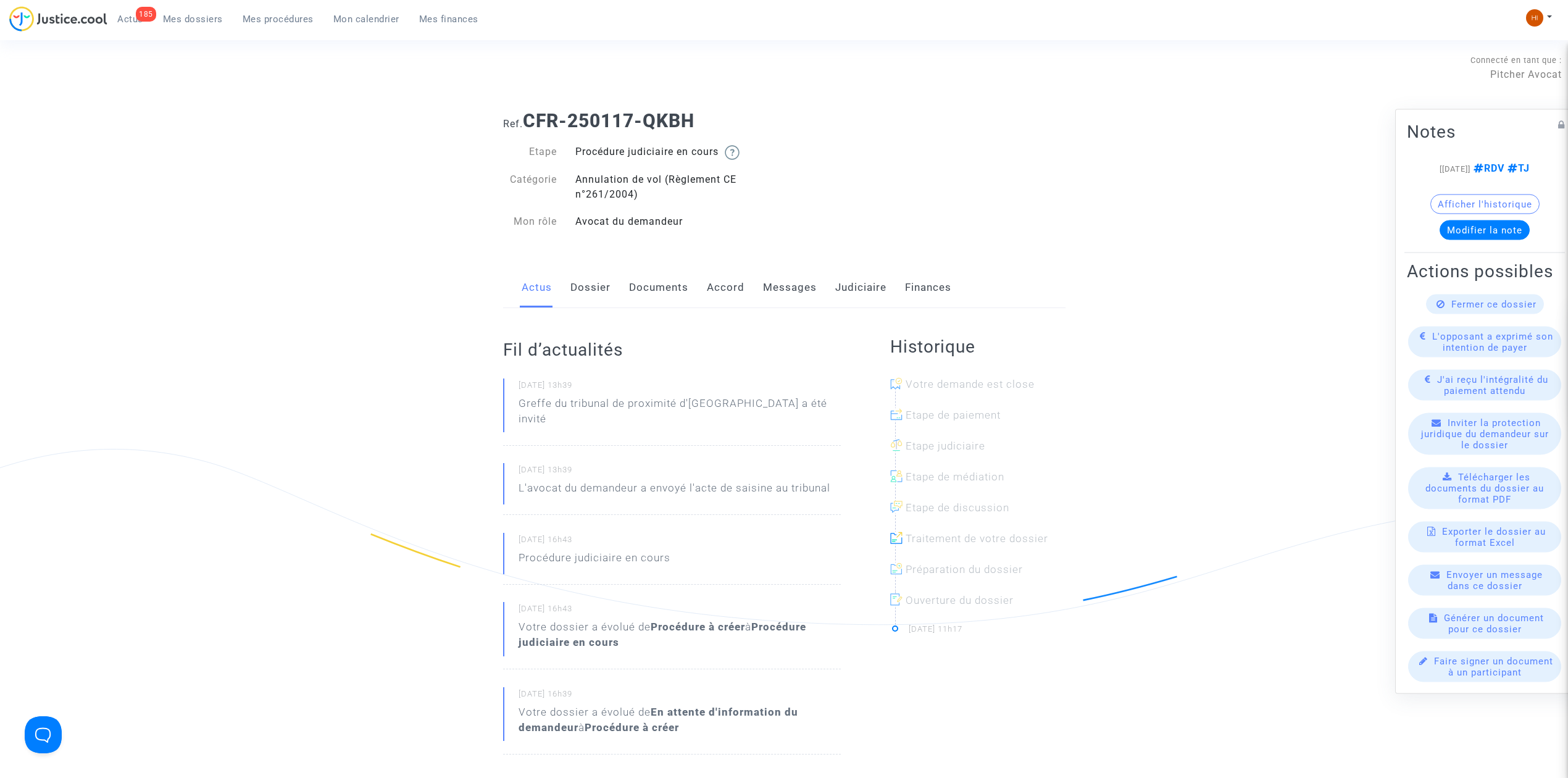
click at [585, 286] on link "Dossier" at bounding box center [590, 288] width 40 height 41
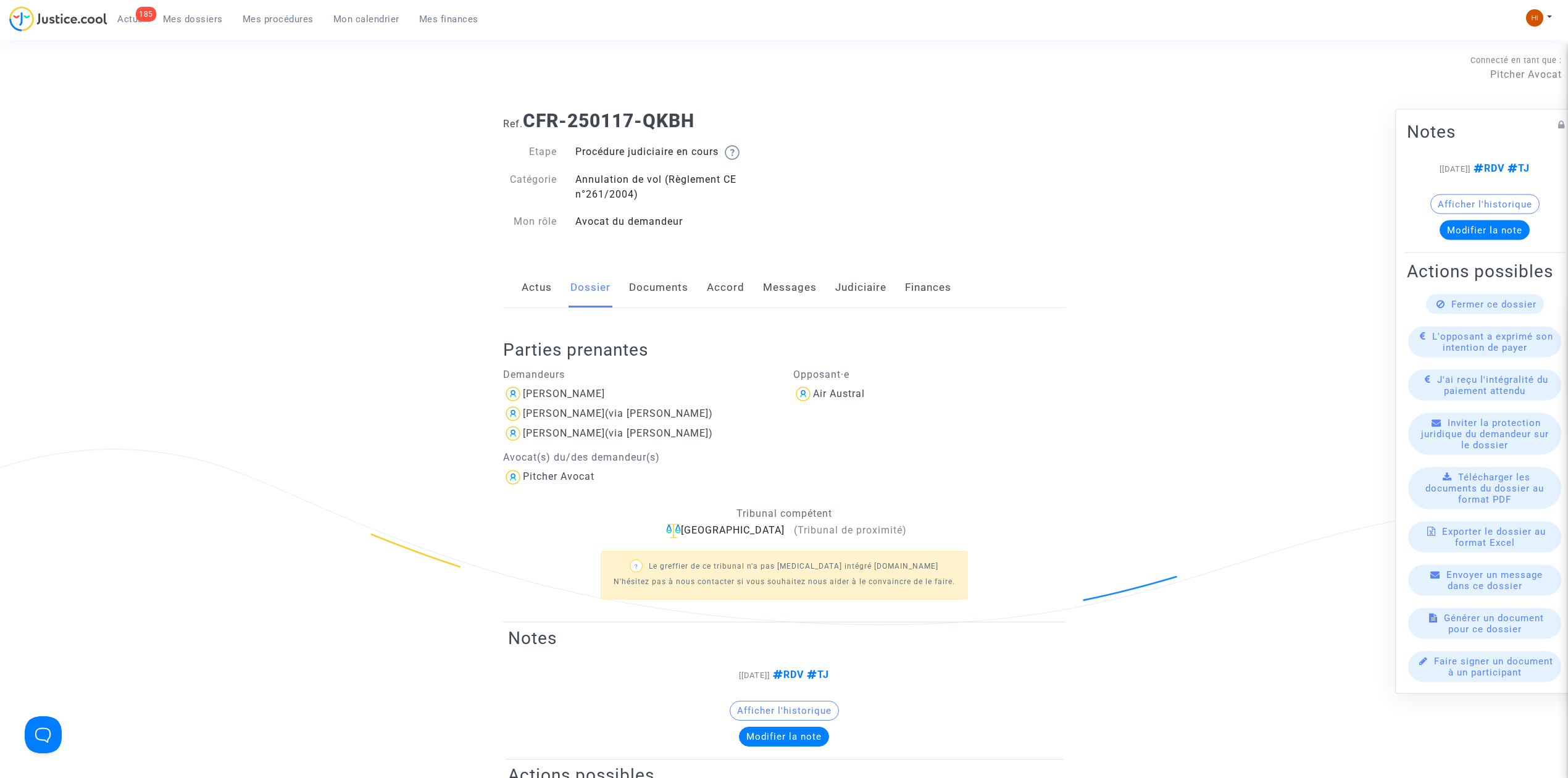
click at [864, 301] on link "Judiciaire" at bounding box center [861, 288] width 51 height 41
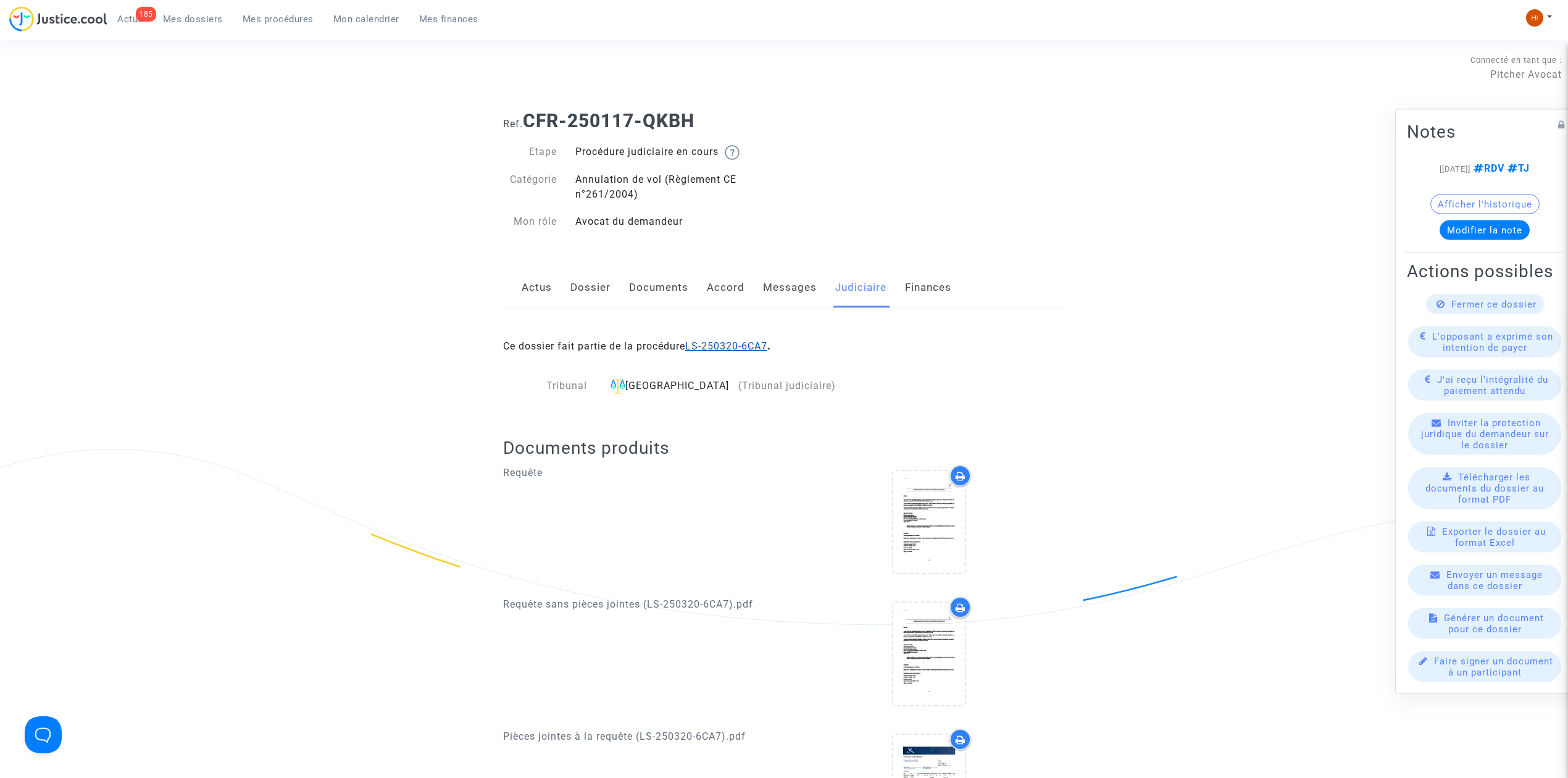
click at [734, 349] on link "LS-250320-6CA7" at bounding box center [726, 346] width 82 height 12
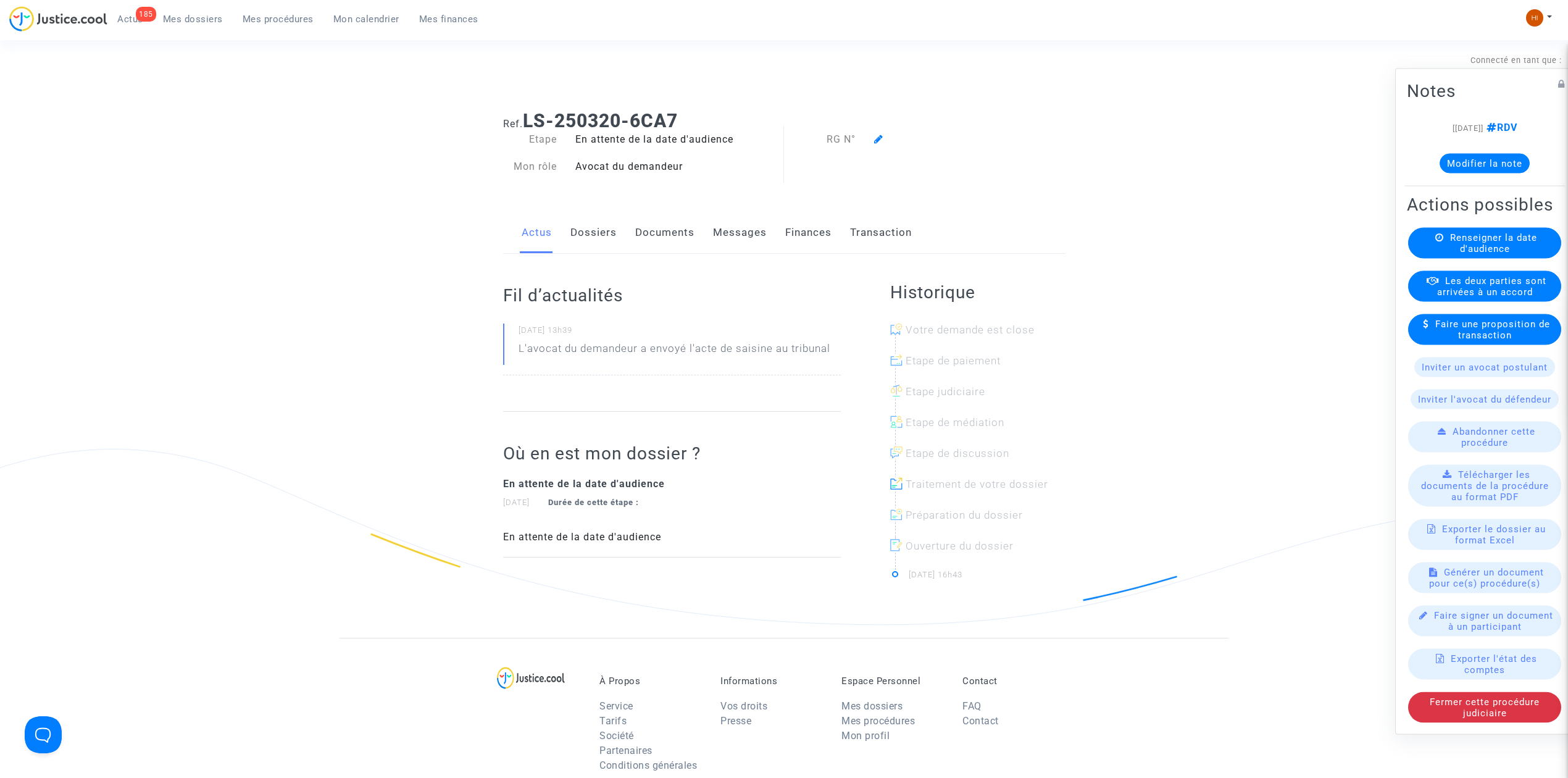
click at [671, 234] on link "Documents" at bounding box center [665, 233] width 59 height 41
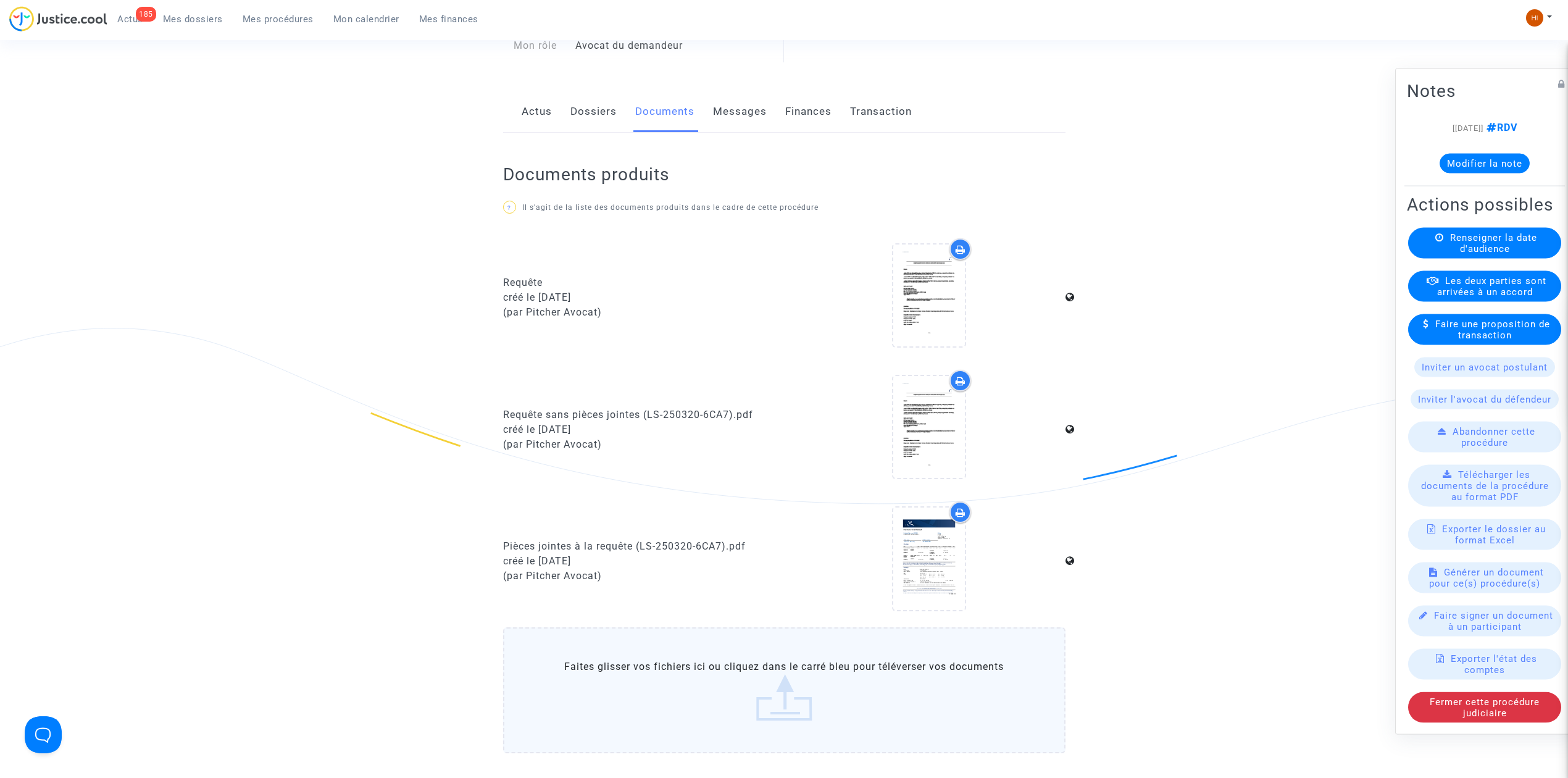
scroll to position [82, 0]
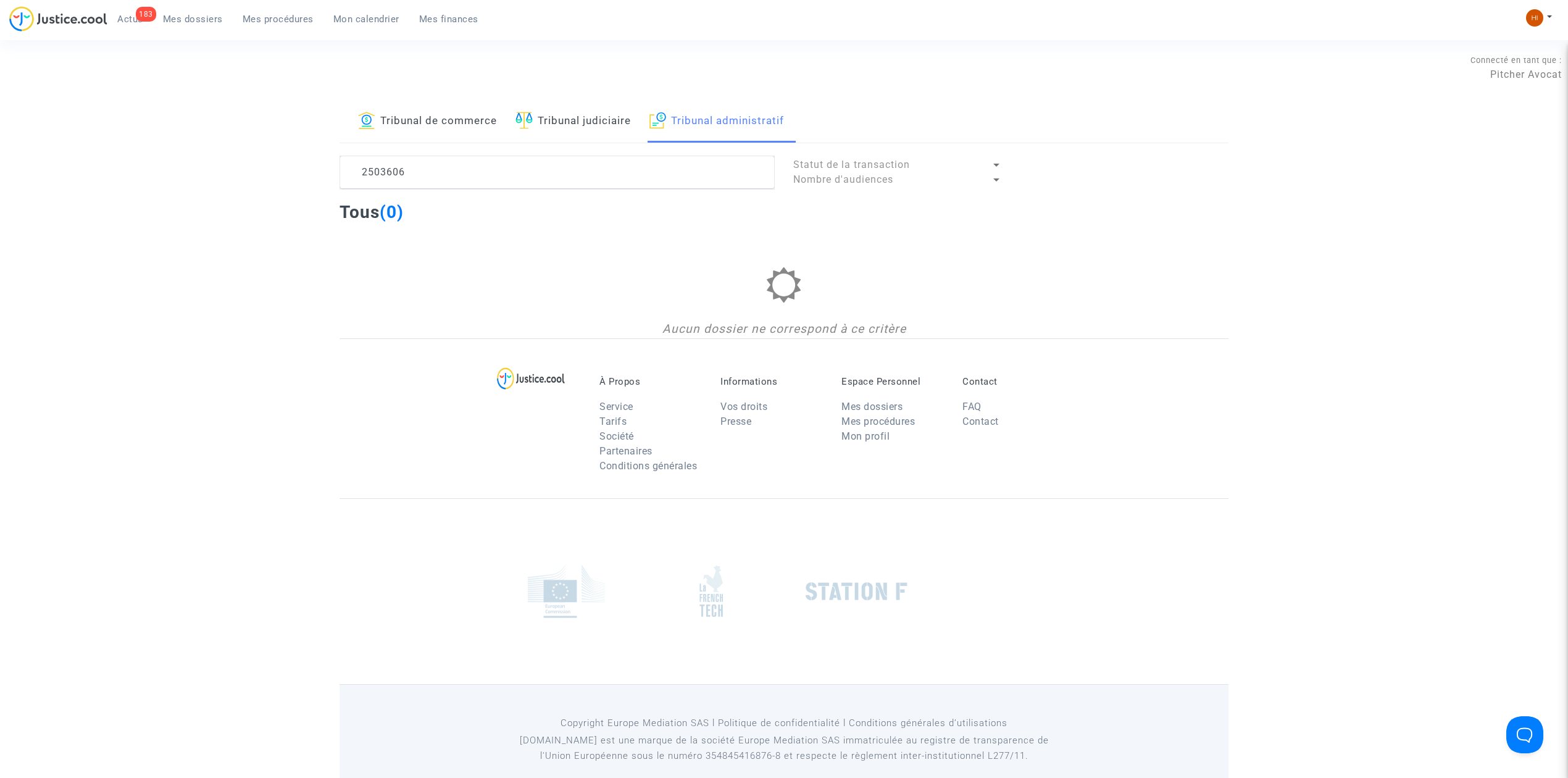
click at [183, 23] on span "Mes dossiers" at bounding box center [192, 19] width 60 height 11
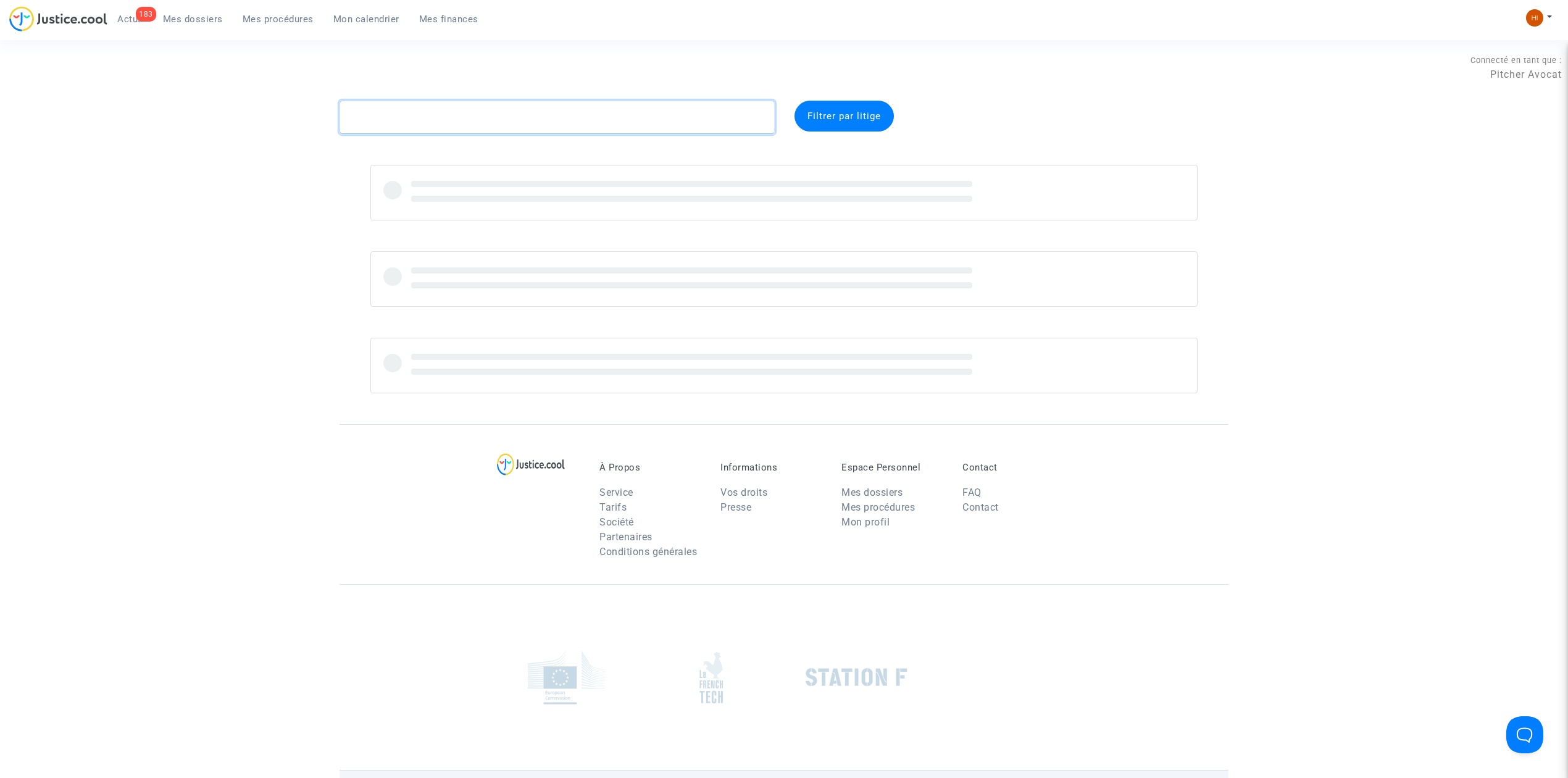
click at [401, 119] on textarea at bounding box center [557, 117] width 435 height 33
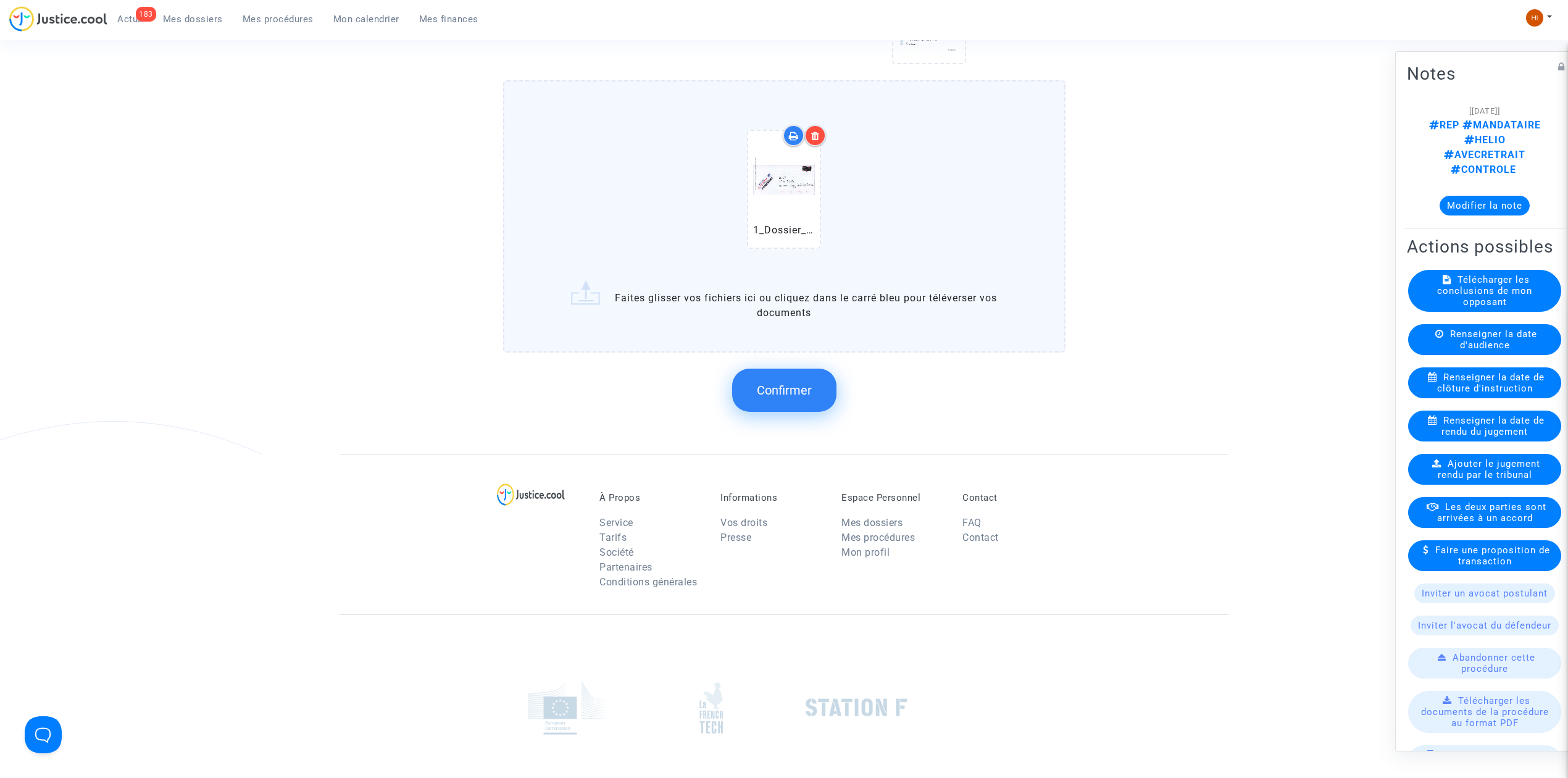
scroll to position [905, 0]
